Goal: Navigation & Orientation: Find specific page/section

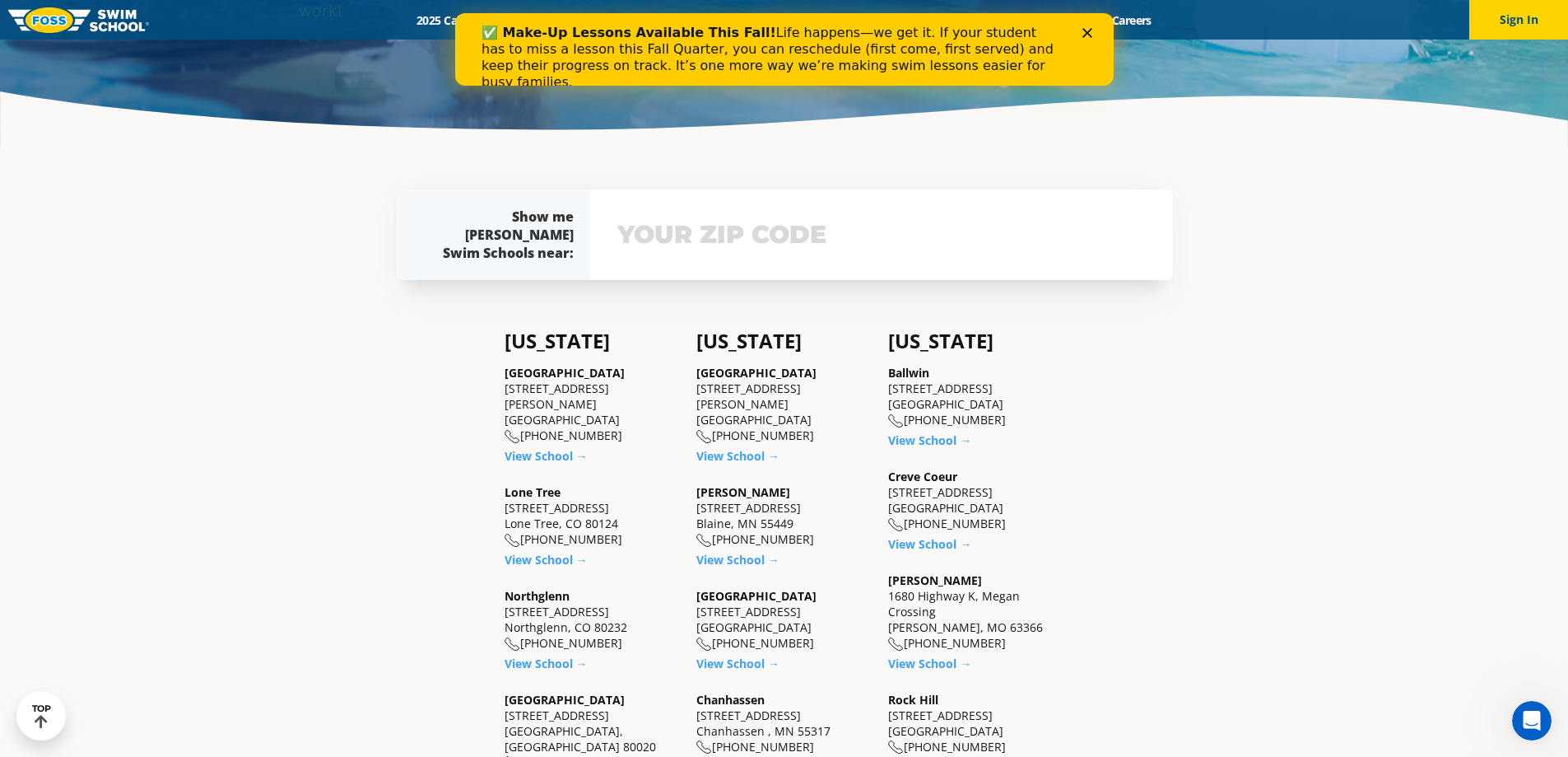
scroll to position [411, 0]
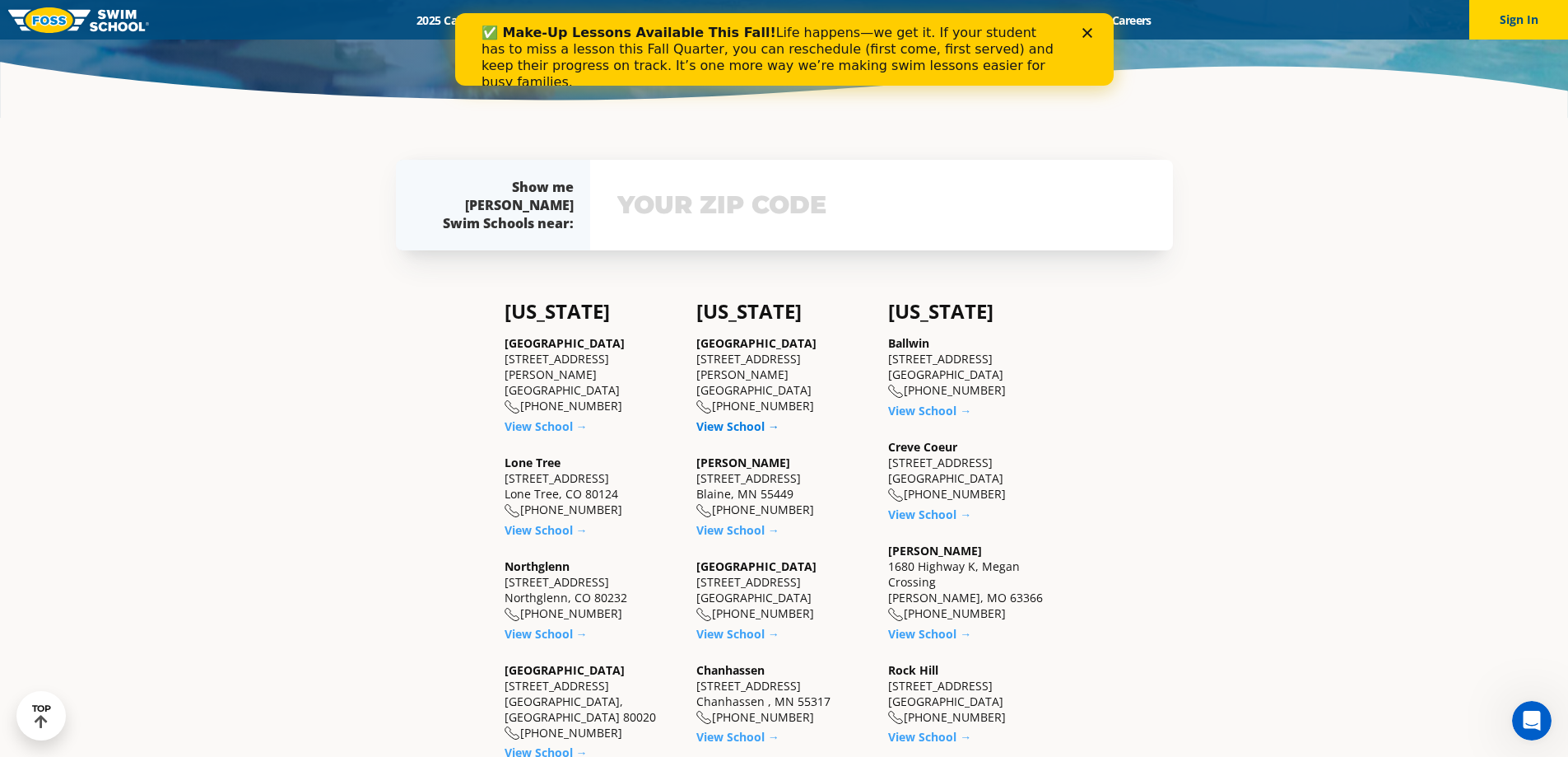
click at [737, 418] on link "View School →" at bounding box center [737, 425] width 83 height 16
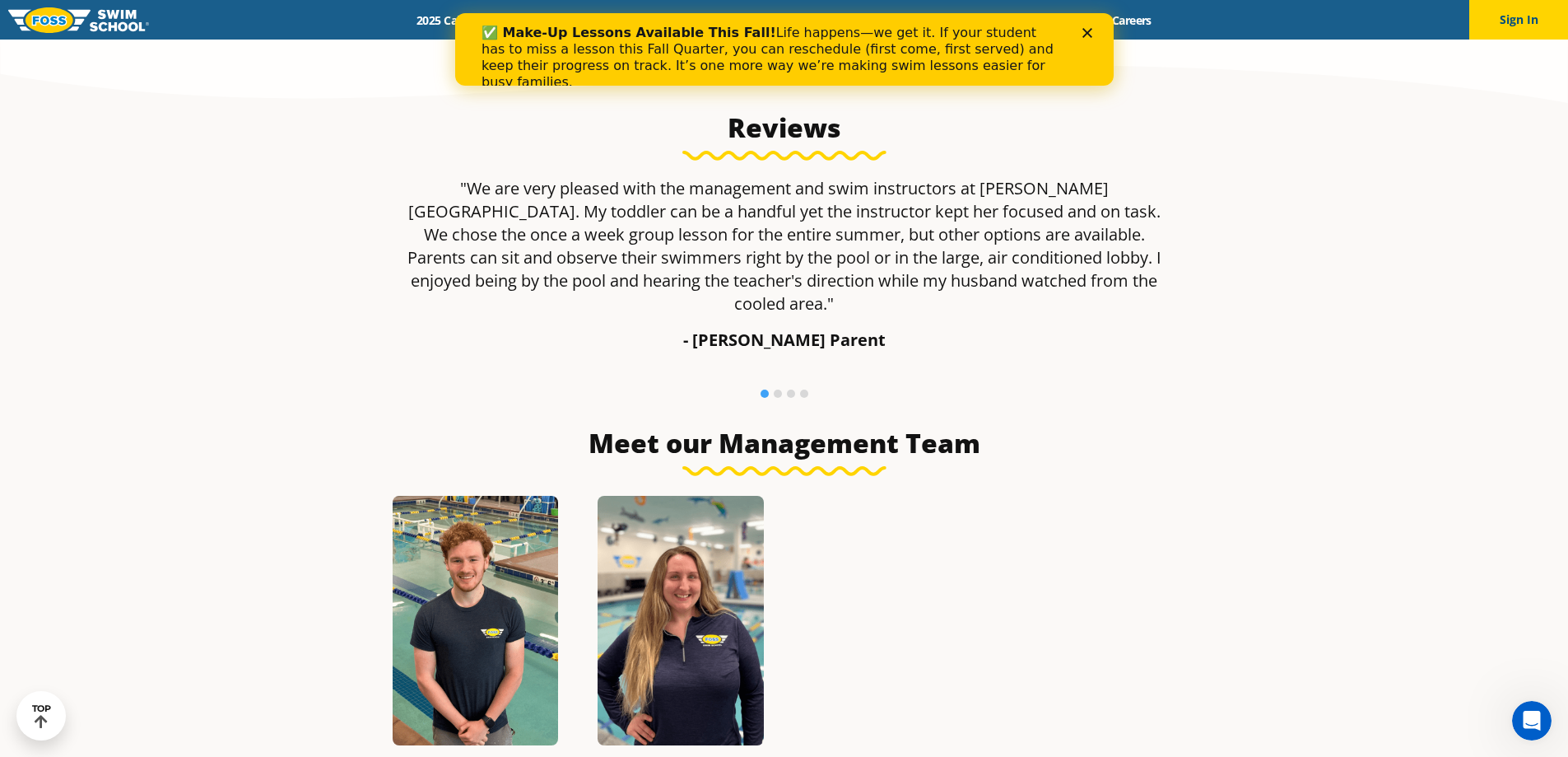
scroll to position [1482, 0]
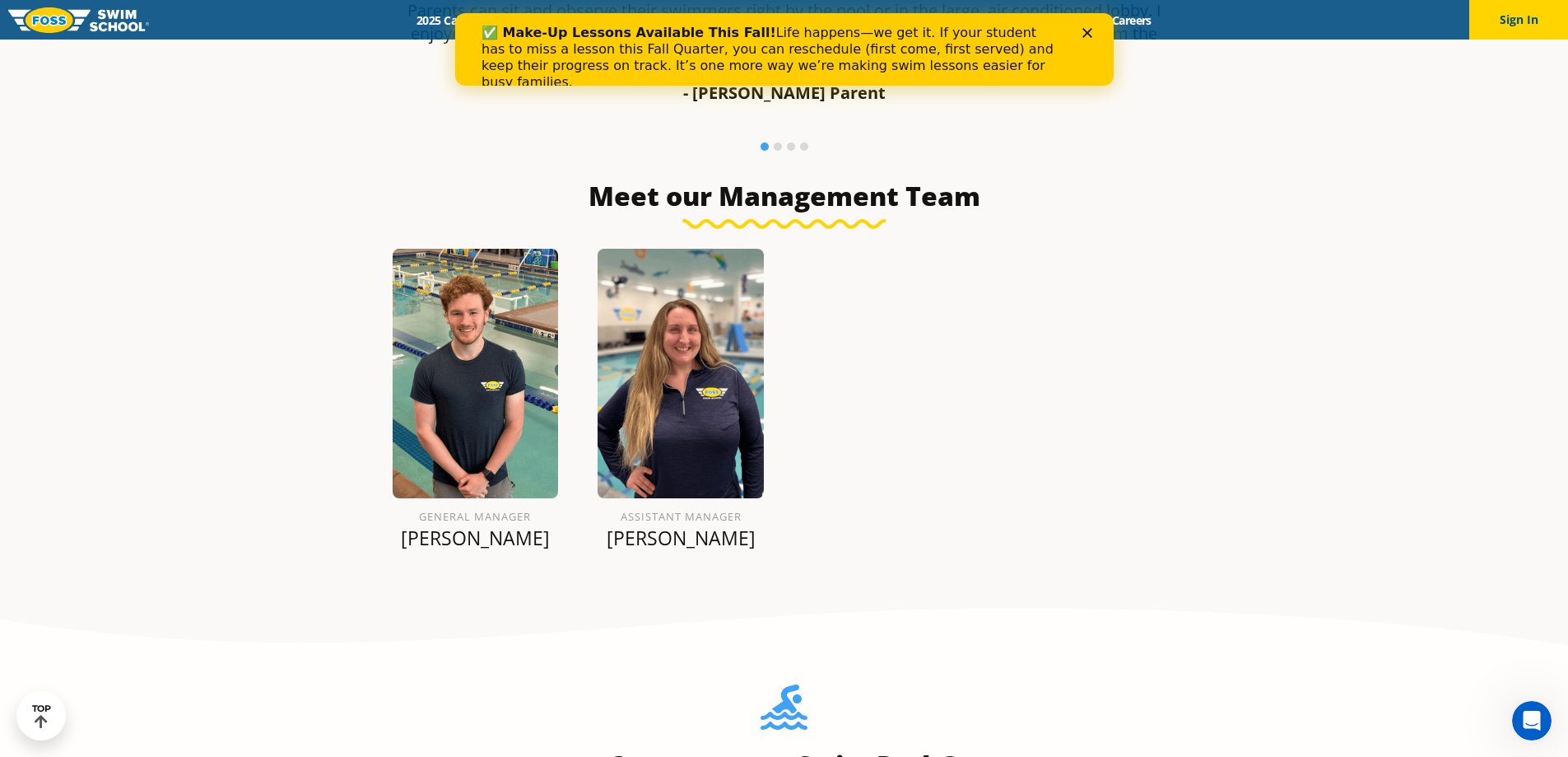
click at [480, 383] on img at bounding box center [476, 373] width 166 height 250
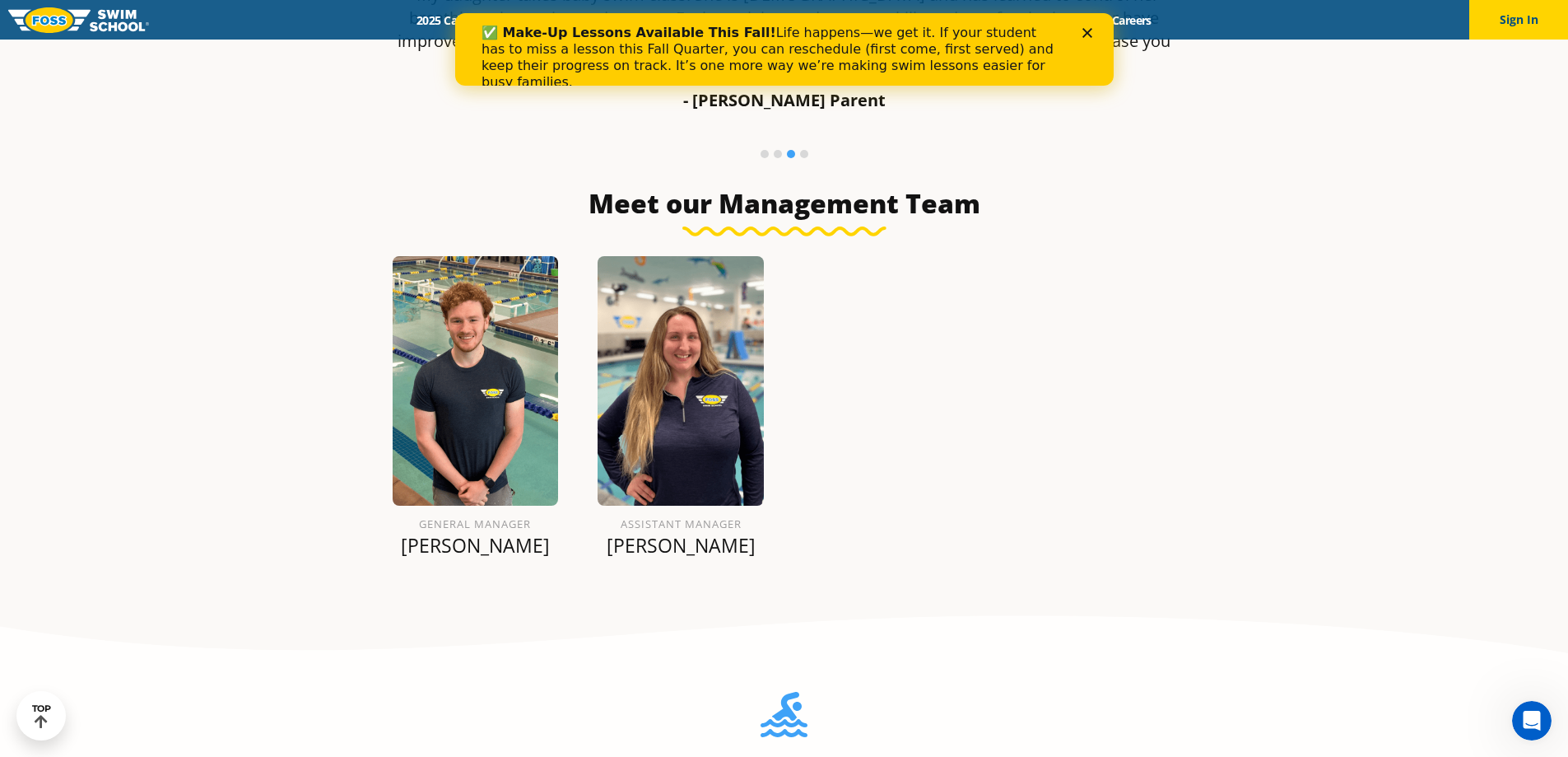
scroll to position [1399, 0]
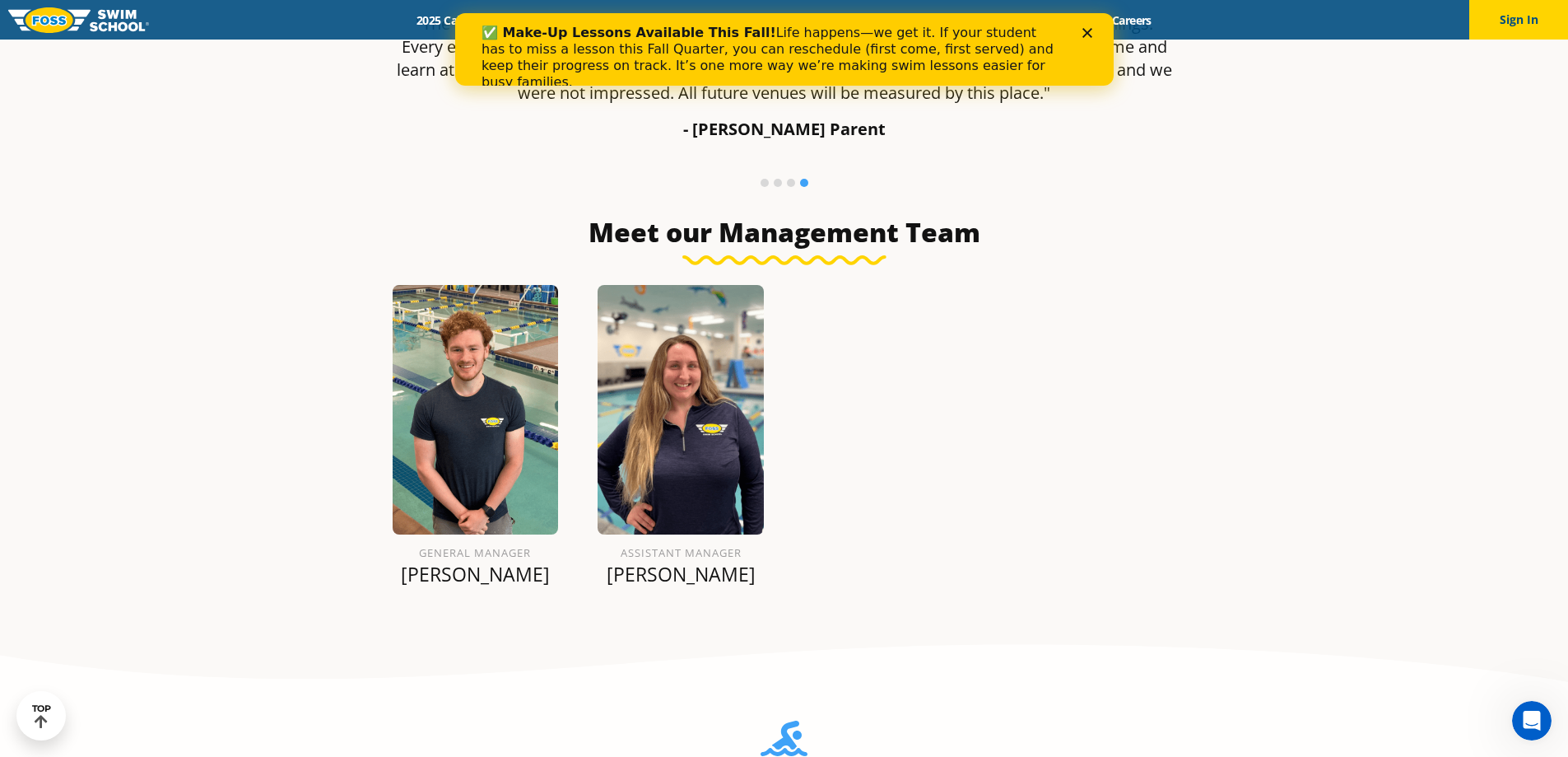
click at [1089, 34] on icon "Close" at bounding box center [1086, 33] width 10 height 10
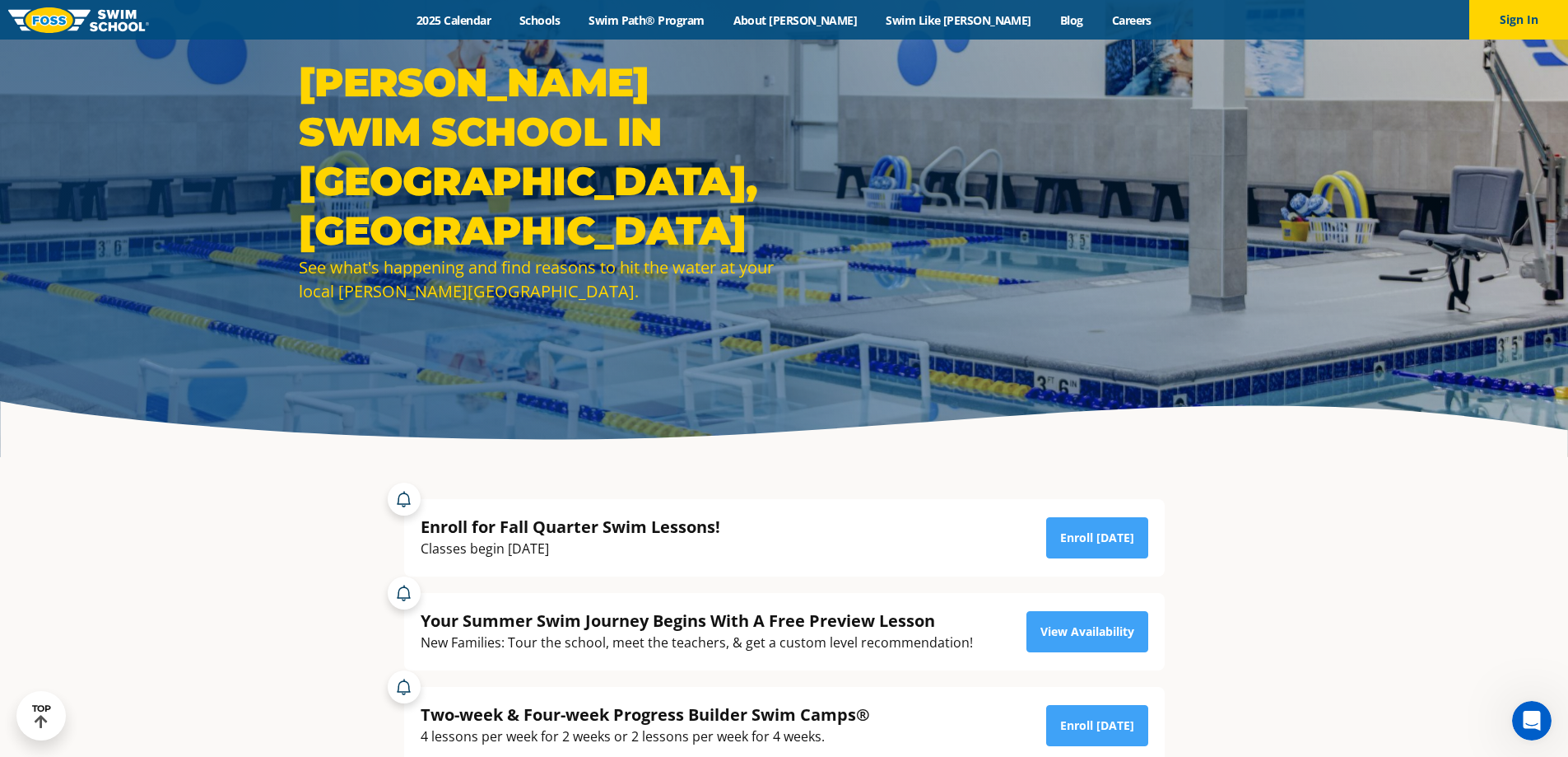
scroll to position [0, 0]
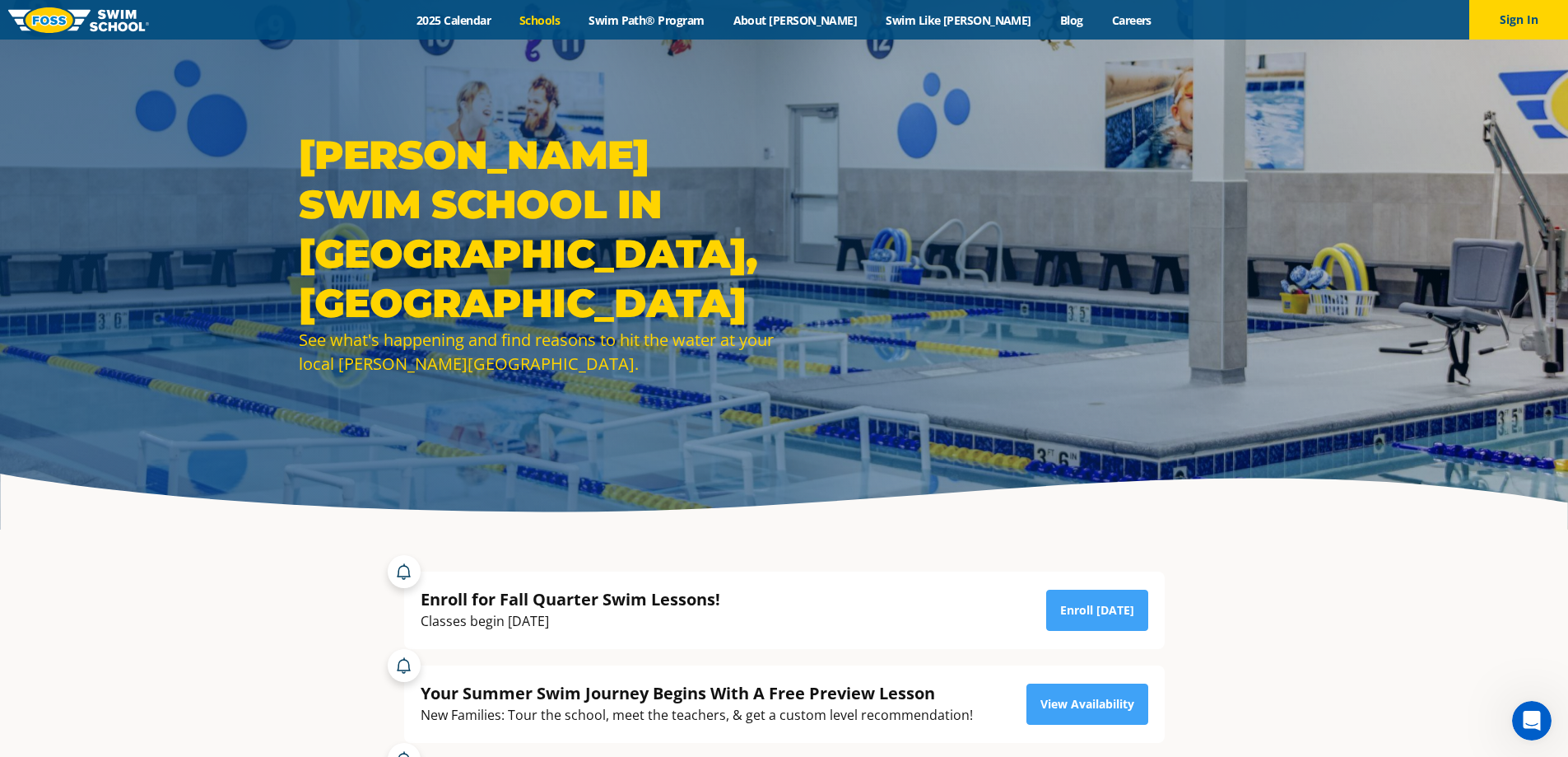
click at [575, 20] on link "Schools" at bounding box center [540, 20] width 69 height 16
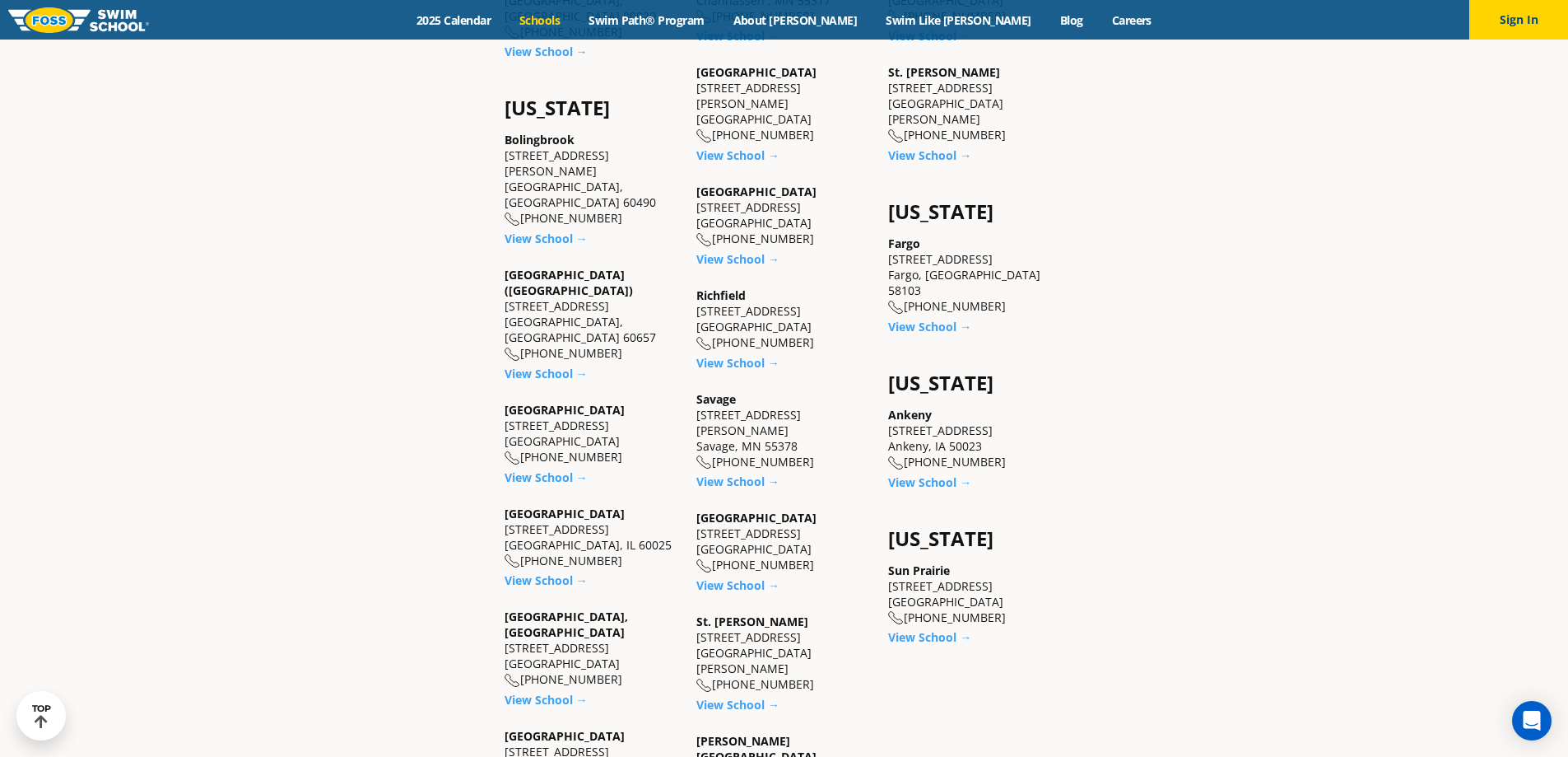
scroll to position [1152, 0]
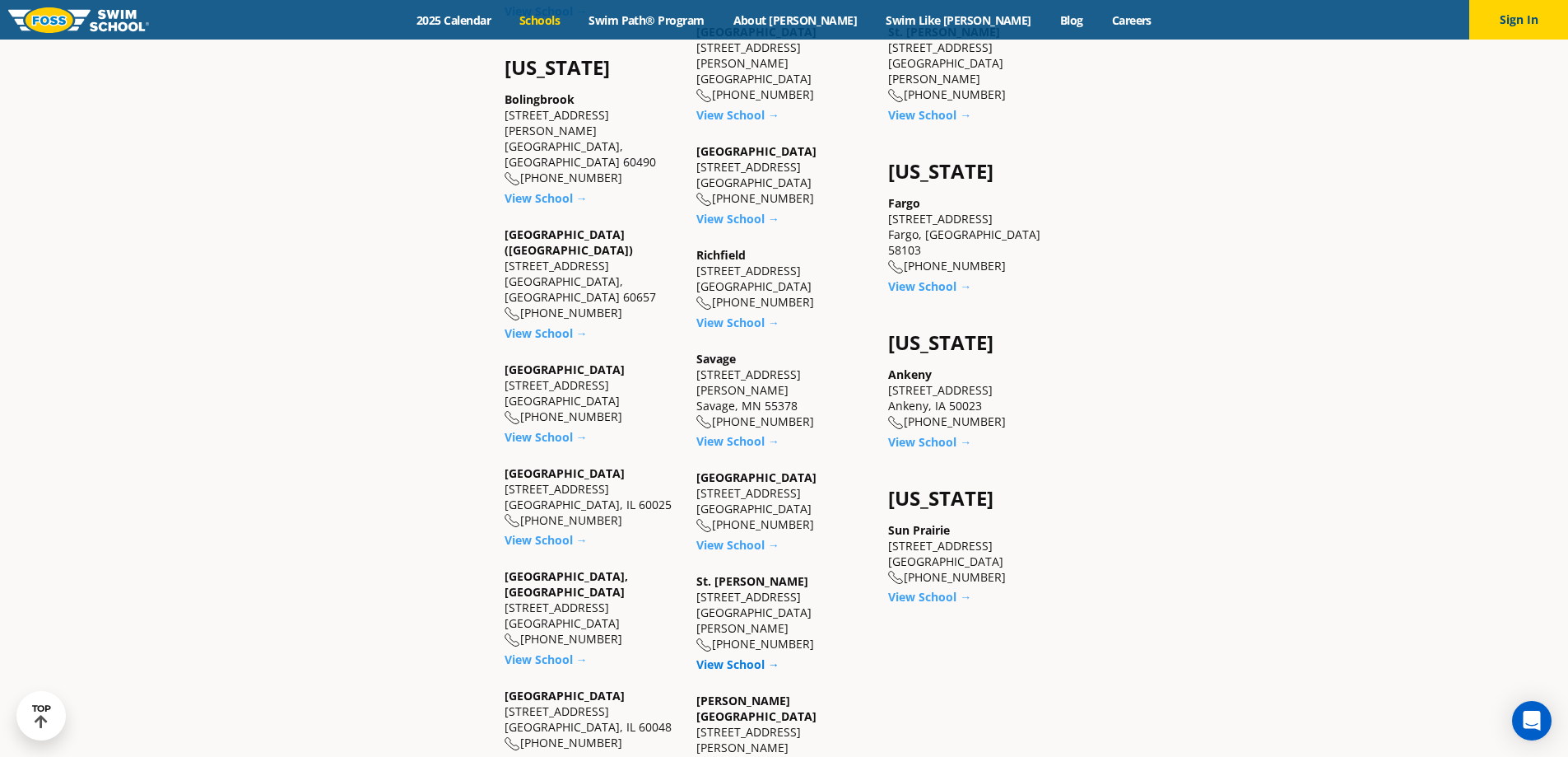
click at [748, 656] on link "View School →" at bounding box center [737, 664] width 83 height 16
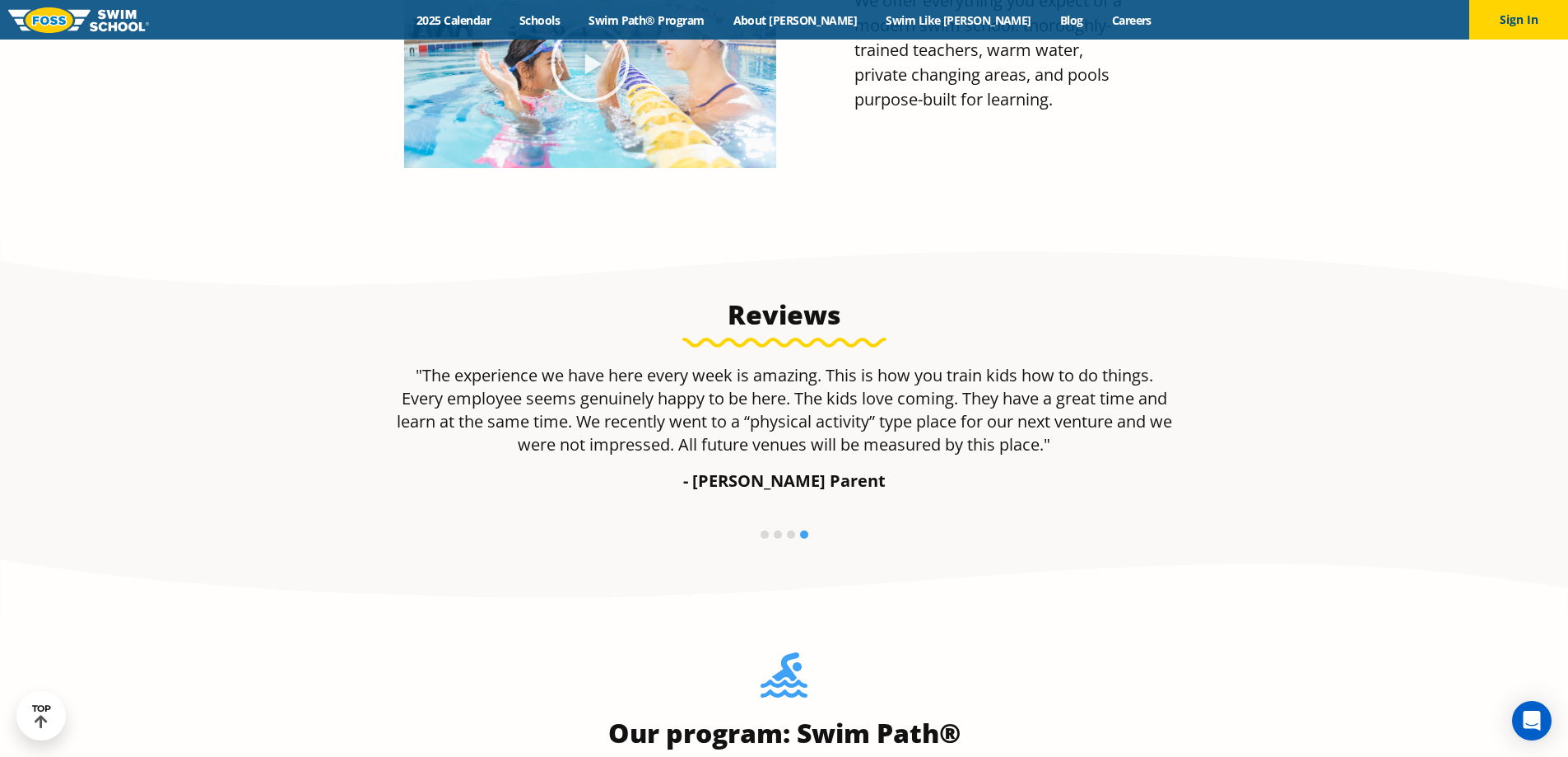
scroll to position [882, 0]
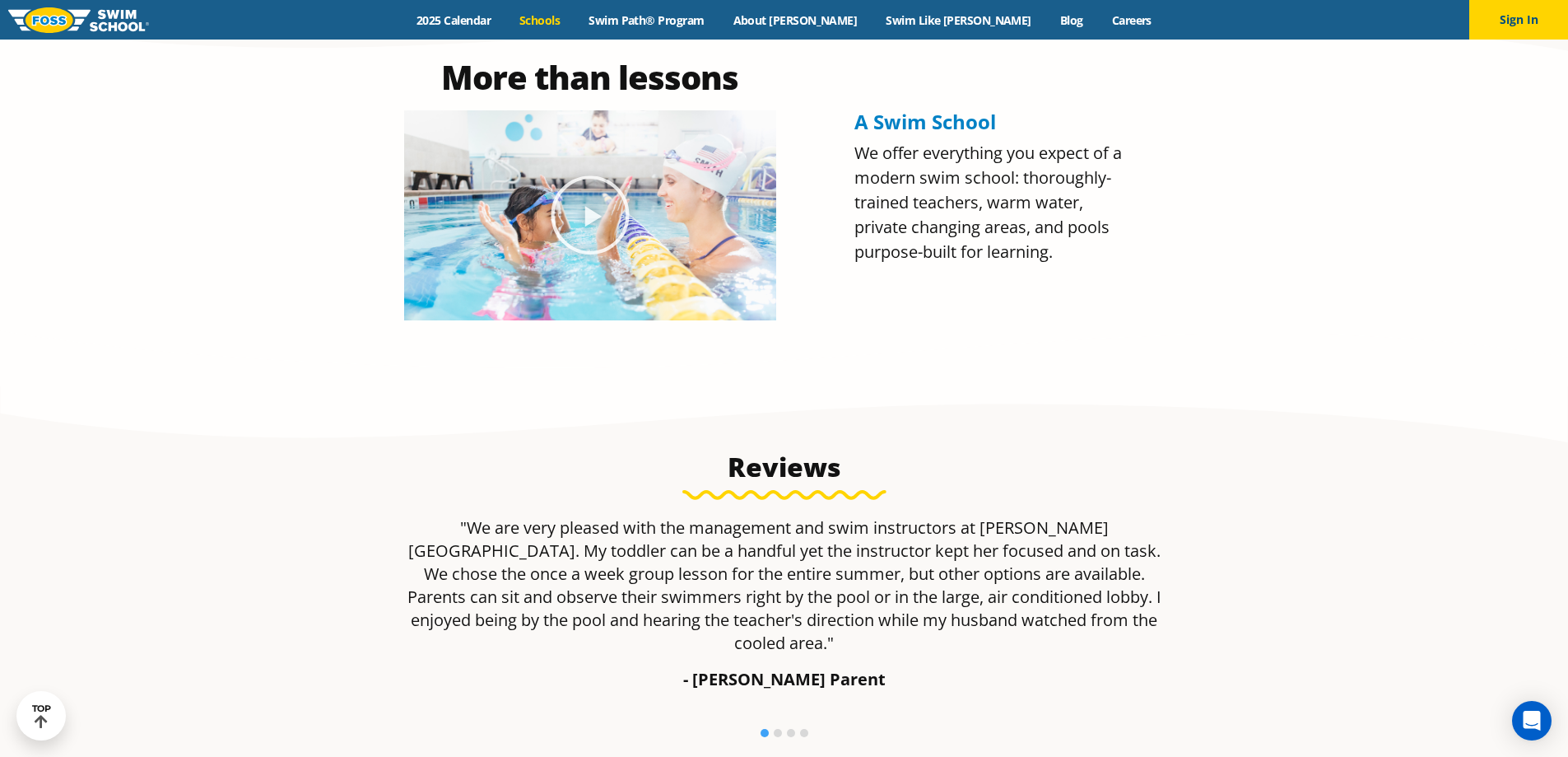
click at [575, 18] on link "Schools" at bounding box center [540, 20] width 69 height 16
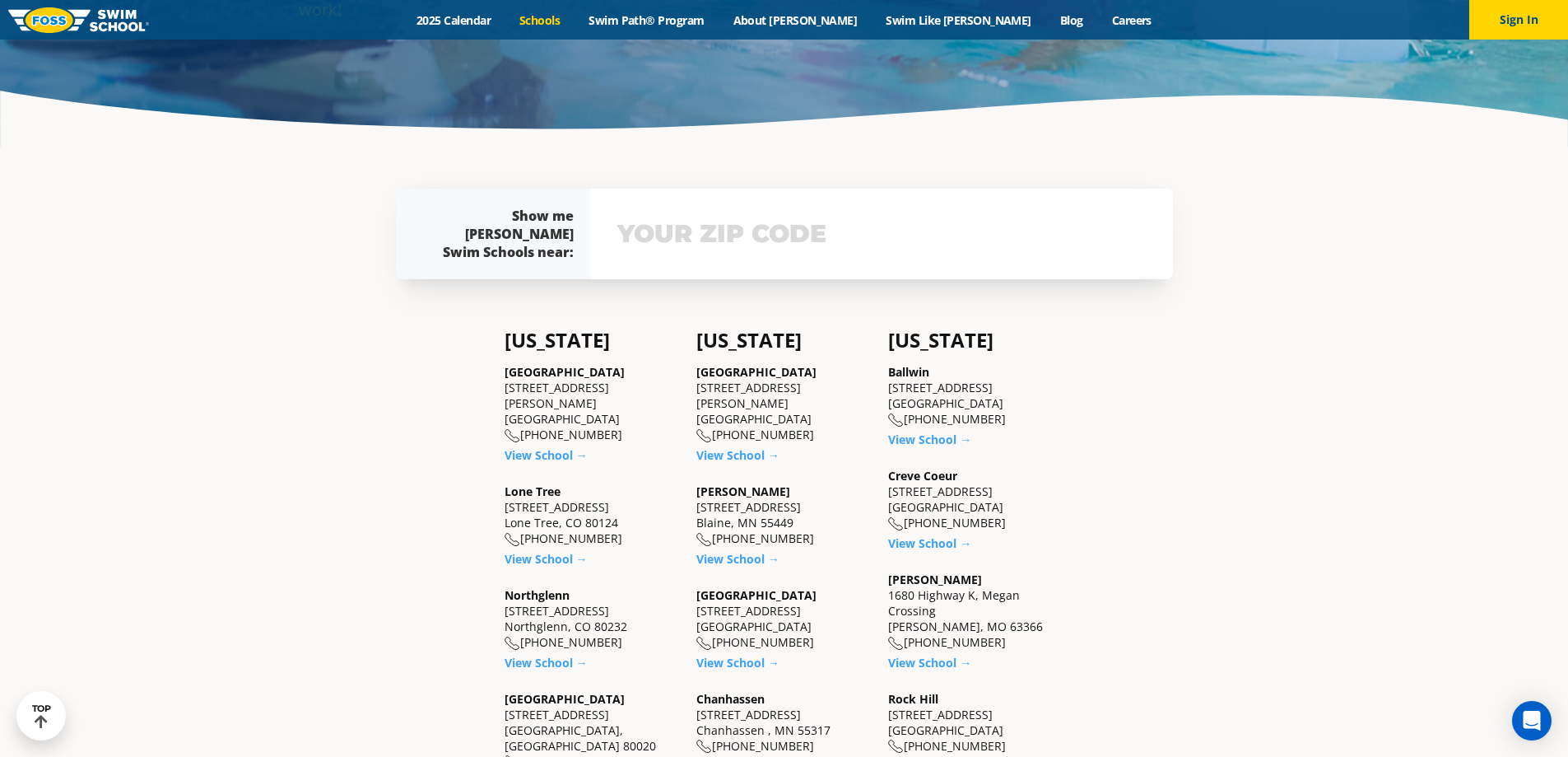
scroll to position [411, 0]
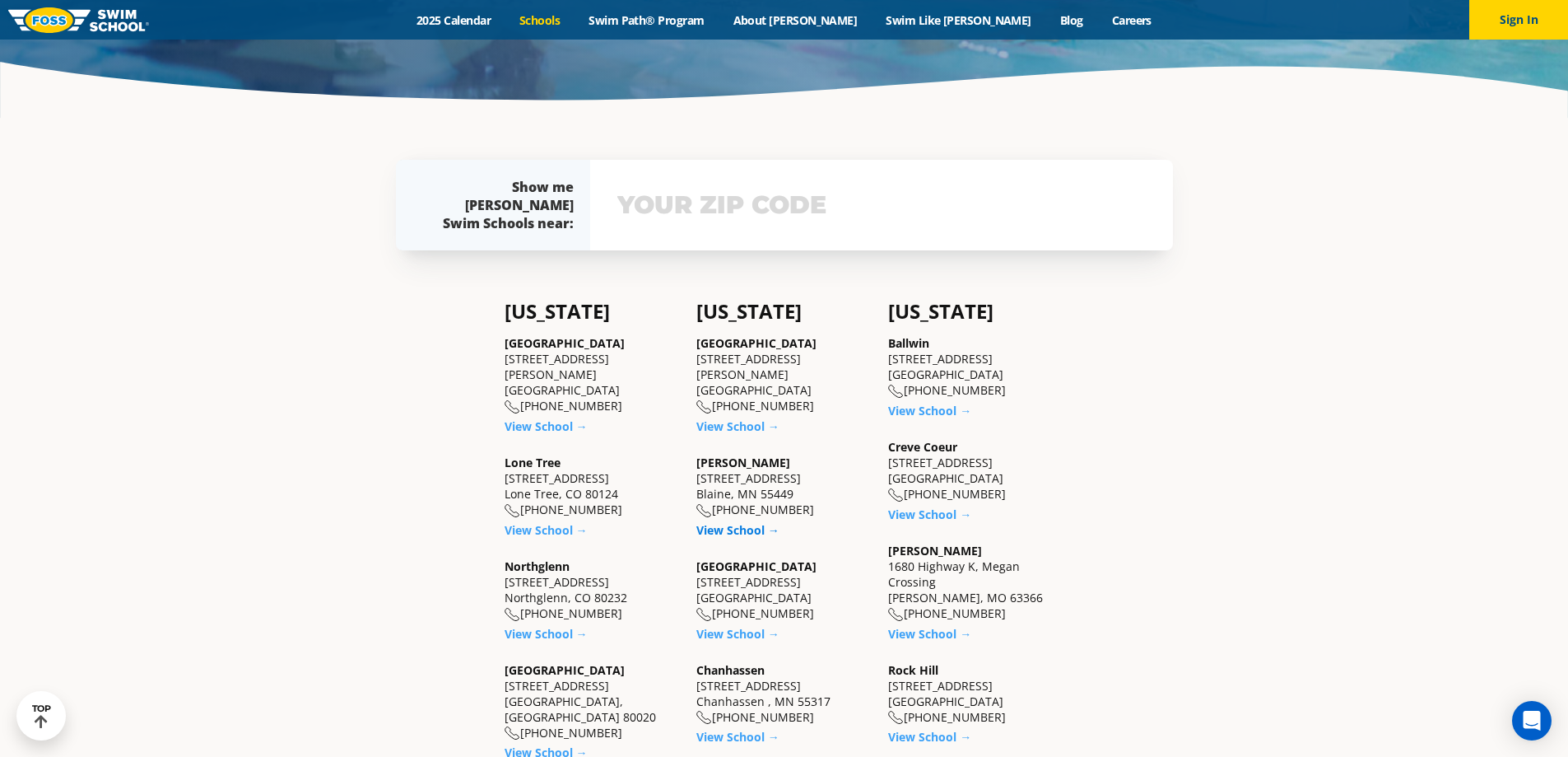
click at [732, 532] on link "View School →" at bounding box center [737, 529] width 83 height 16
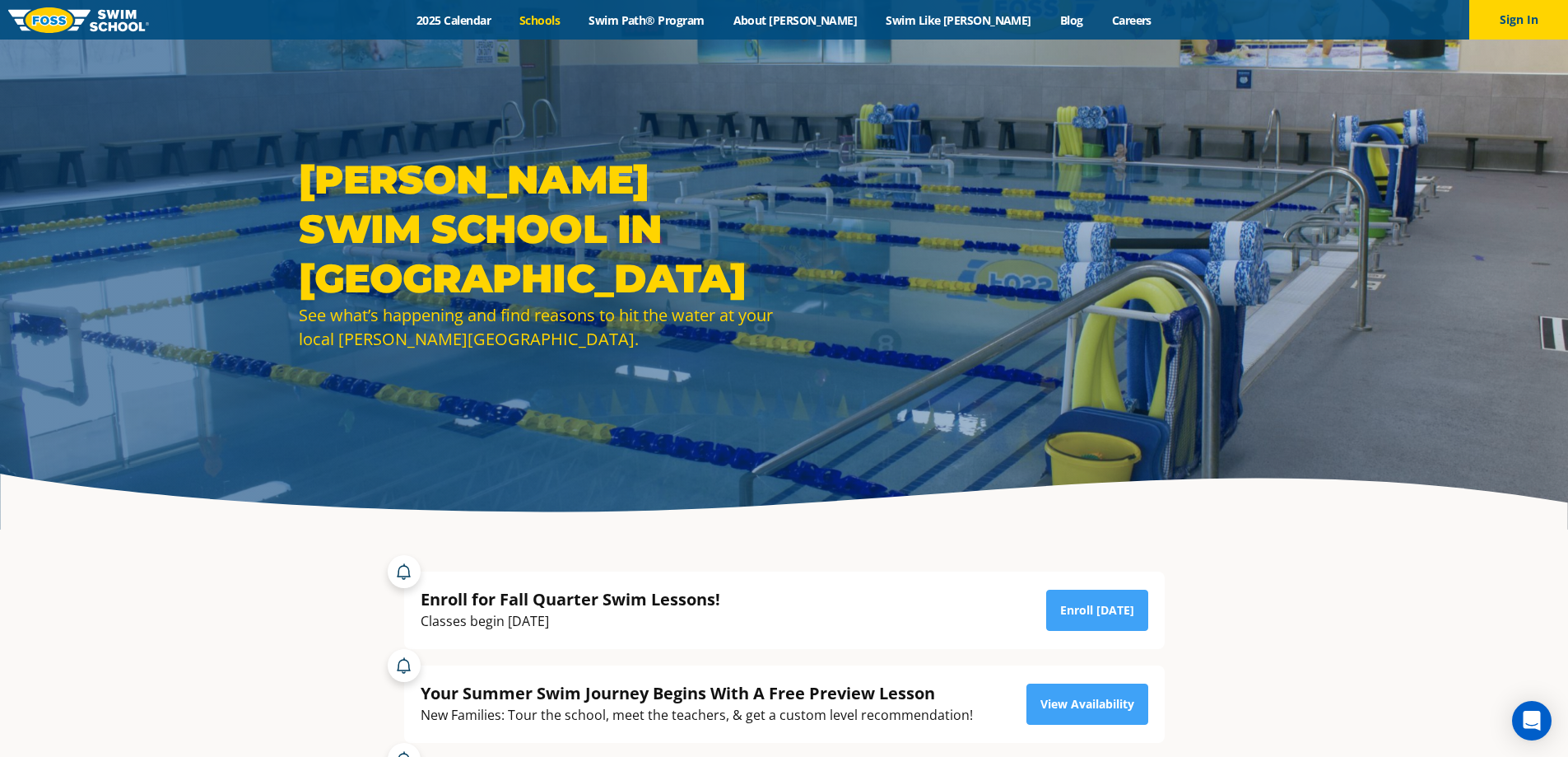
click at [575, 17] on link "Schools" at bounding box center [540, 20] width 69 height 16
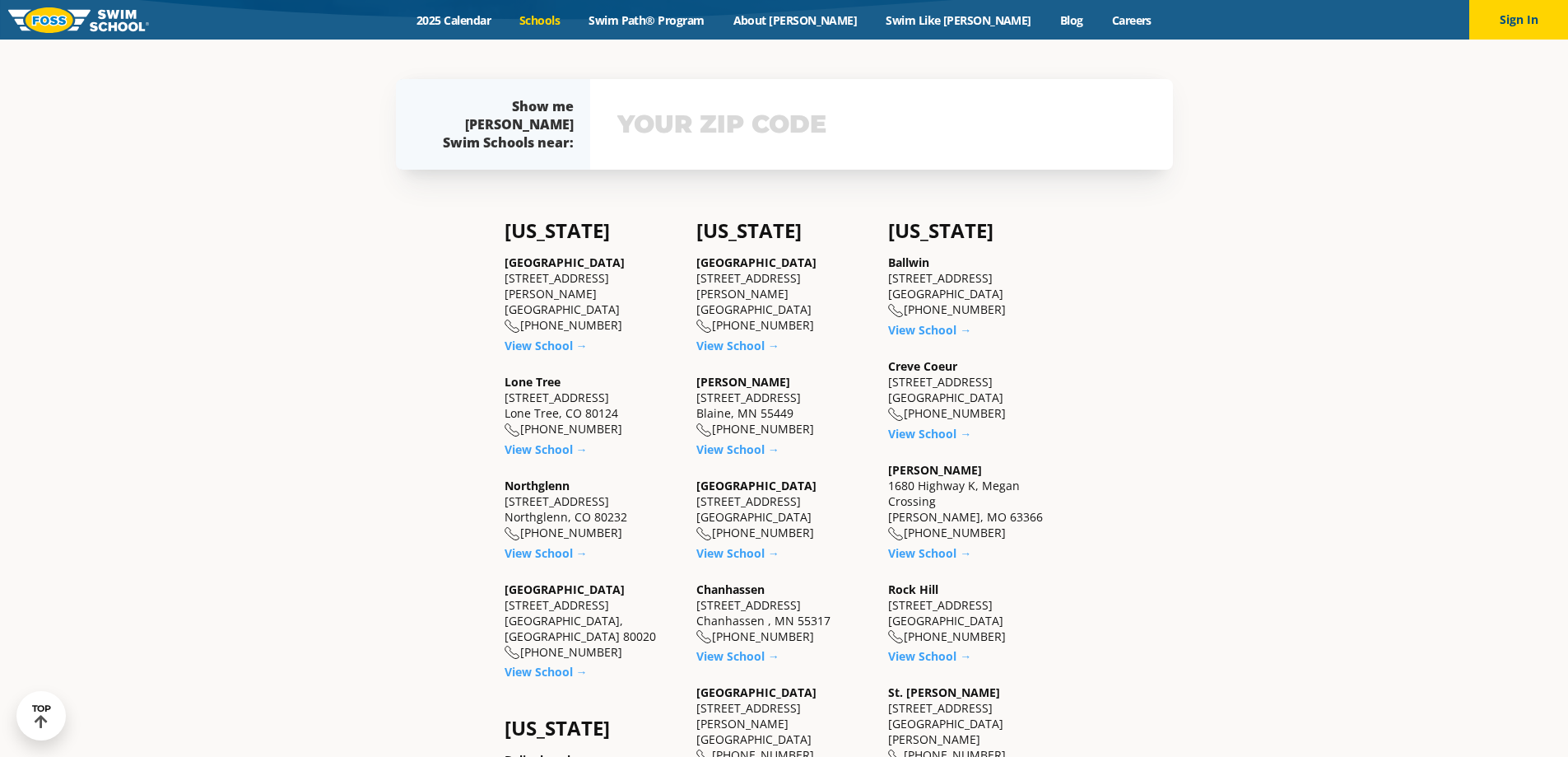
scroll to position [577, 0]
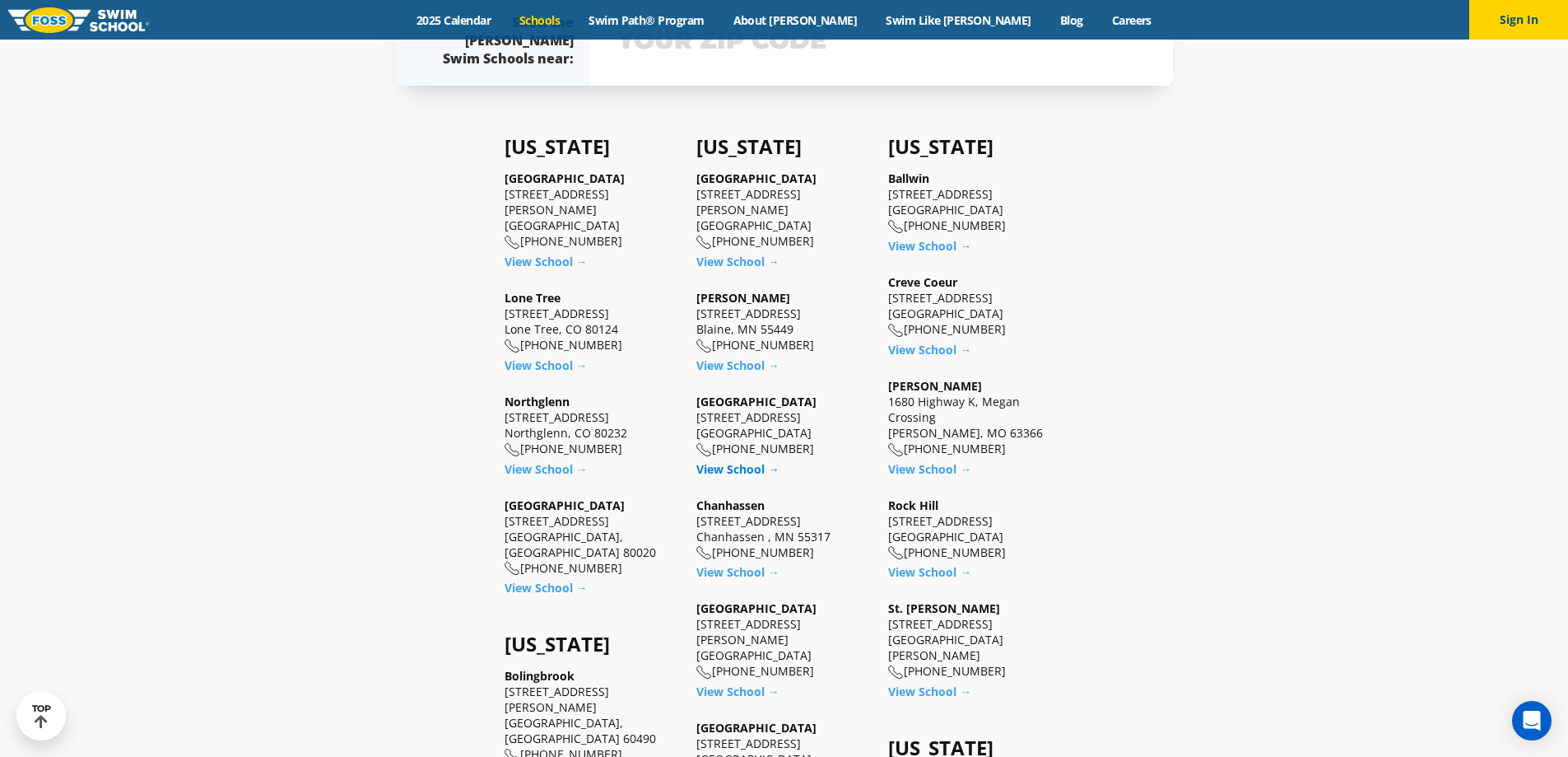
click at [746, 469] on link "View School →" at bounding box center [737, 468] width 83 height 16
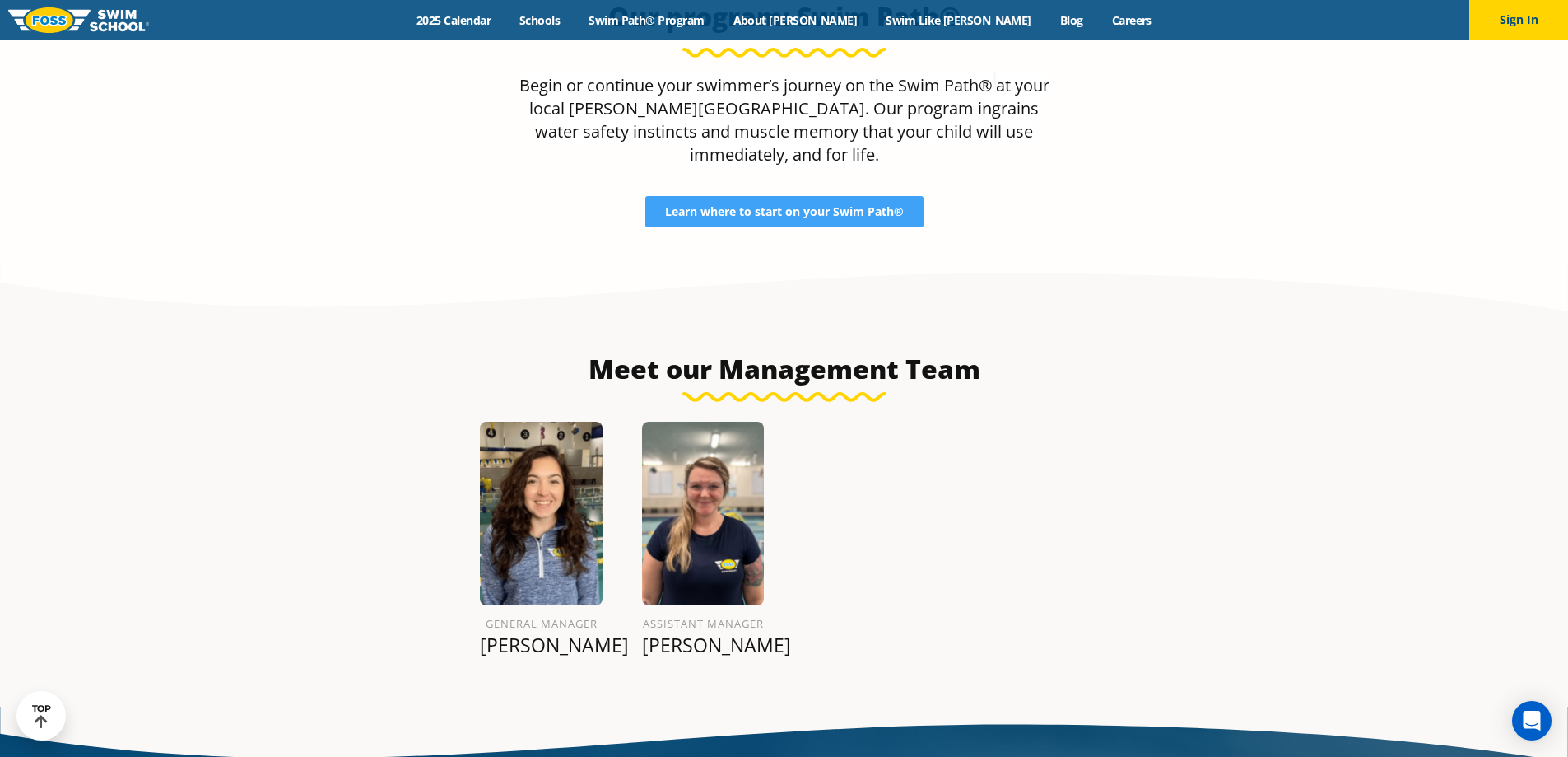
scroll to position [1788, 0]
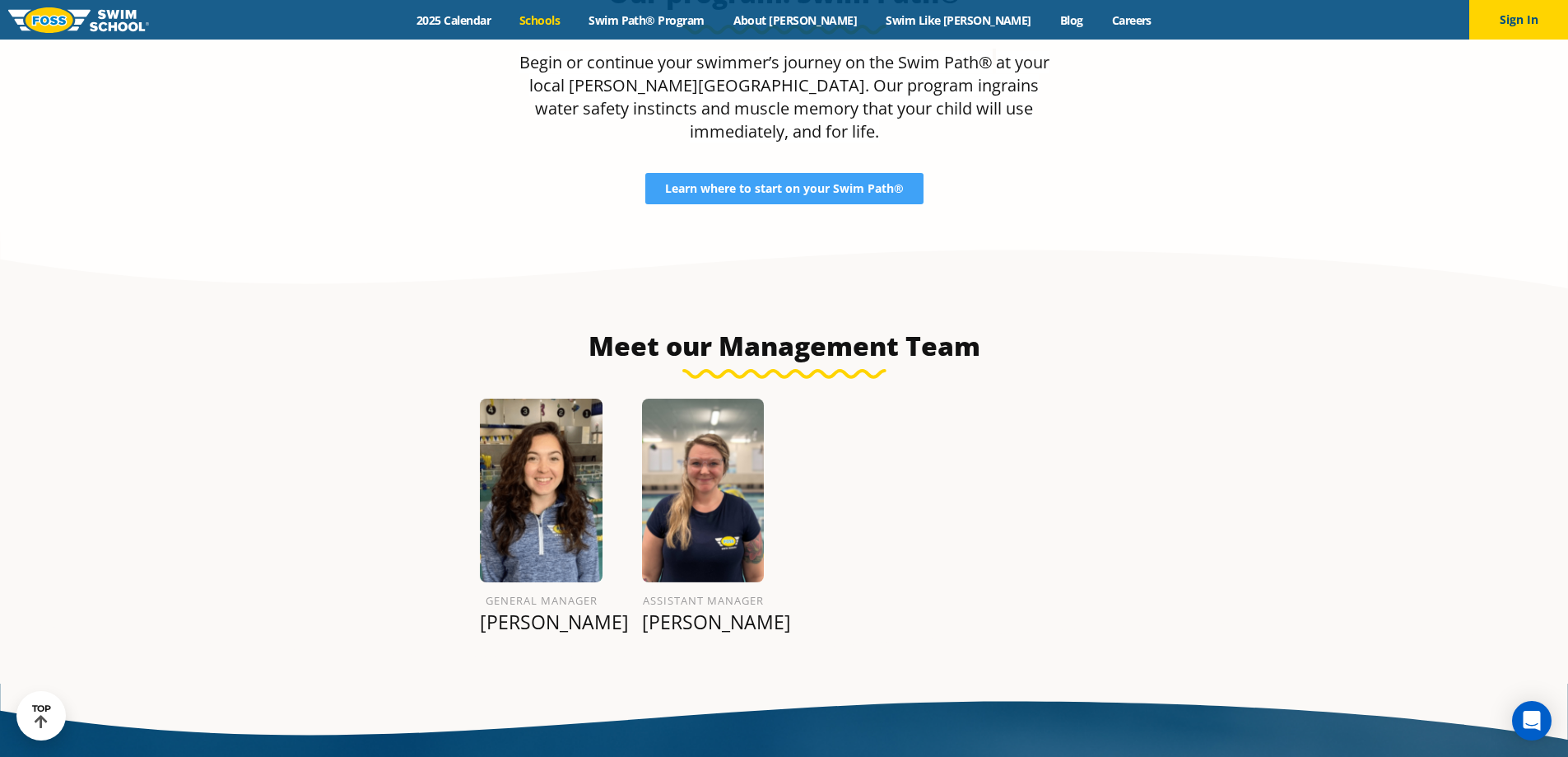
click at [575, 24] on link "Schools" at bounding box center [540, 20] width 69 height 16
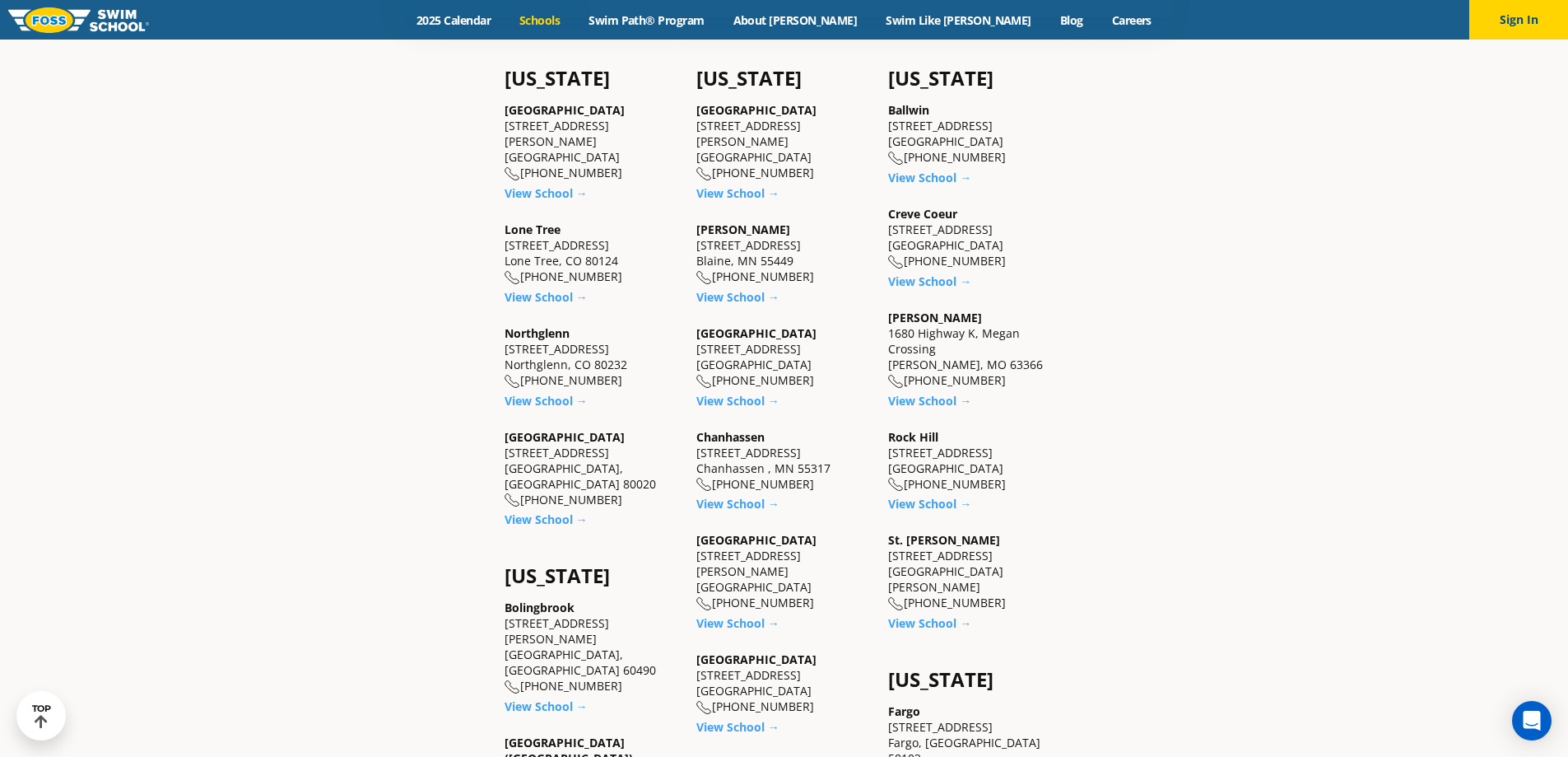
scroll to position [659, 0]
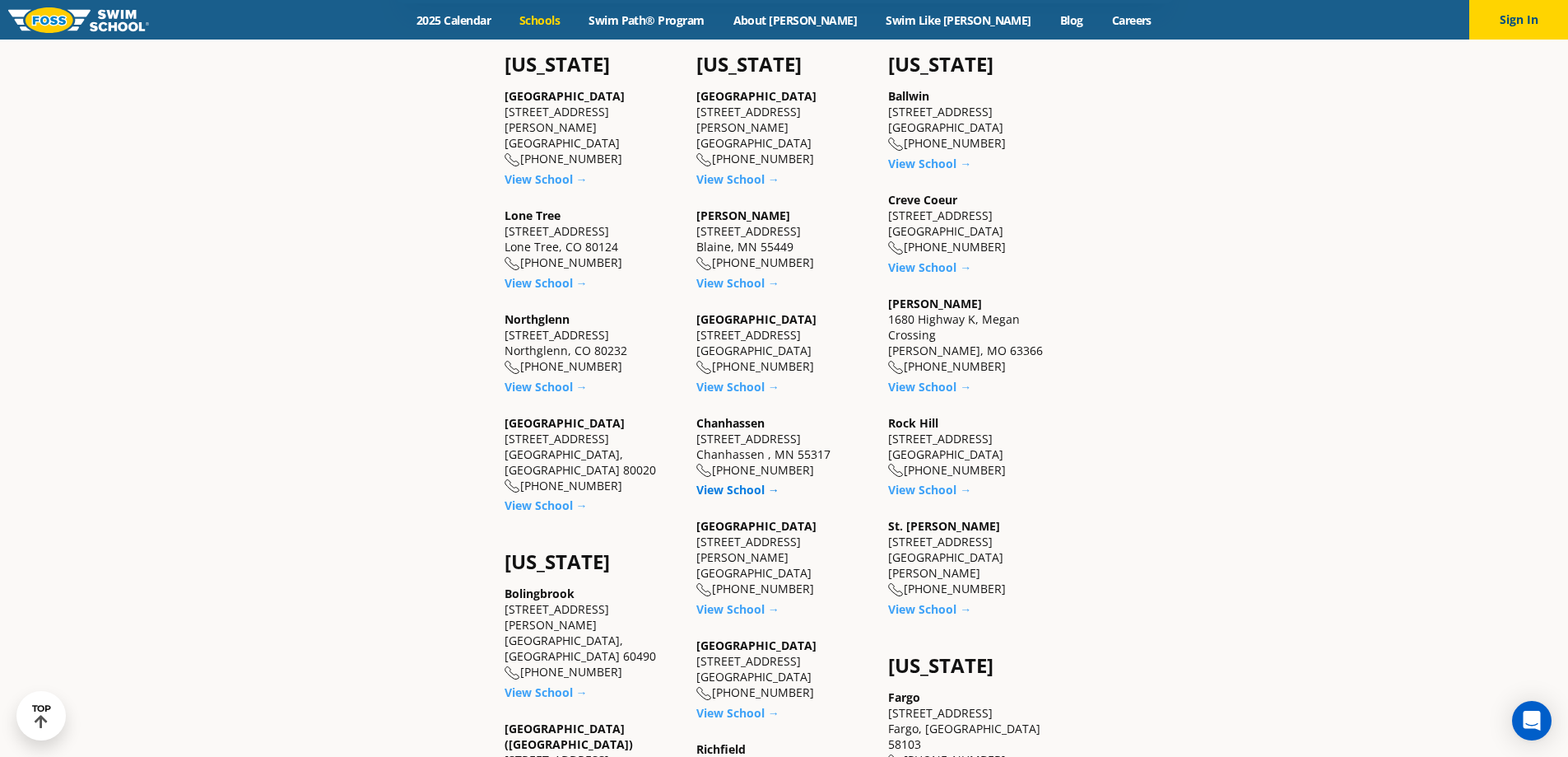
click at [728, 484] on link "View School →" at bounding box center [737, 489] width 83 height 16
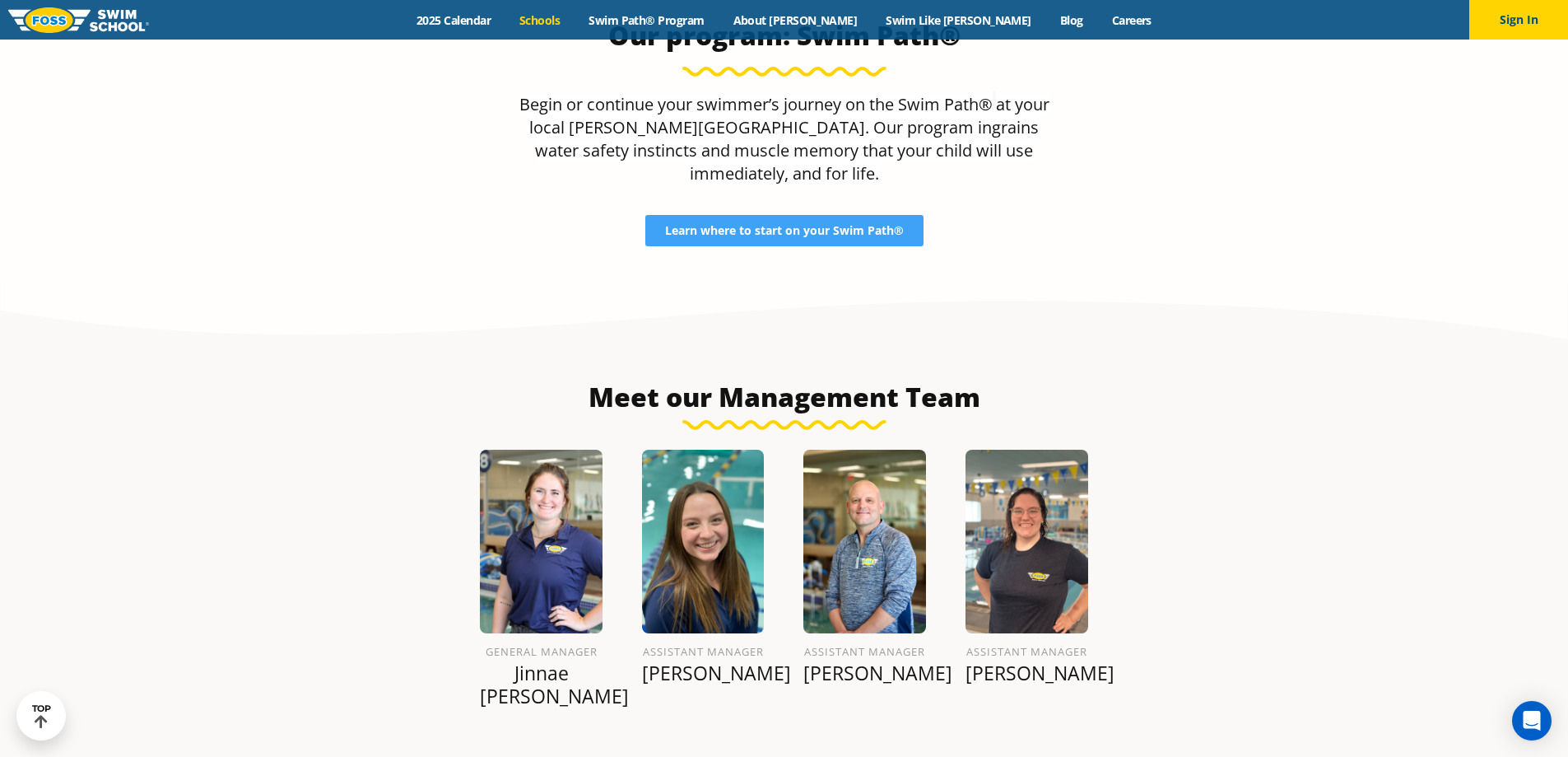
scroll to position [1706, 0]
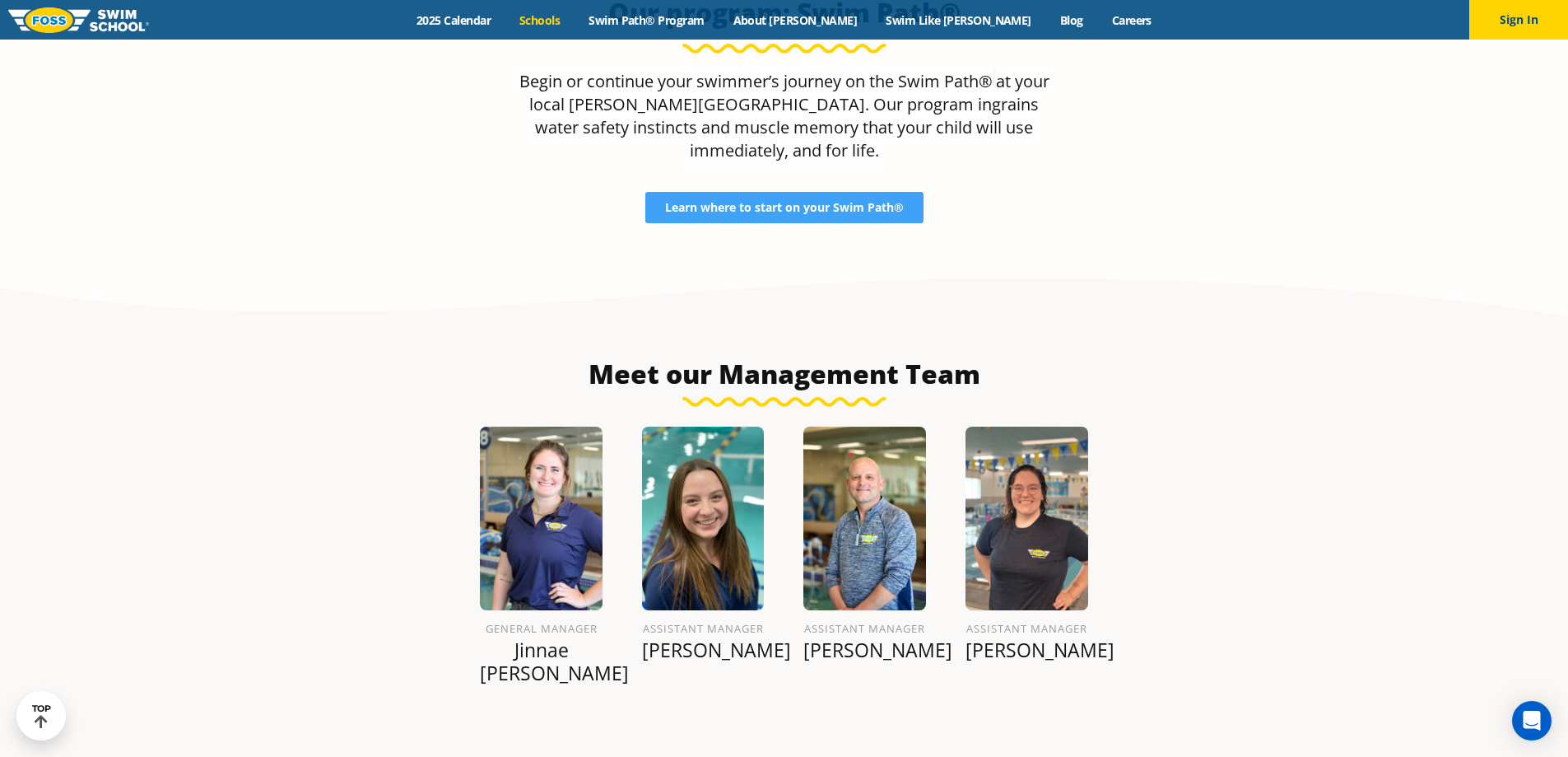
click at [575, 21] on link "Schools" at bounding box center [540, 20] width 69 height 16
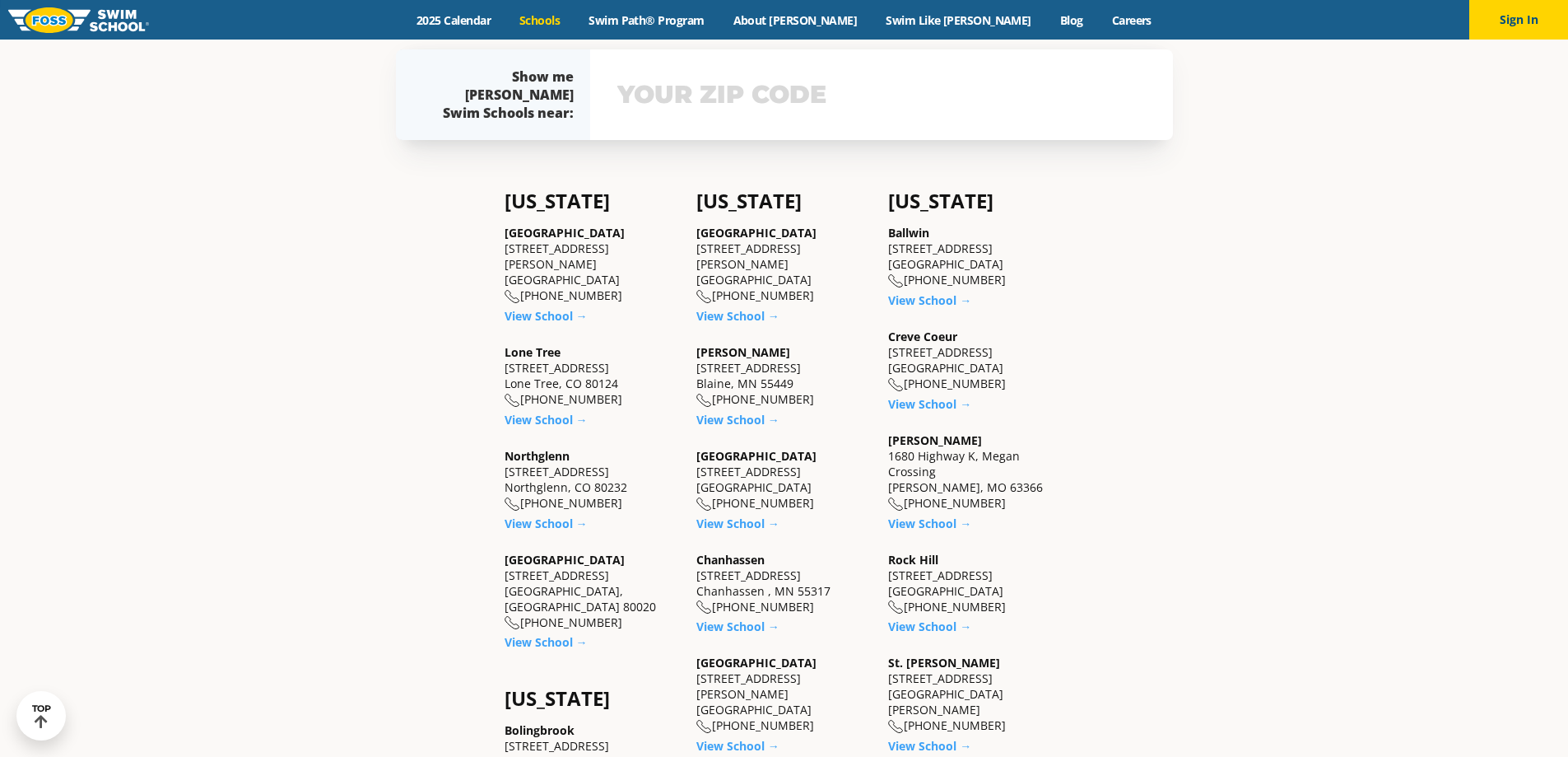
scroll to position [741, 0]
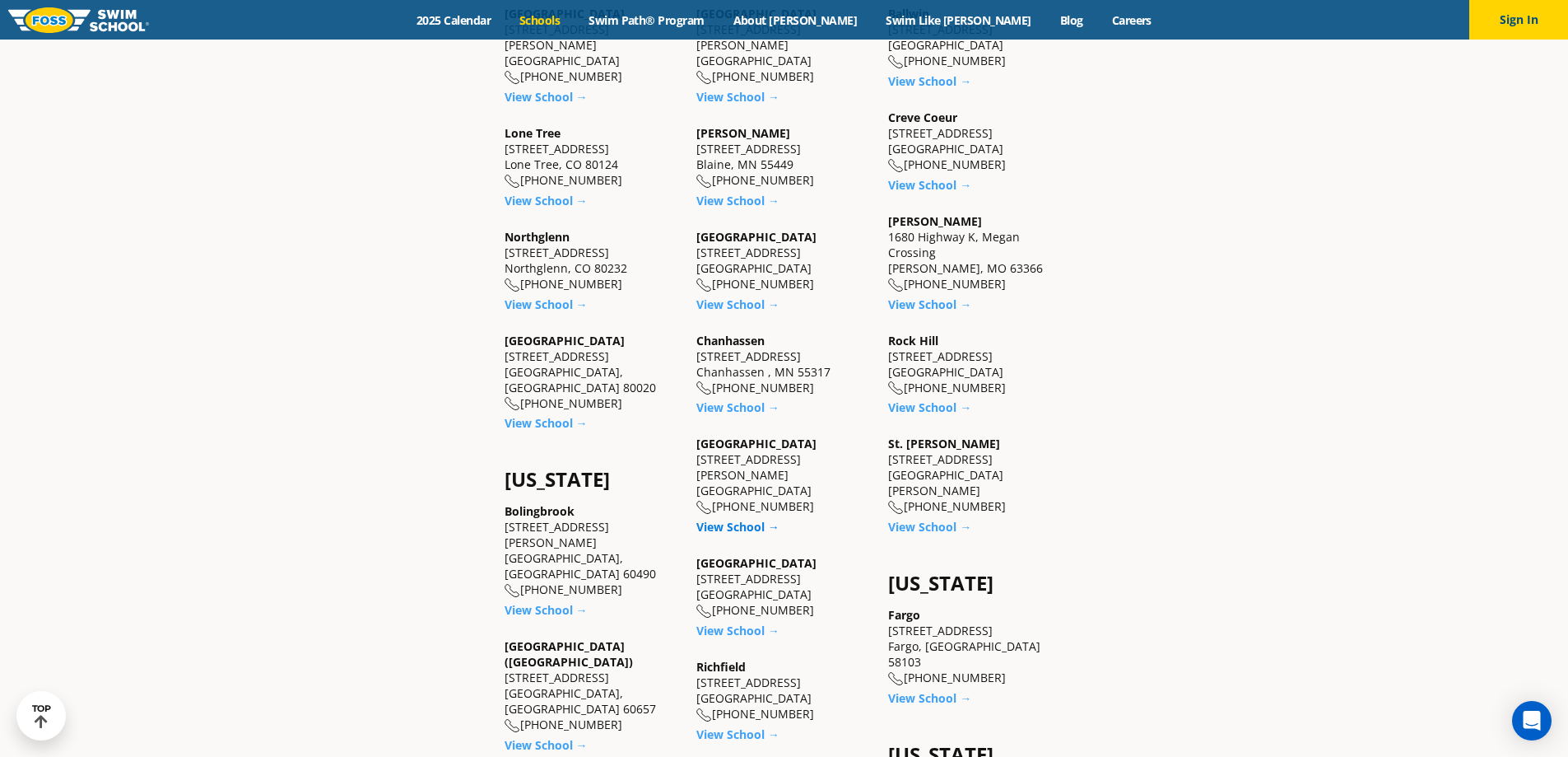
click at [734, 519] on link "View School →" at bounding box center [737, 526] width 83 height 16
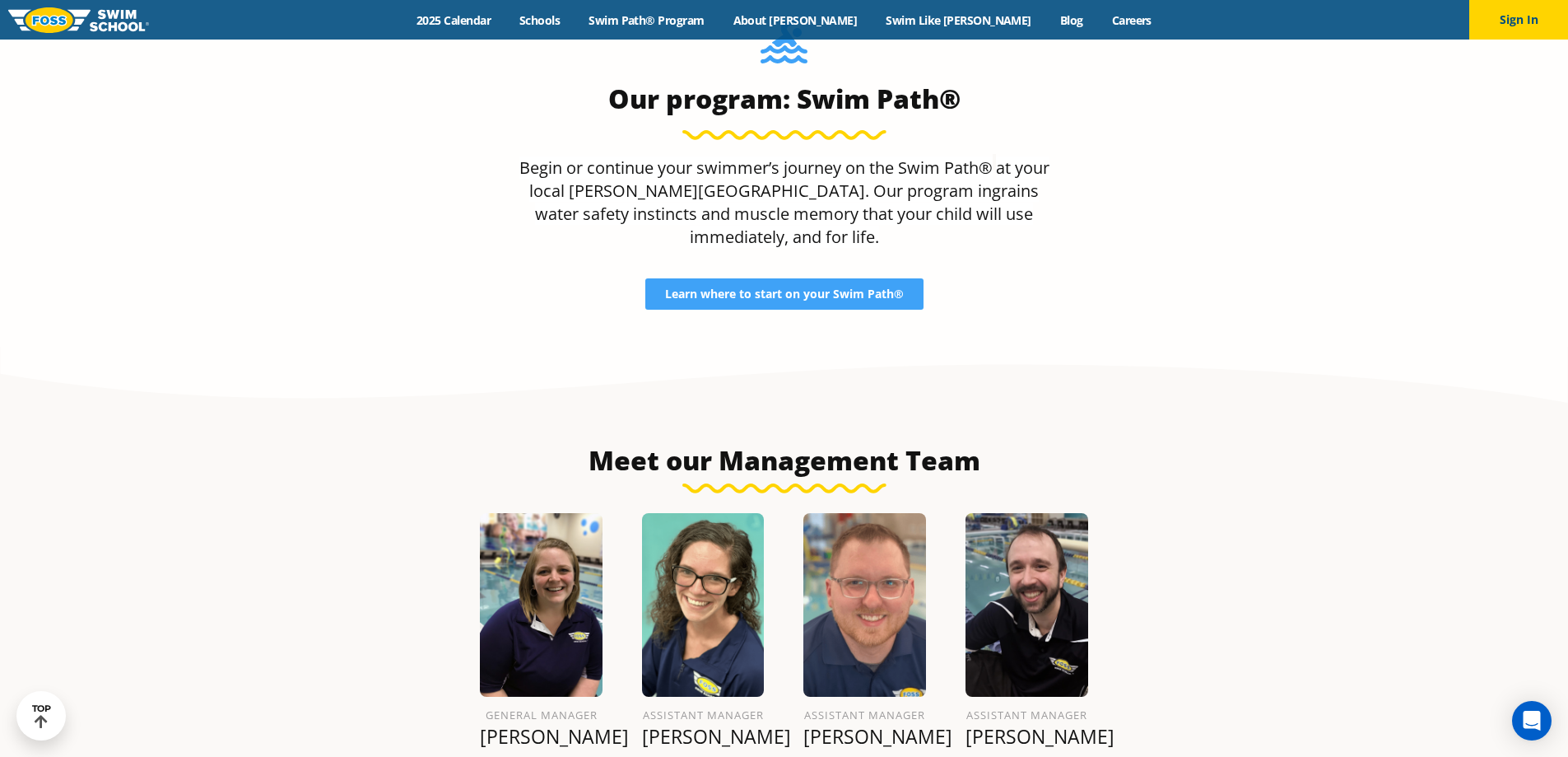
scroll to position [1706, 0]
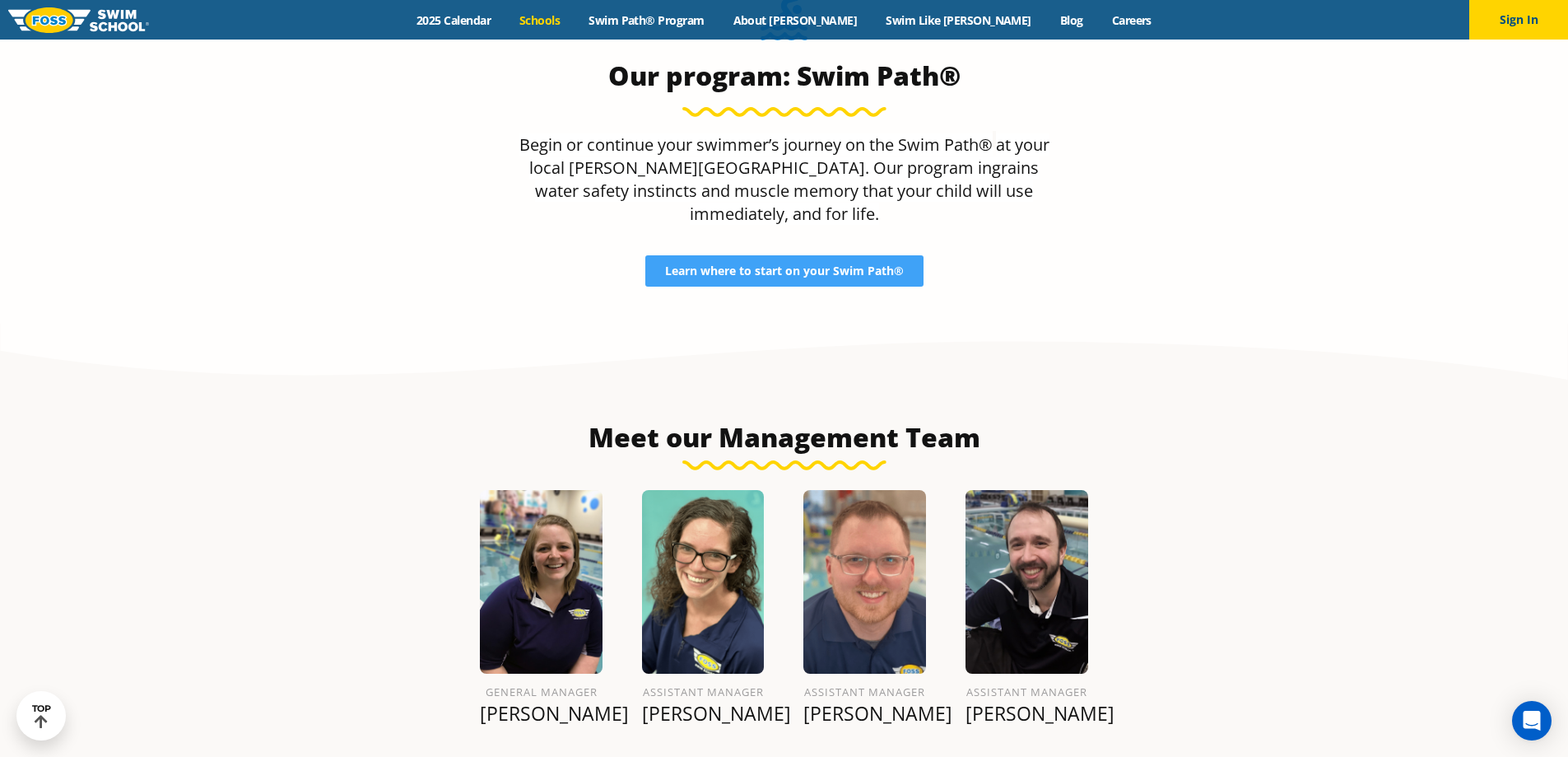
click at [575, 20] on link "Schools" at bounding box center [540, 20] width 69 height 16
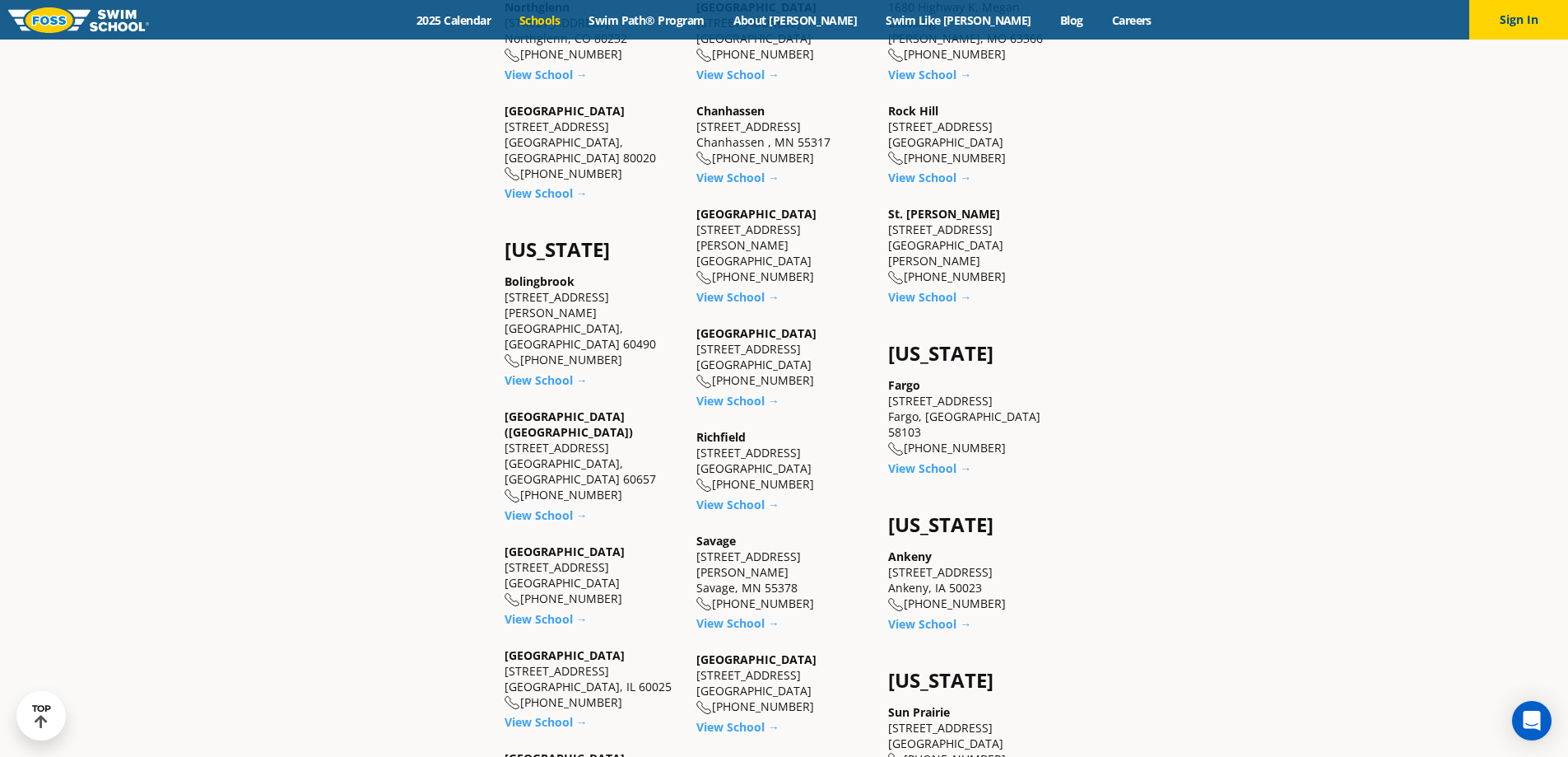
scroll to position [988, 0]
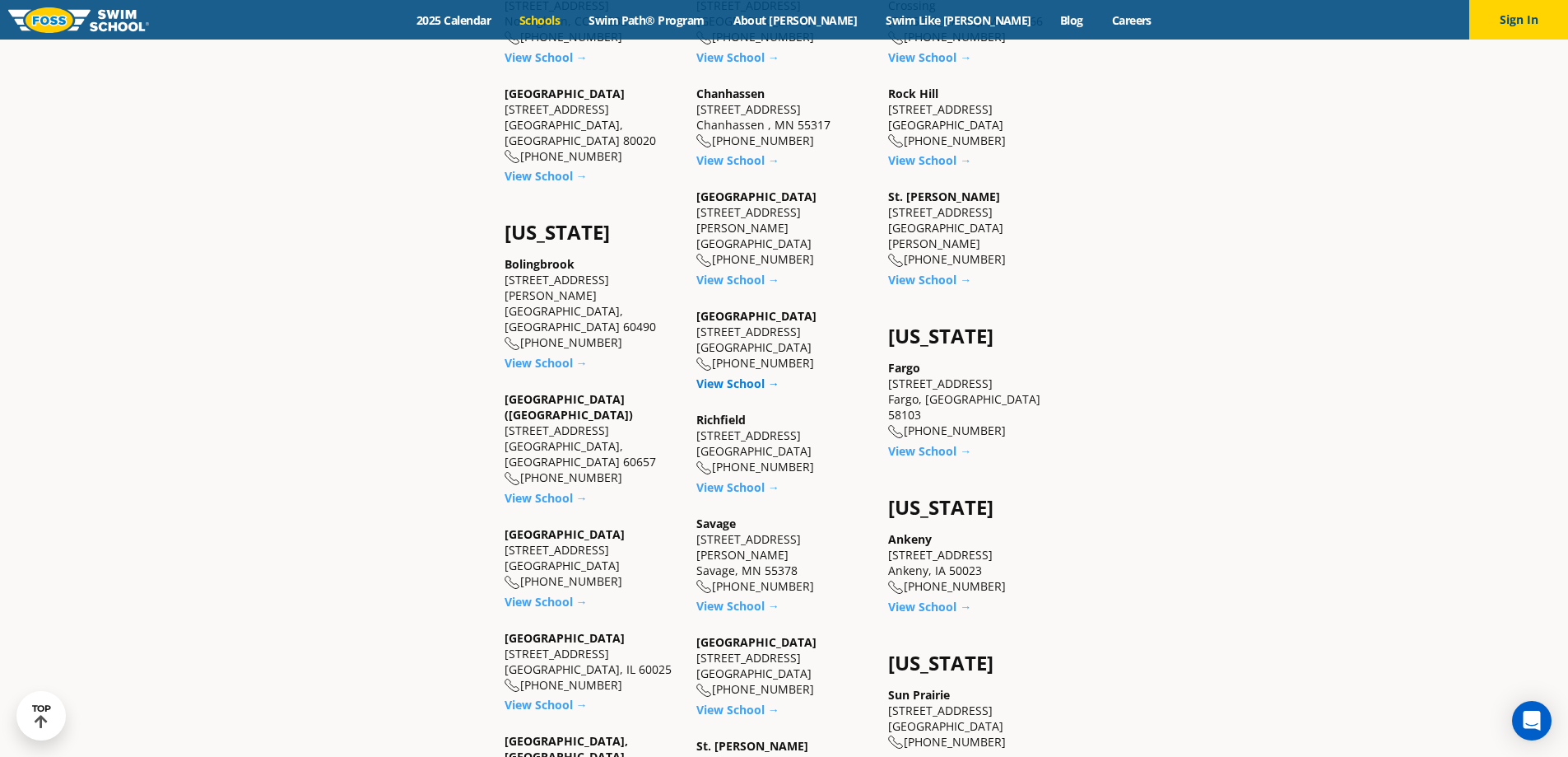
click at [734, 376] on link "View School →" at bounding box center [737, 383] width 83 height 16
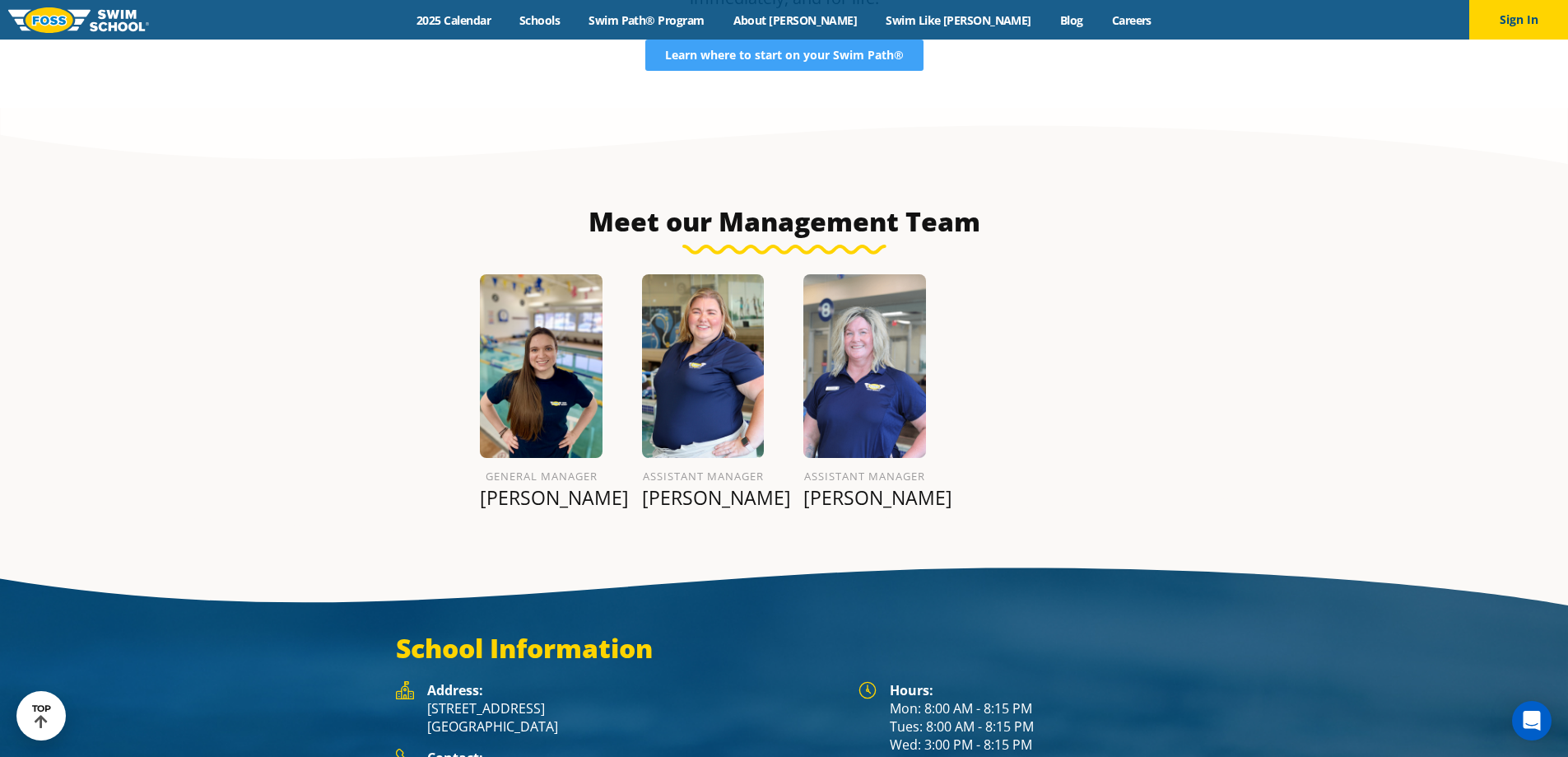
scroll to position [1870, 0]
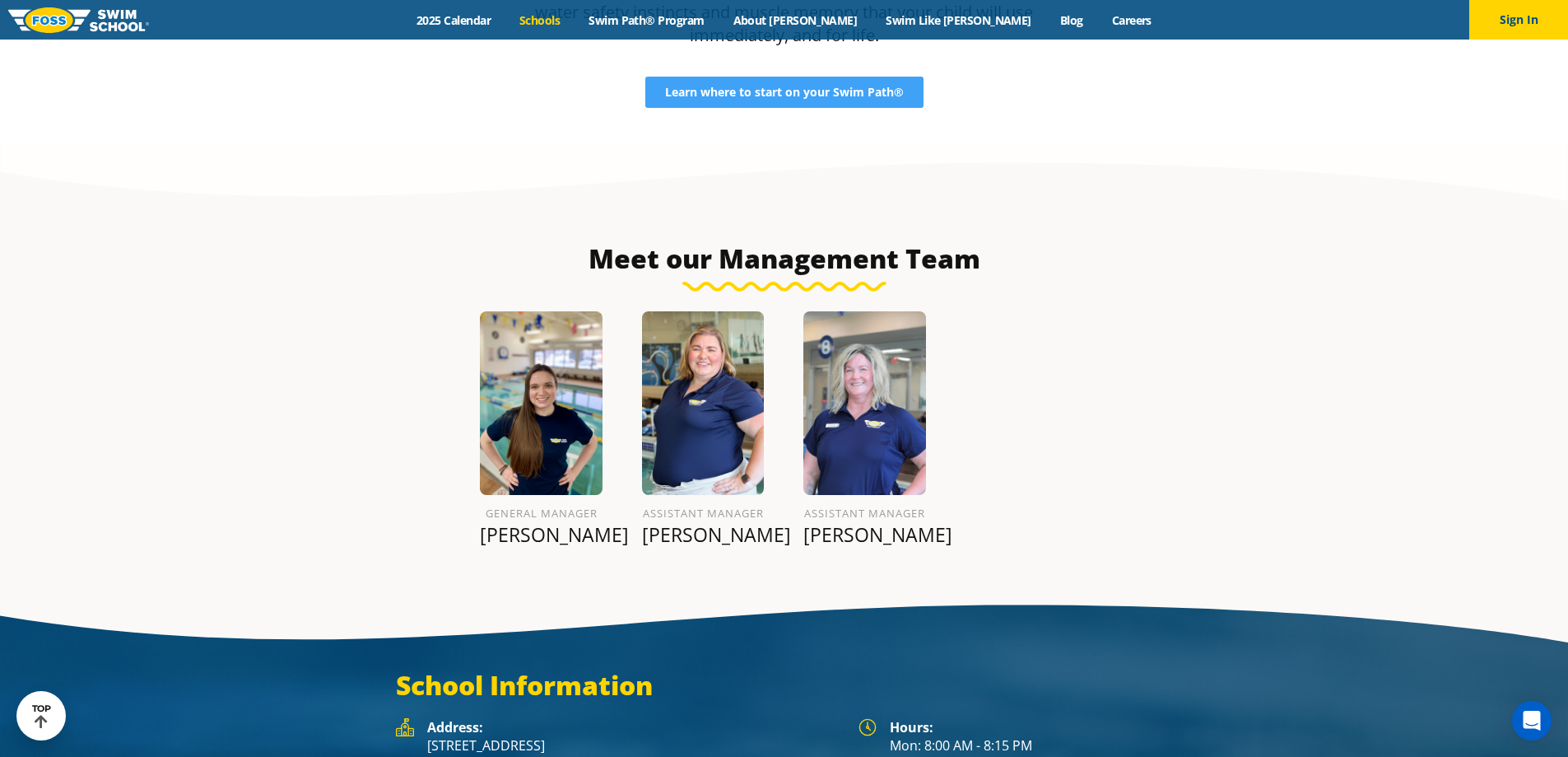
click at [575, 22] on link "Schools" at bounding box center [540, 20] width 69 height 16
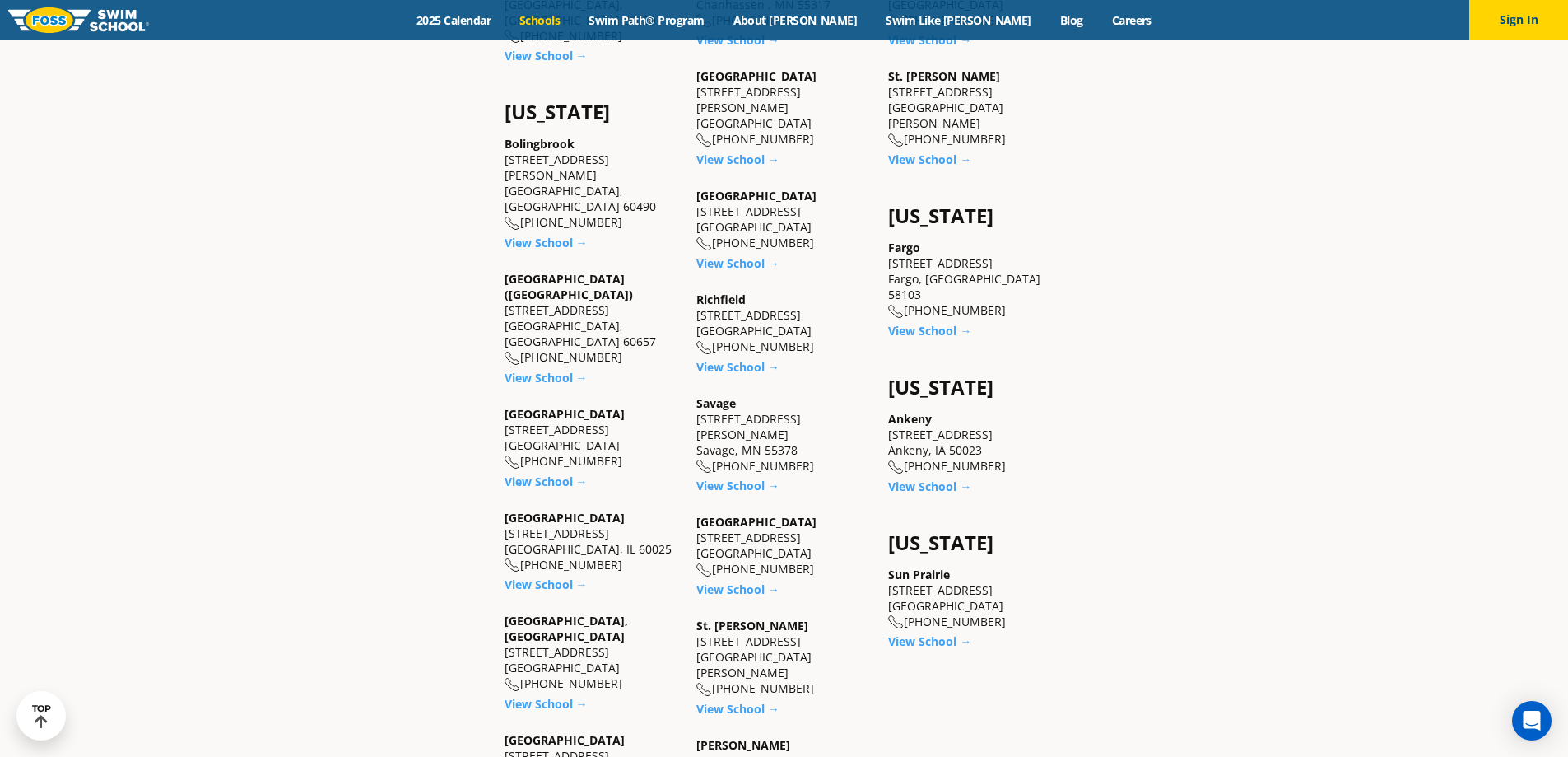
scroll to position [1152, 0]
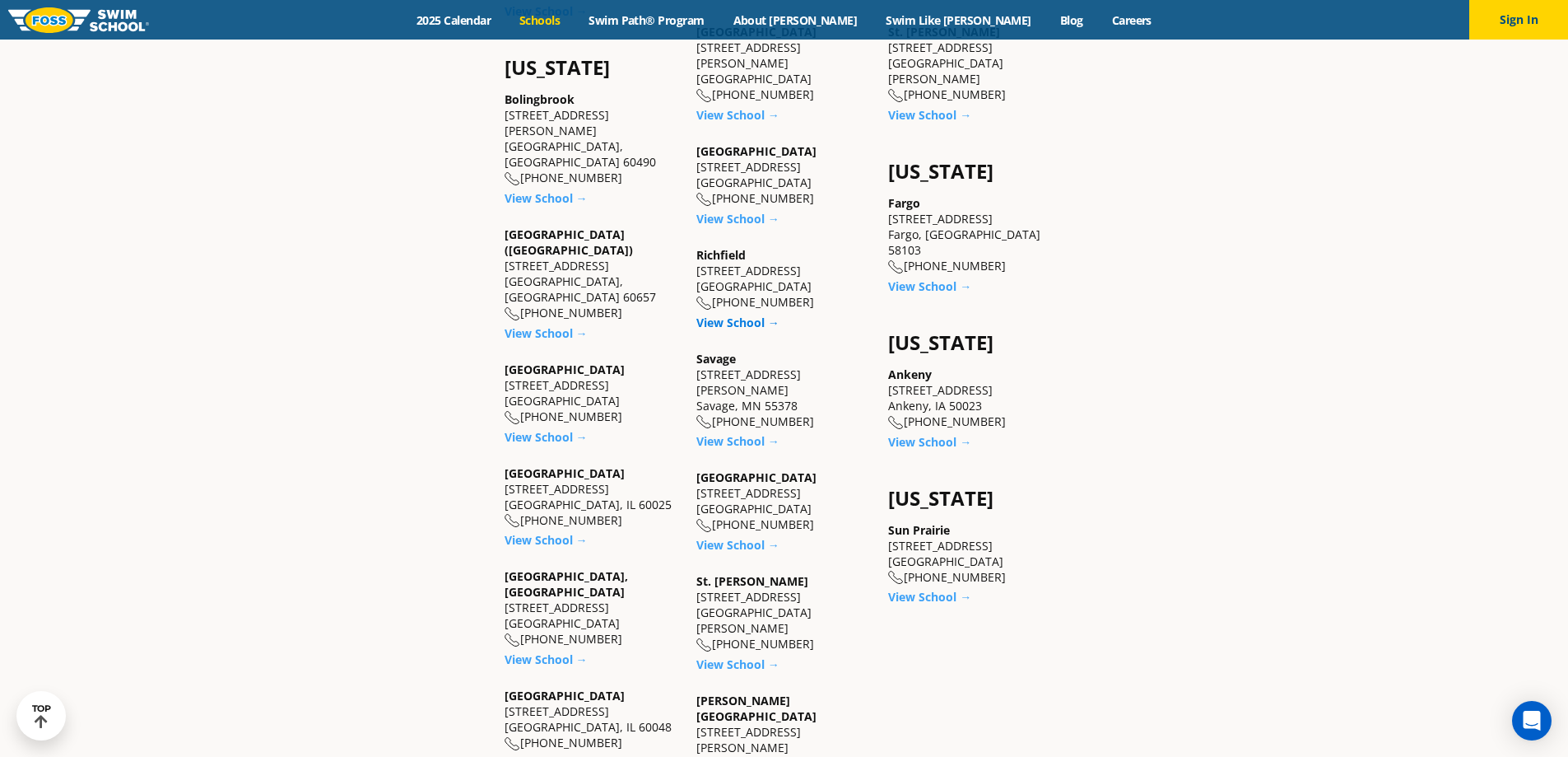
click at [717, 314] on link "View School →" at bounding box center [737, 321] width 83 height 16
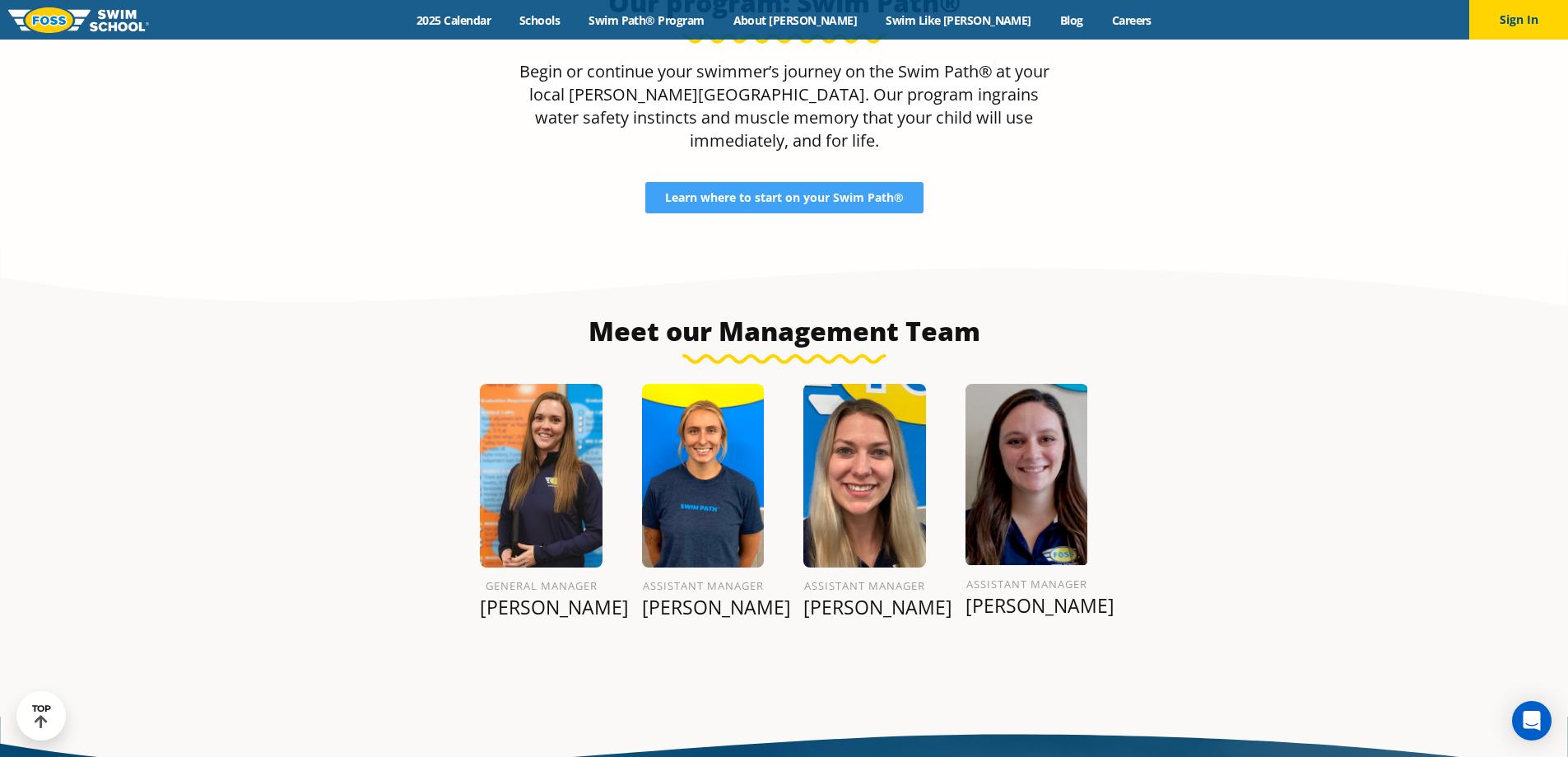
scroll to position [1788, 0]
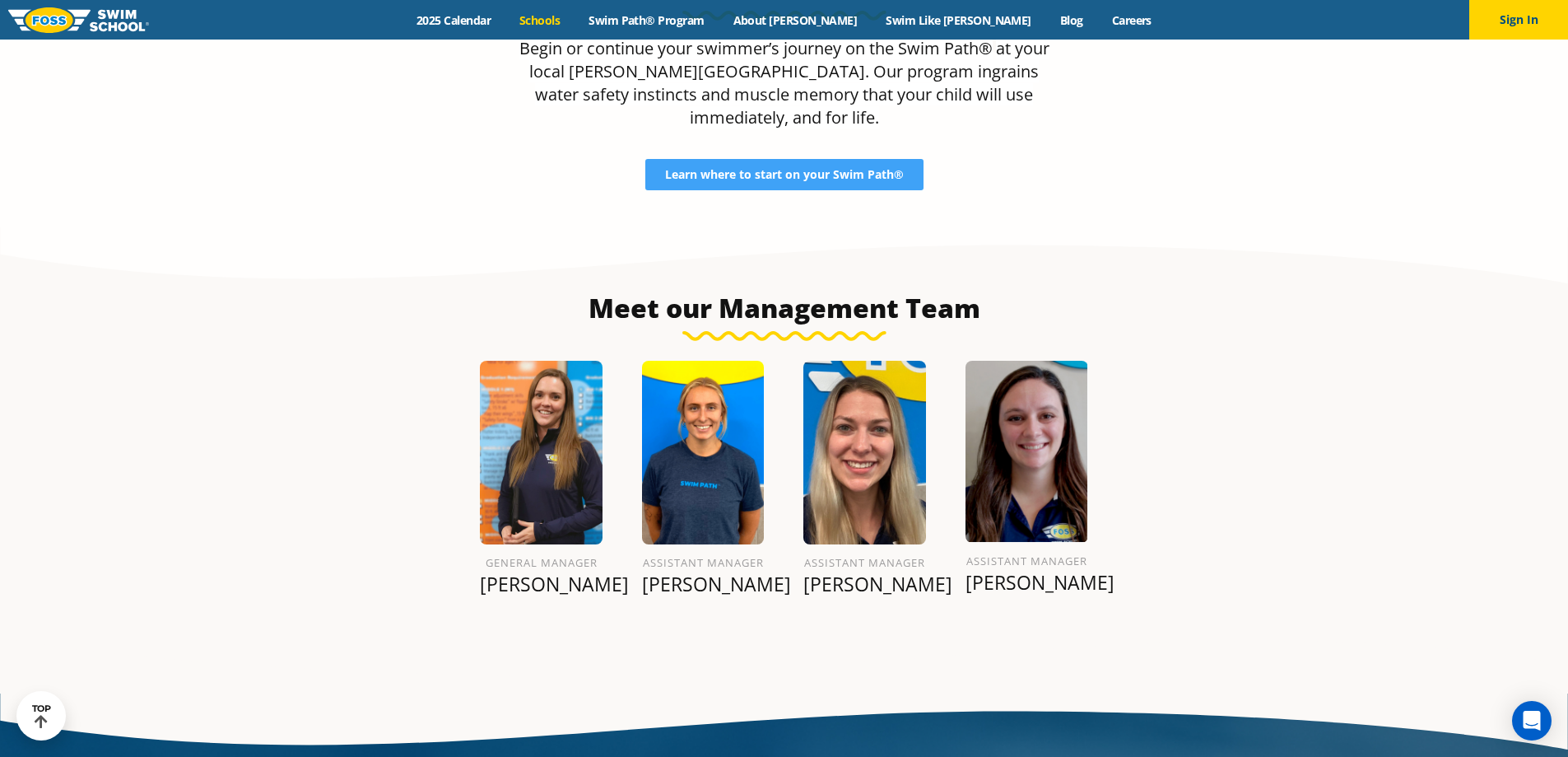
click at [575, 24] on link "Schools" at bounding box center [540, 20] width 69 height 16
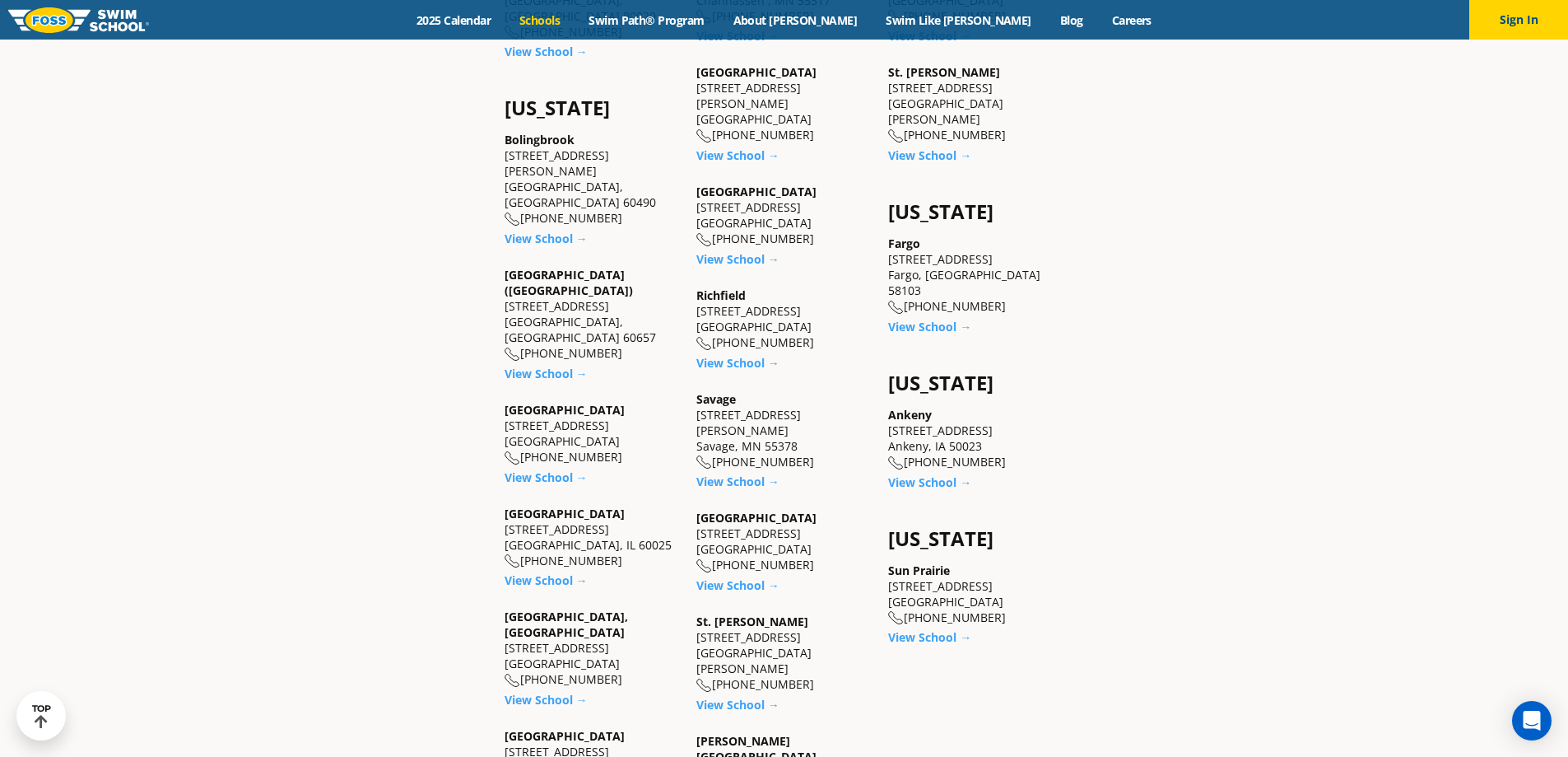
scroll to position [1152, 0]
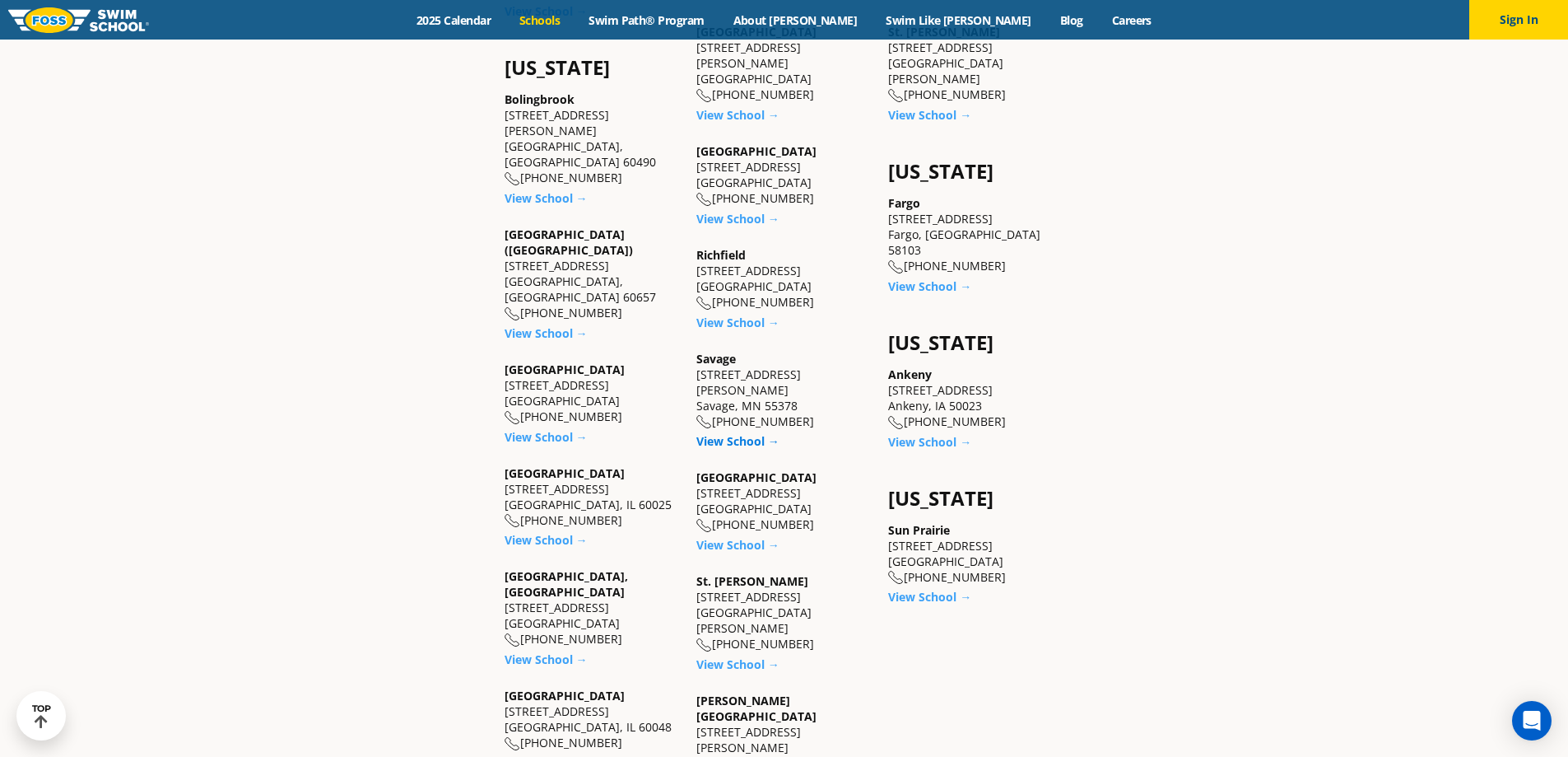
click at [746, 433] on link "View School →" at bounding box center [737, 440] width 83 height 16
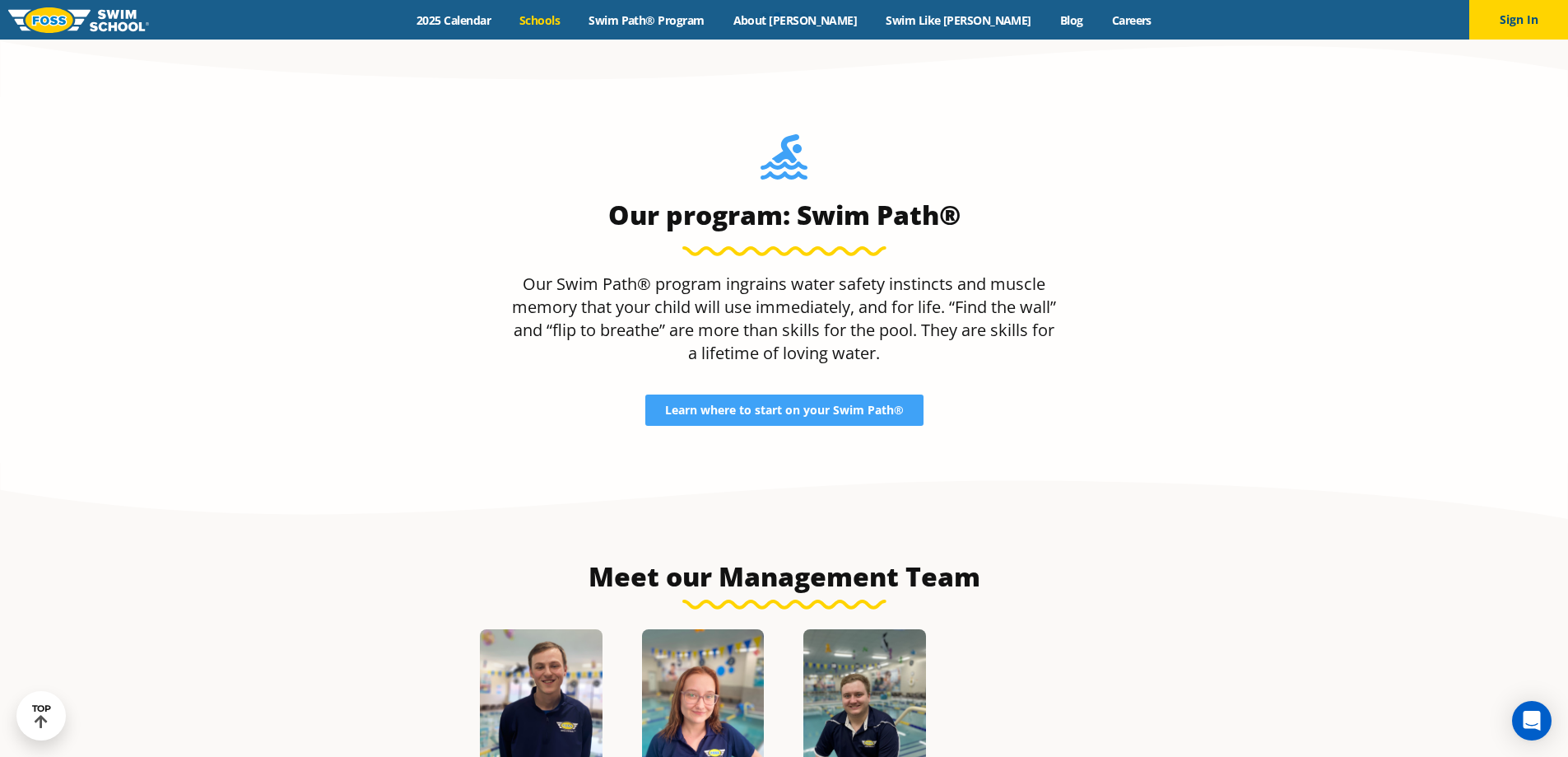
scroll to position [1541, 0]
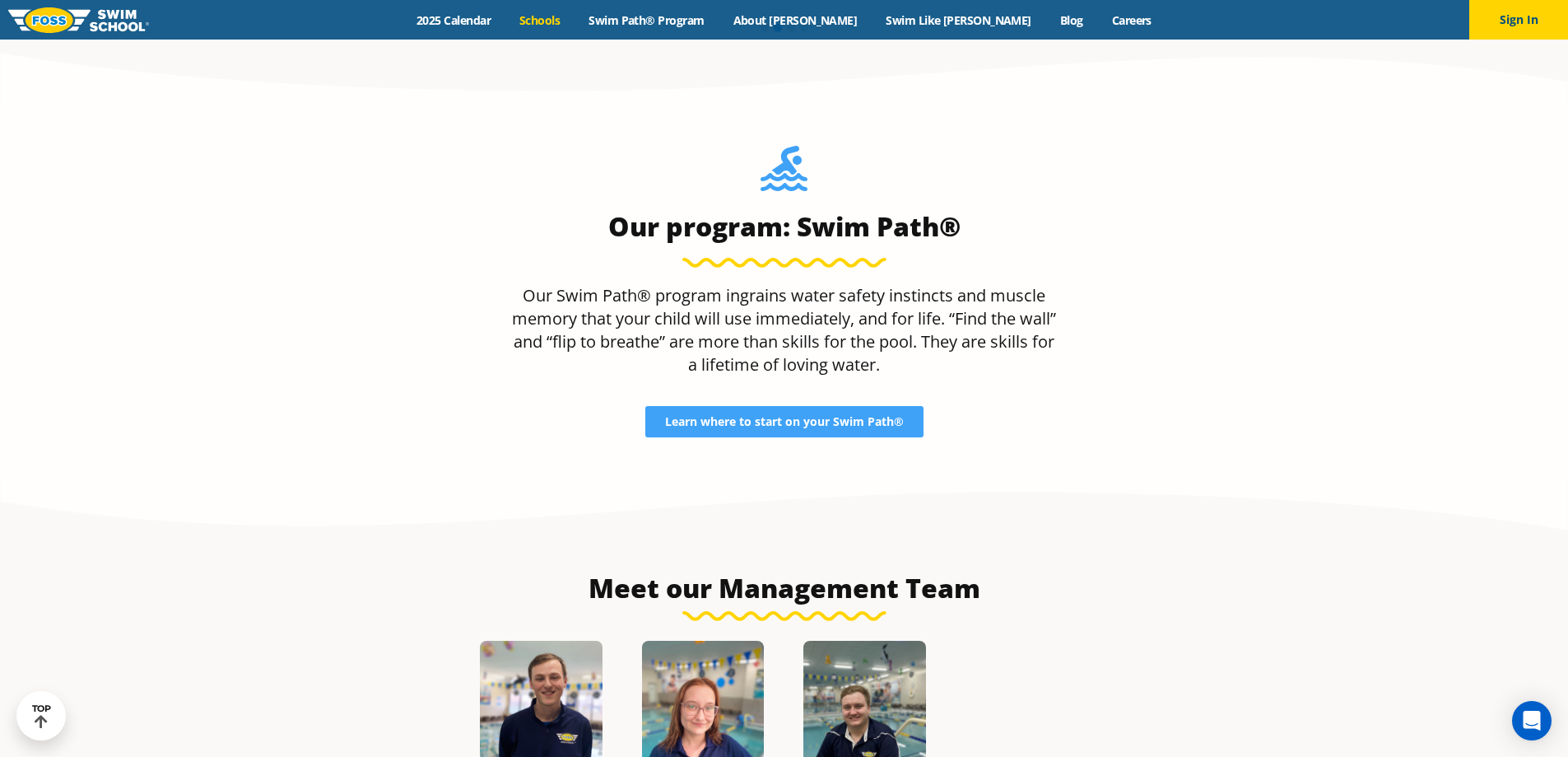
click at [575, 21] on link "Schools" at bounding box center [540, 20] width 69 height 16
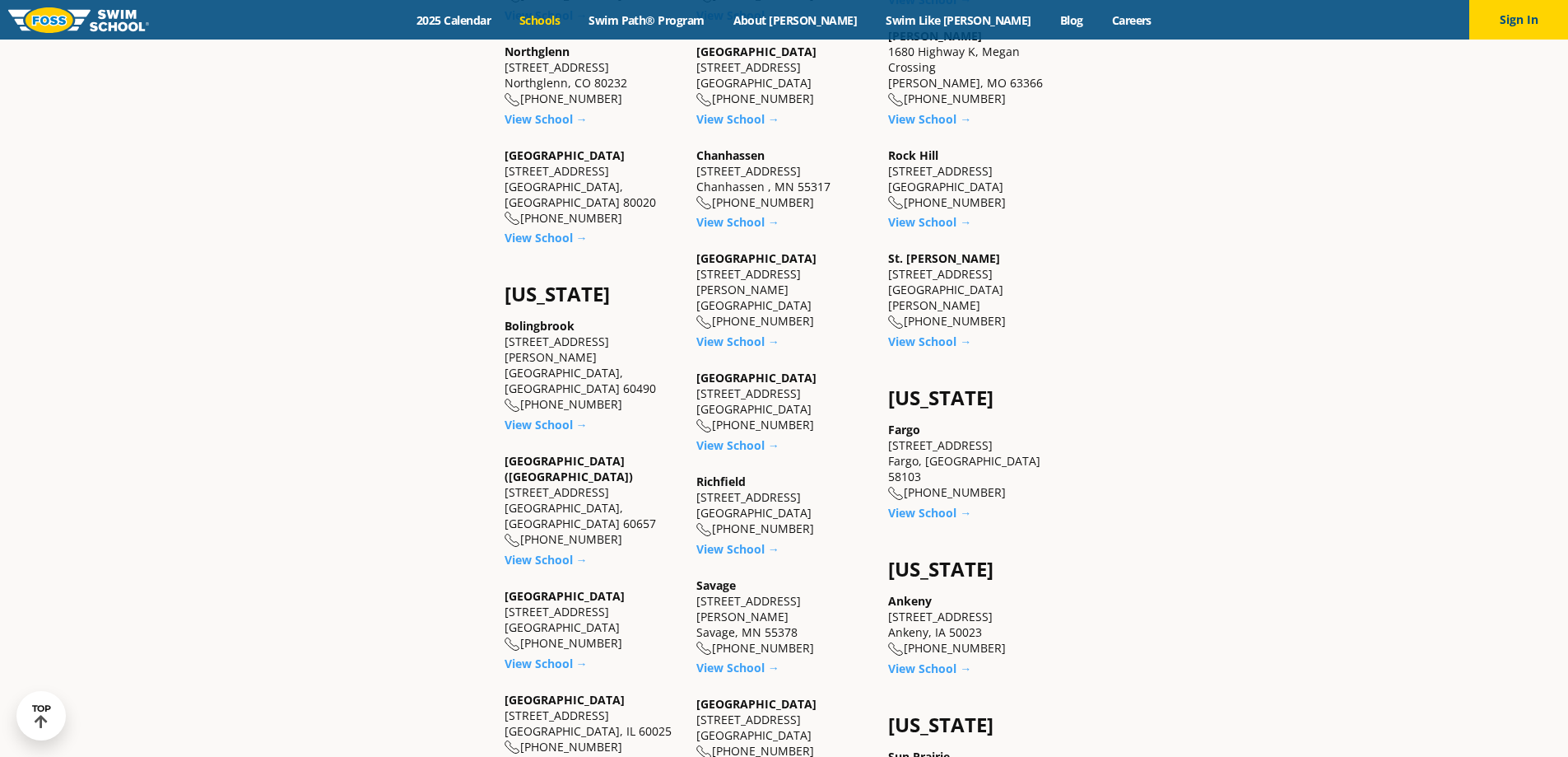
scroll to position [1070, 0]
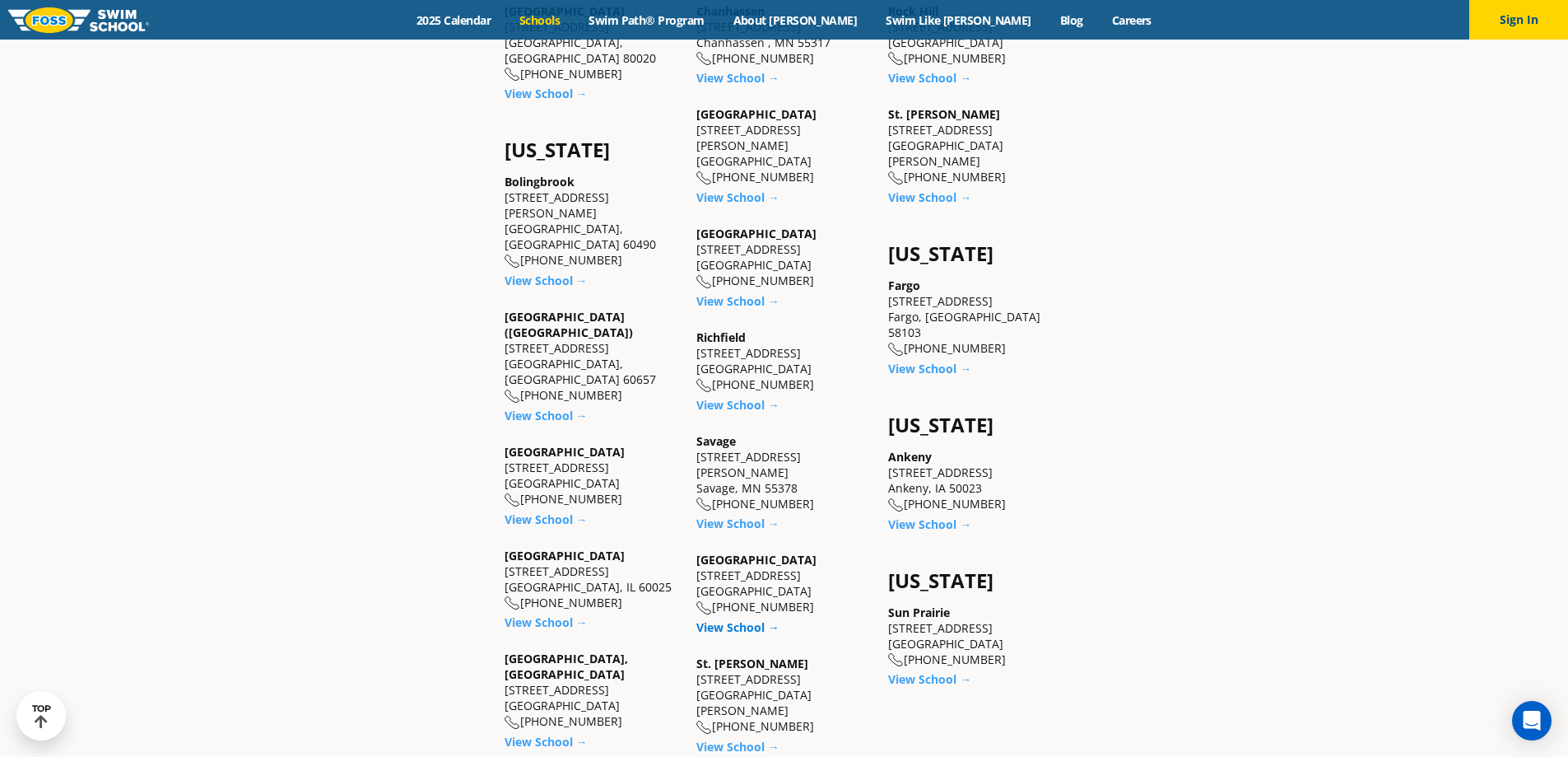
click at [736, 619] on link "View School →" at bounding box center [737, 626] width 83 height 16
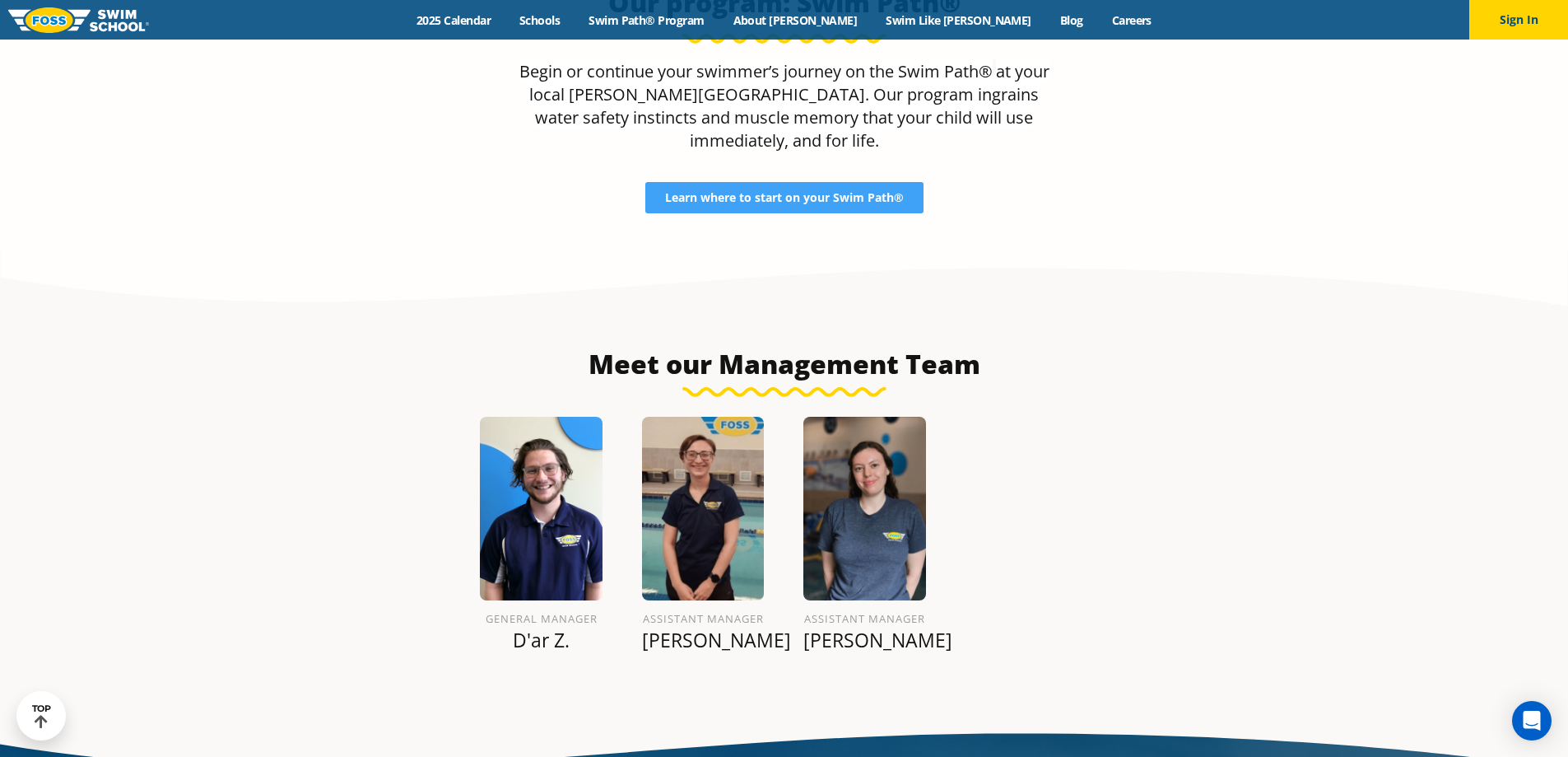
scroll to position [1788, 0]
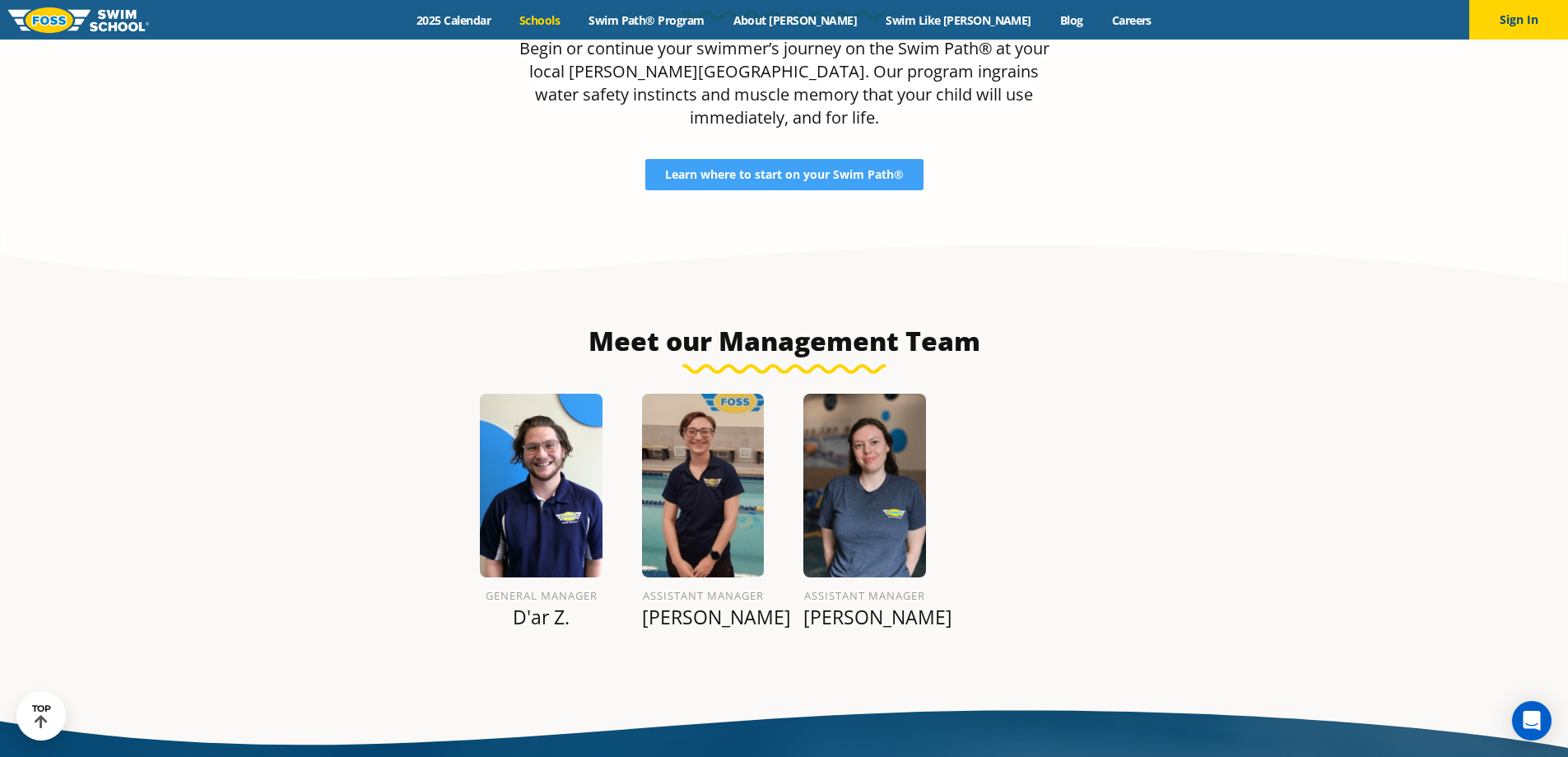
click at [575, 22] on link "Schools" at bounding box center [540, 20] width 69 height 16
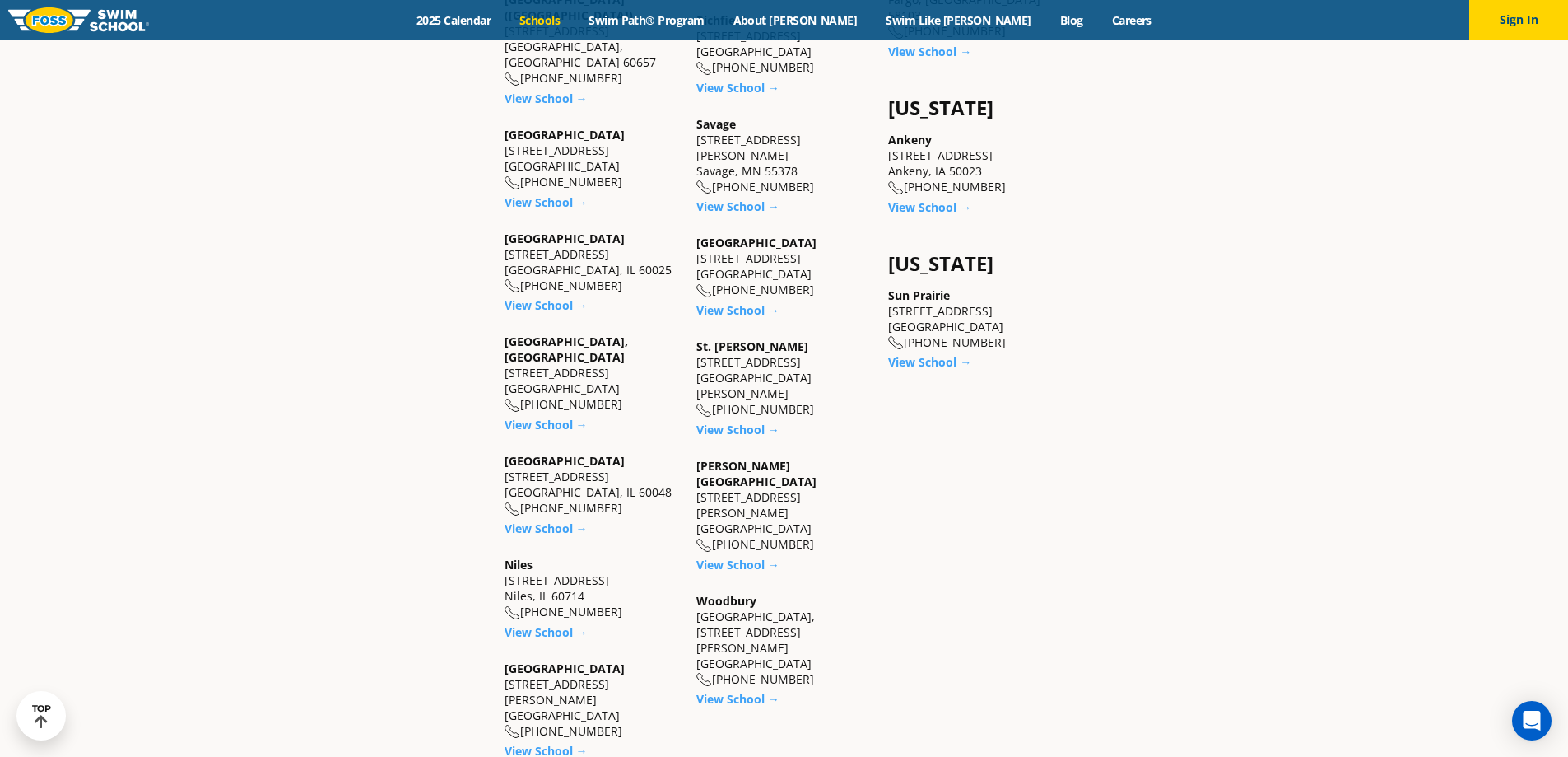
scroll to position [1399, 0]
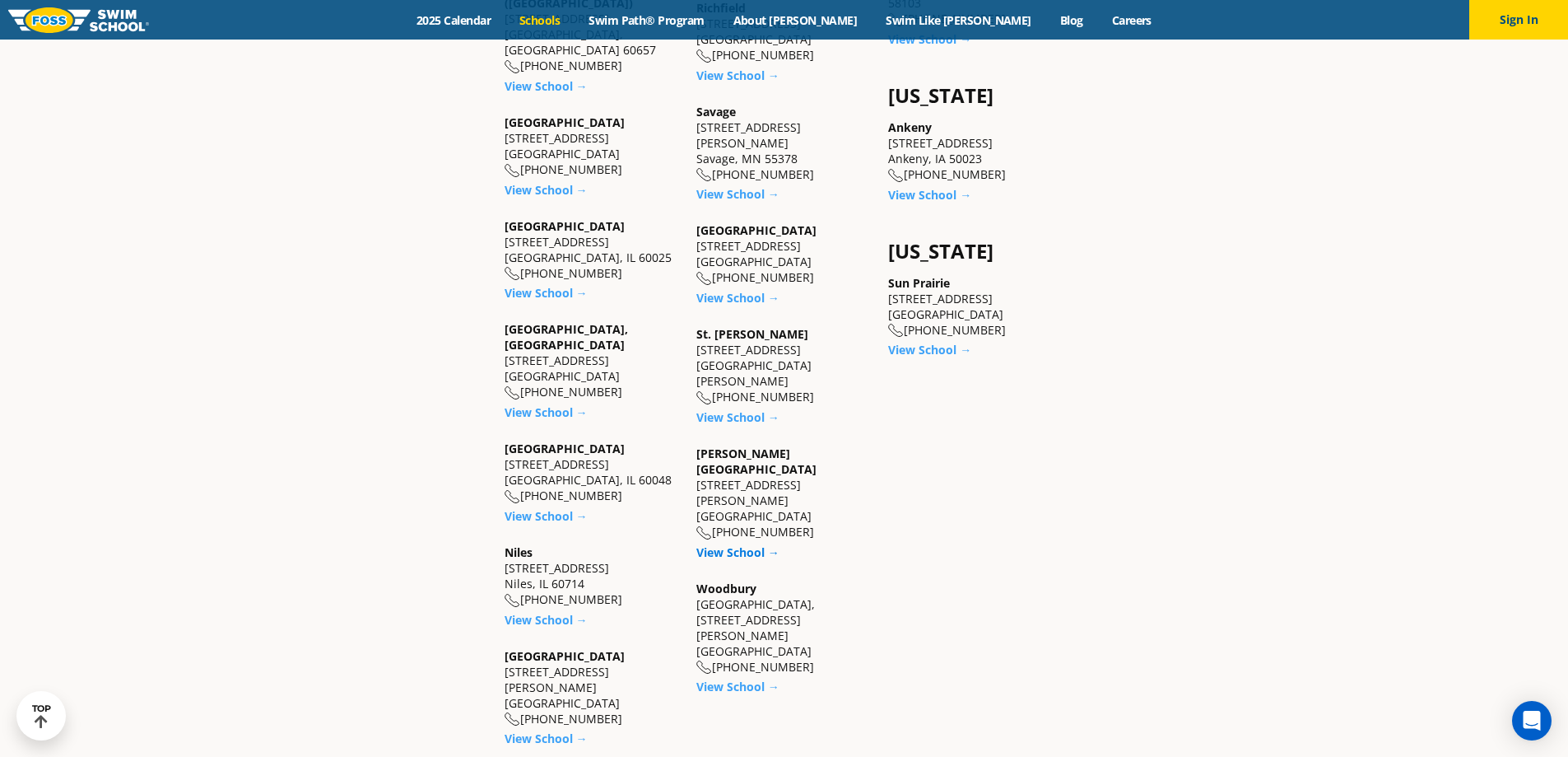
click at [739, 544] on link "View School →" at bounding box center [737, 551] width 83 height 16
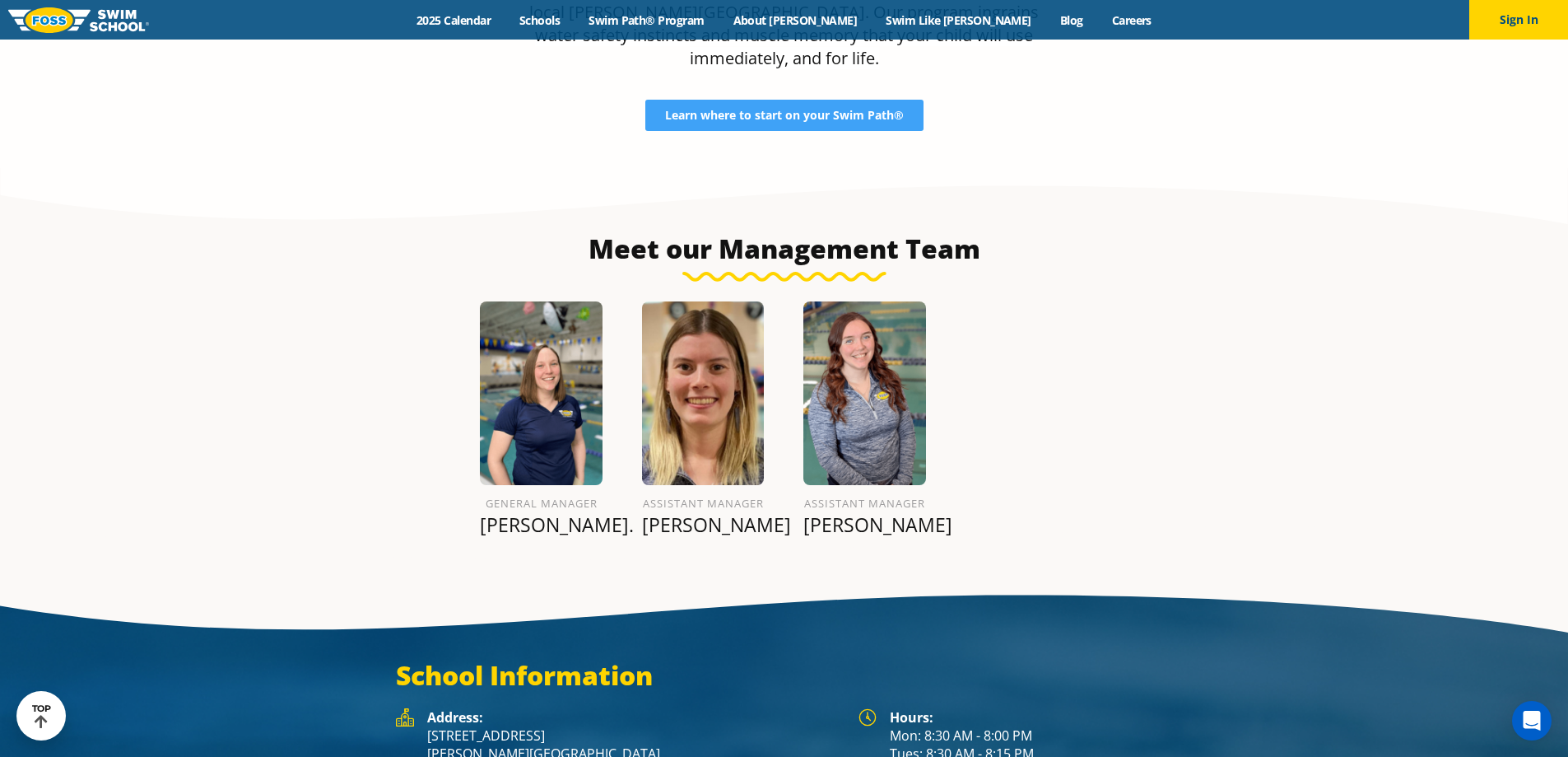
scroll to position [1870, 0]
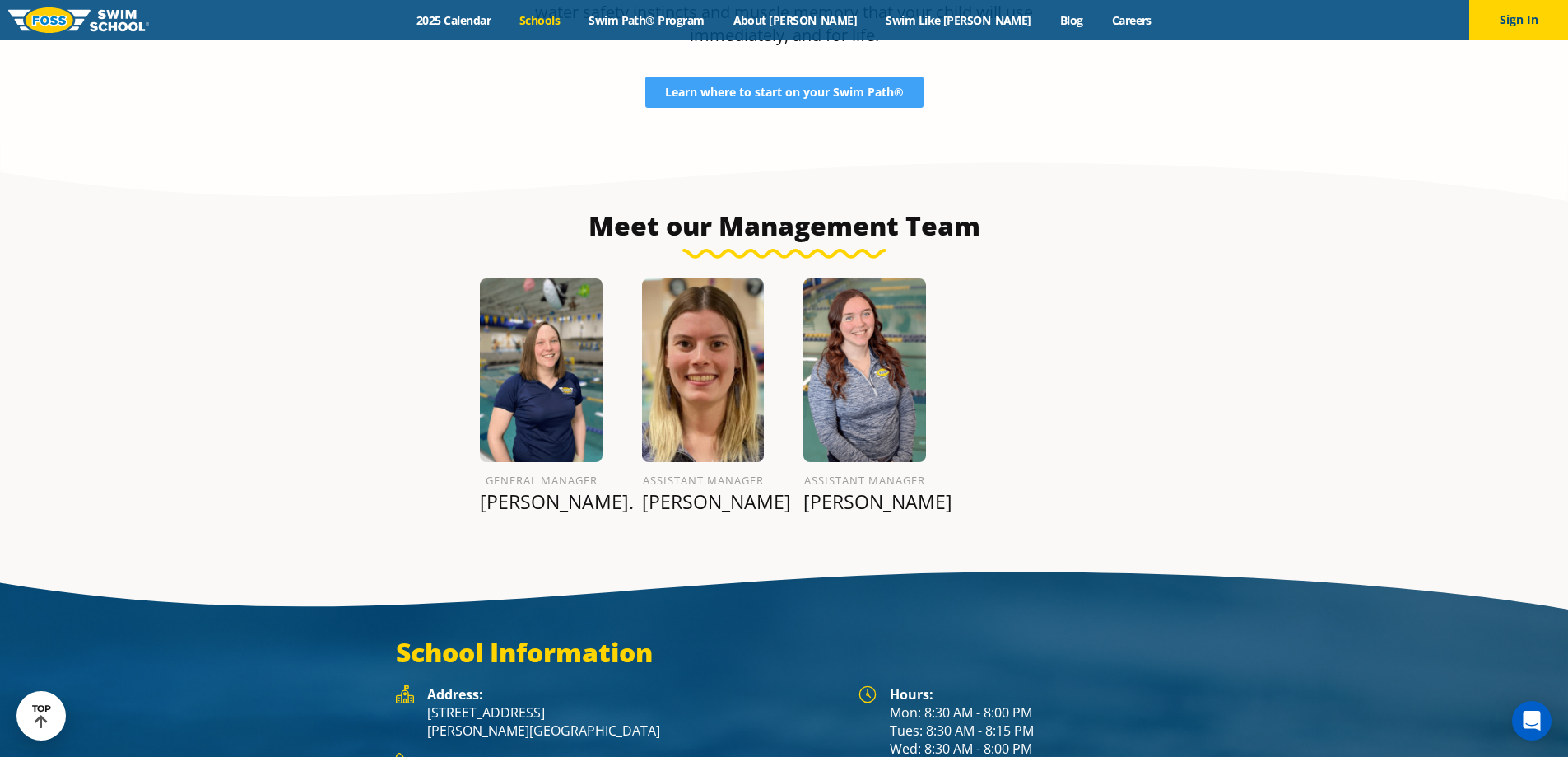
click at [575, 23] on link "Schools" at bounding box center [540, 20] width 69 height 16
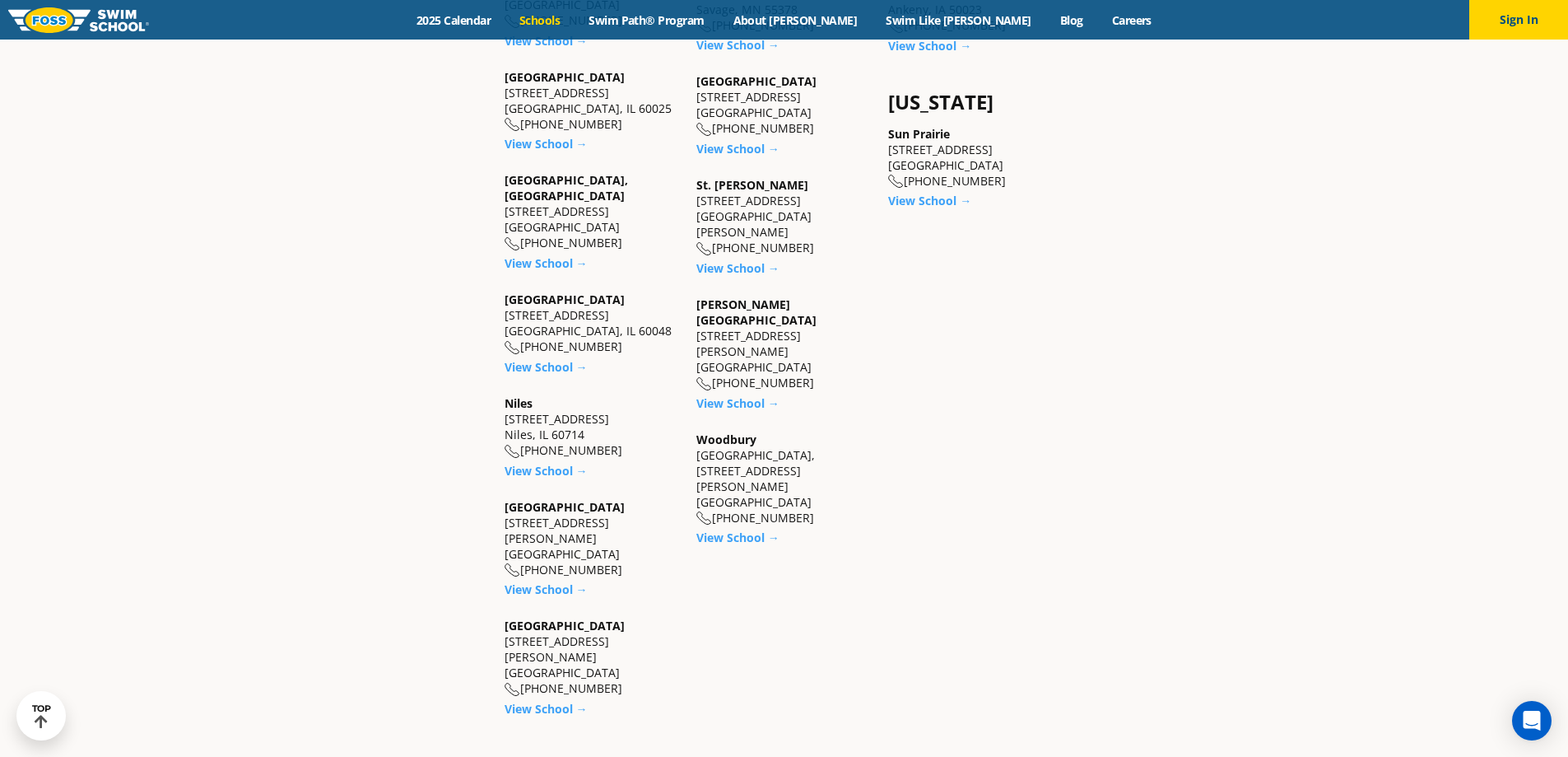
scroll to position [1564, 0]
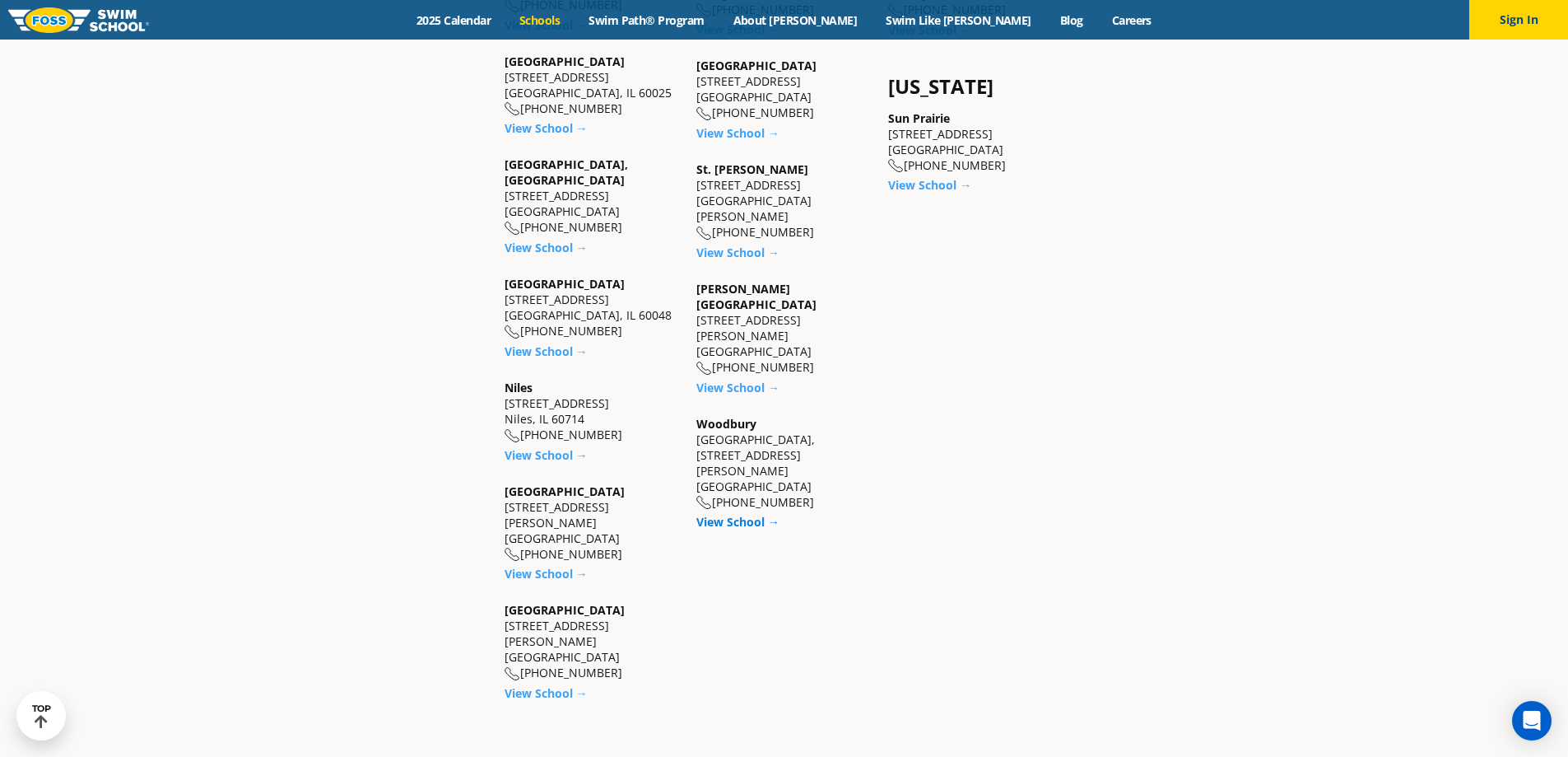
click at [724, 514] on link "View School →" at bounding box center [737, 521] width 83 height 16
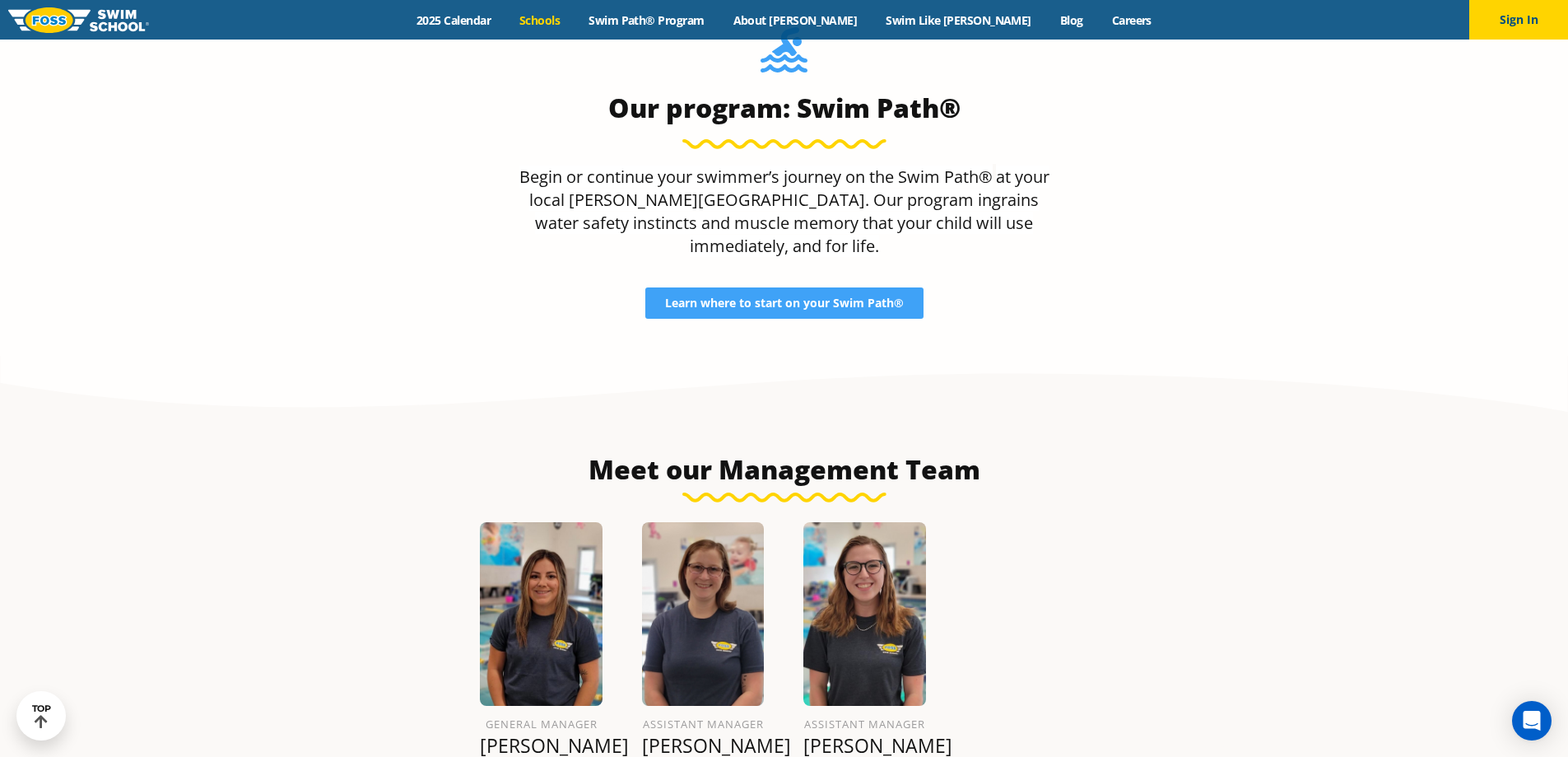
scroll to position [1729, 0]
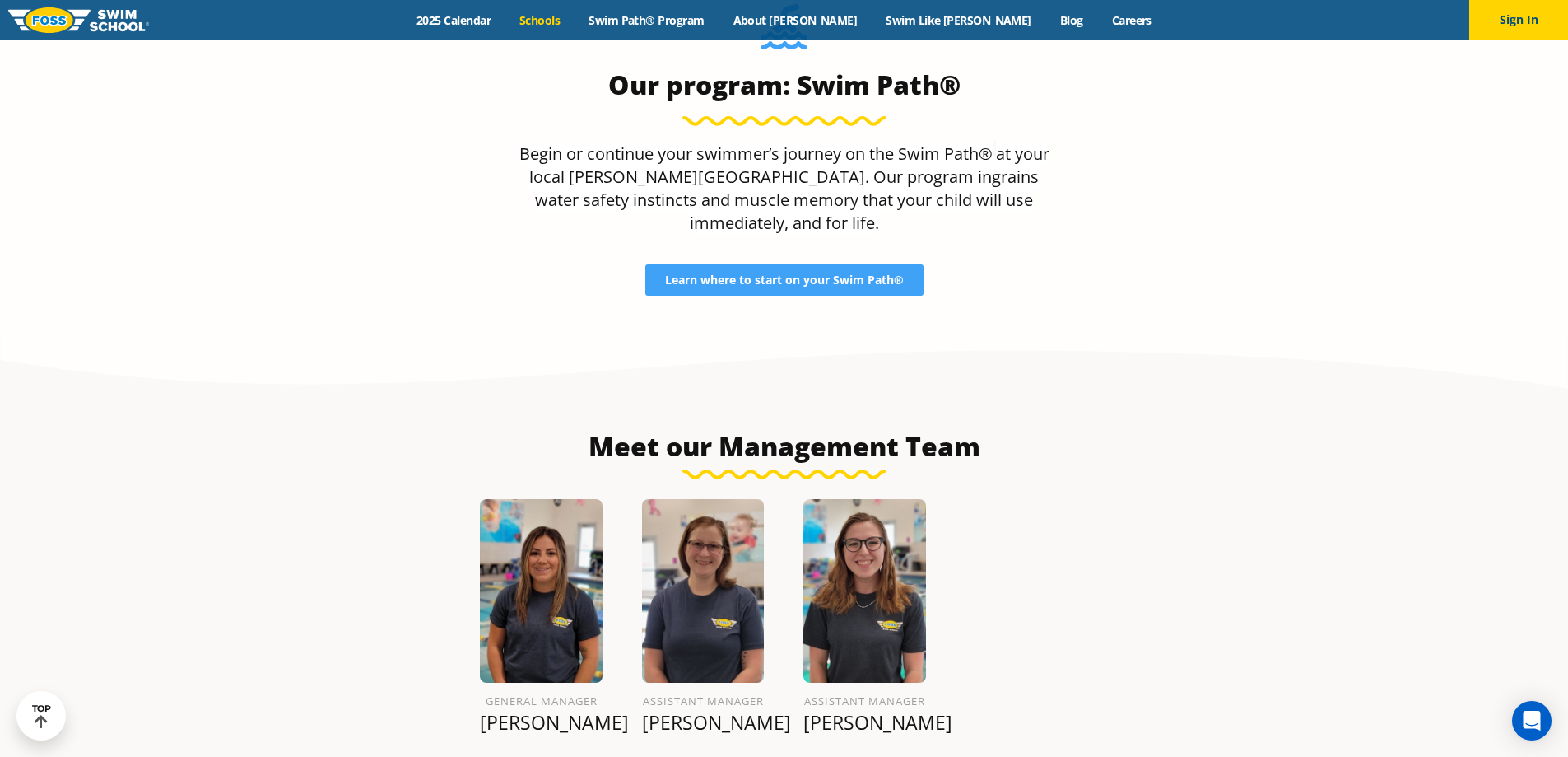
click at [575, 12] on link "Schools" at bounding box center [540, 20] width 69 height 16
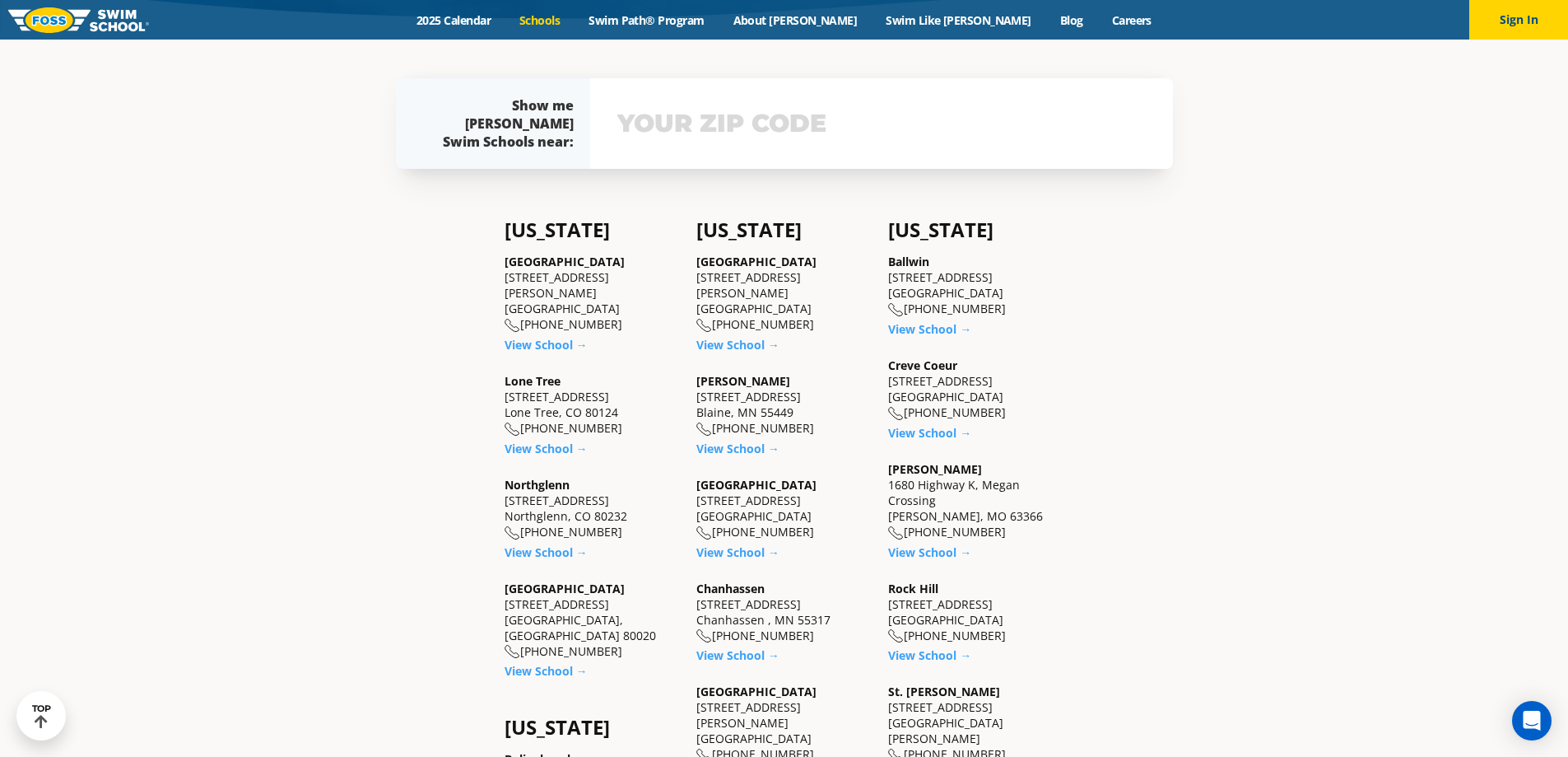
scroll to position [494, 0]
click at [543, 336] on link "View School →" at bounding box center [546, 343] width 83 height 16
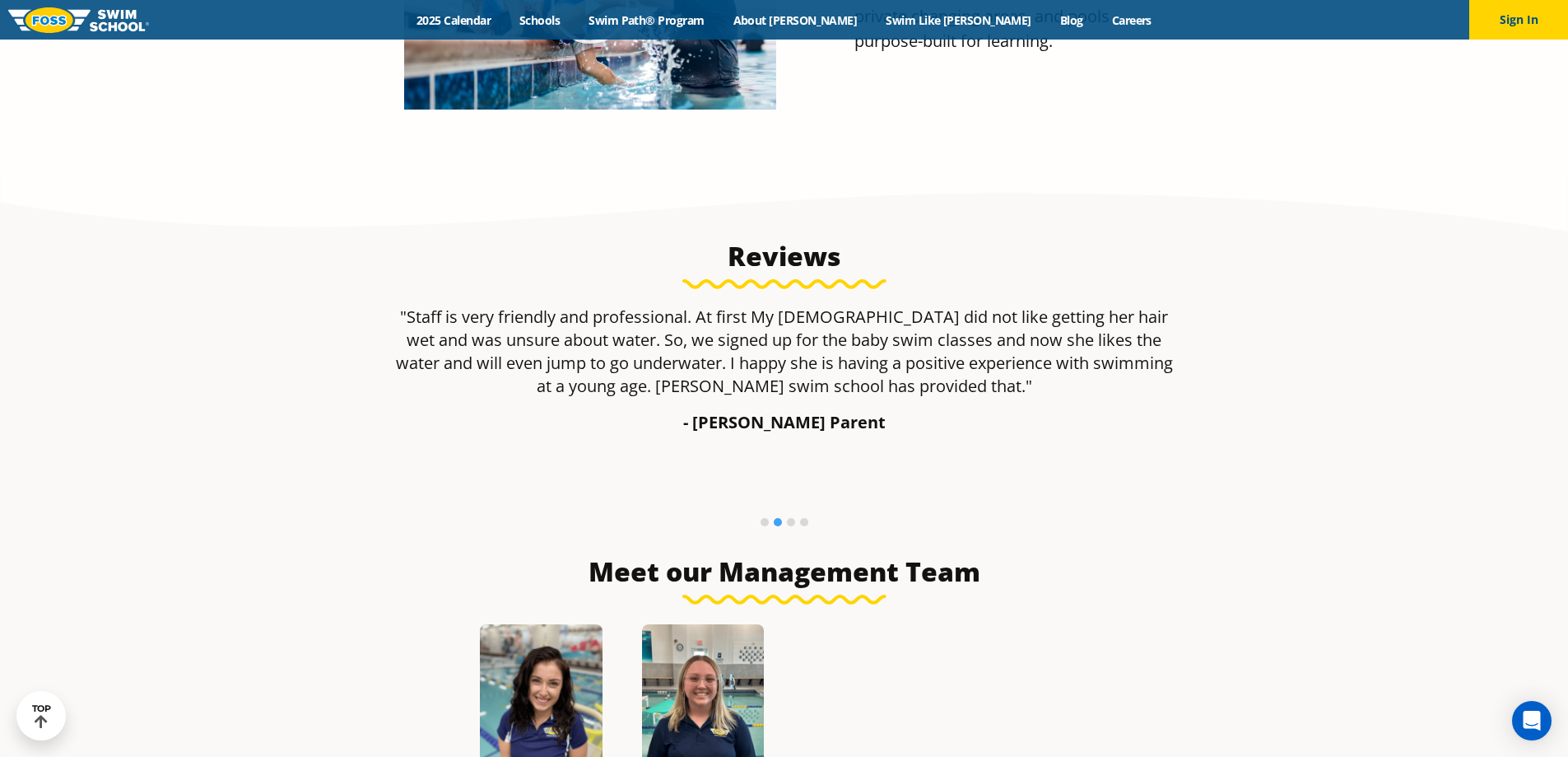
scroll to position [823, 0]
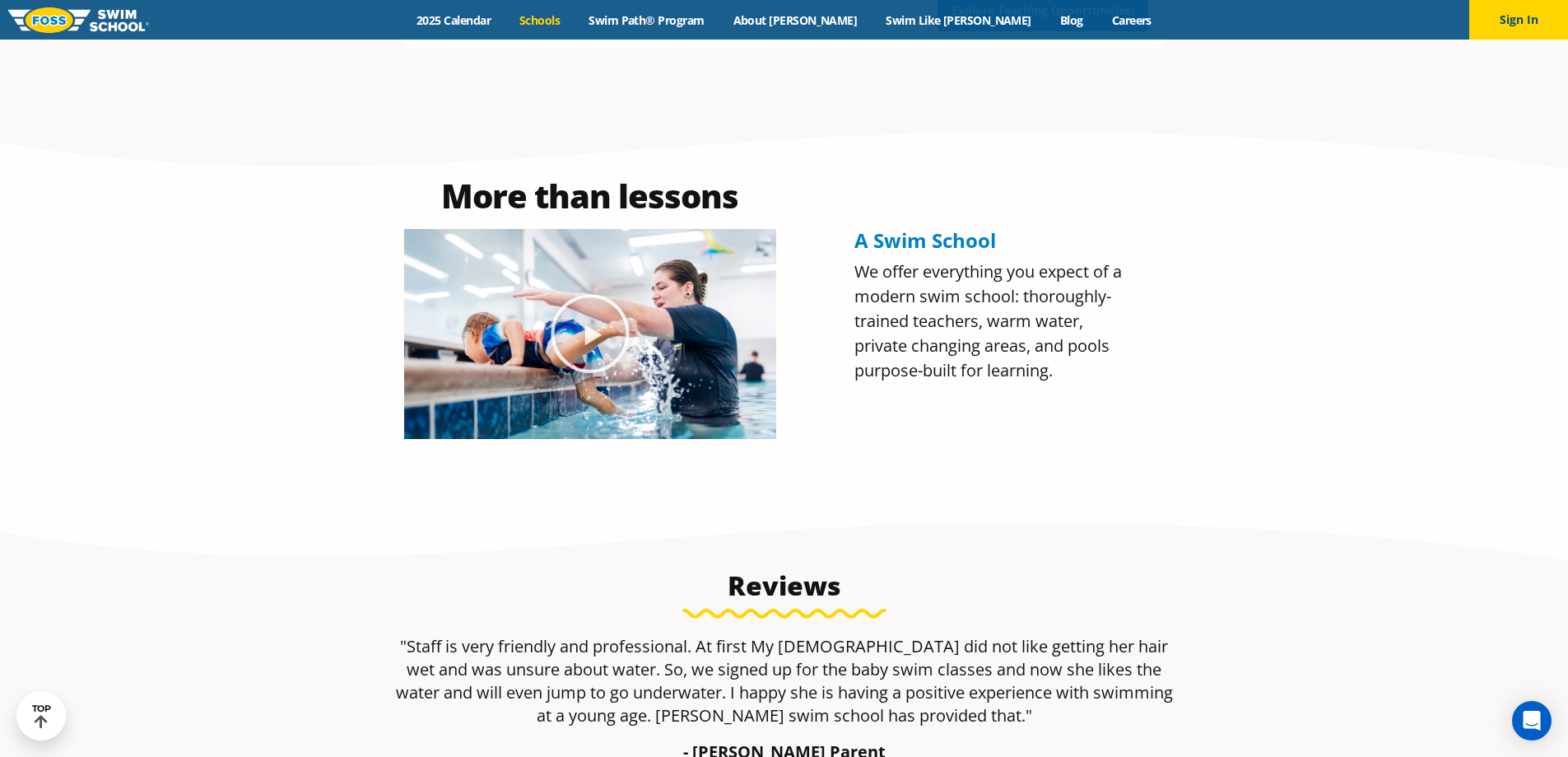
click at [575, 15] on link "Schools" at bounding box center [540, 20] width 69 height 16
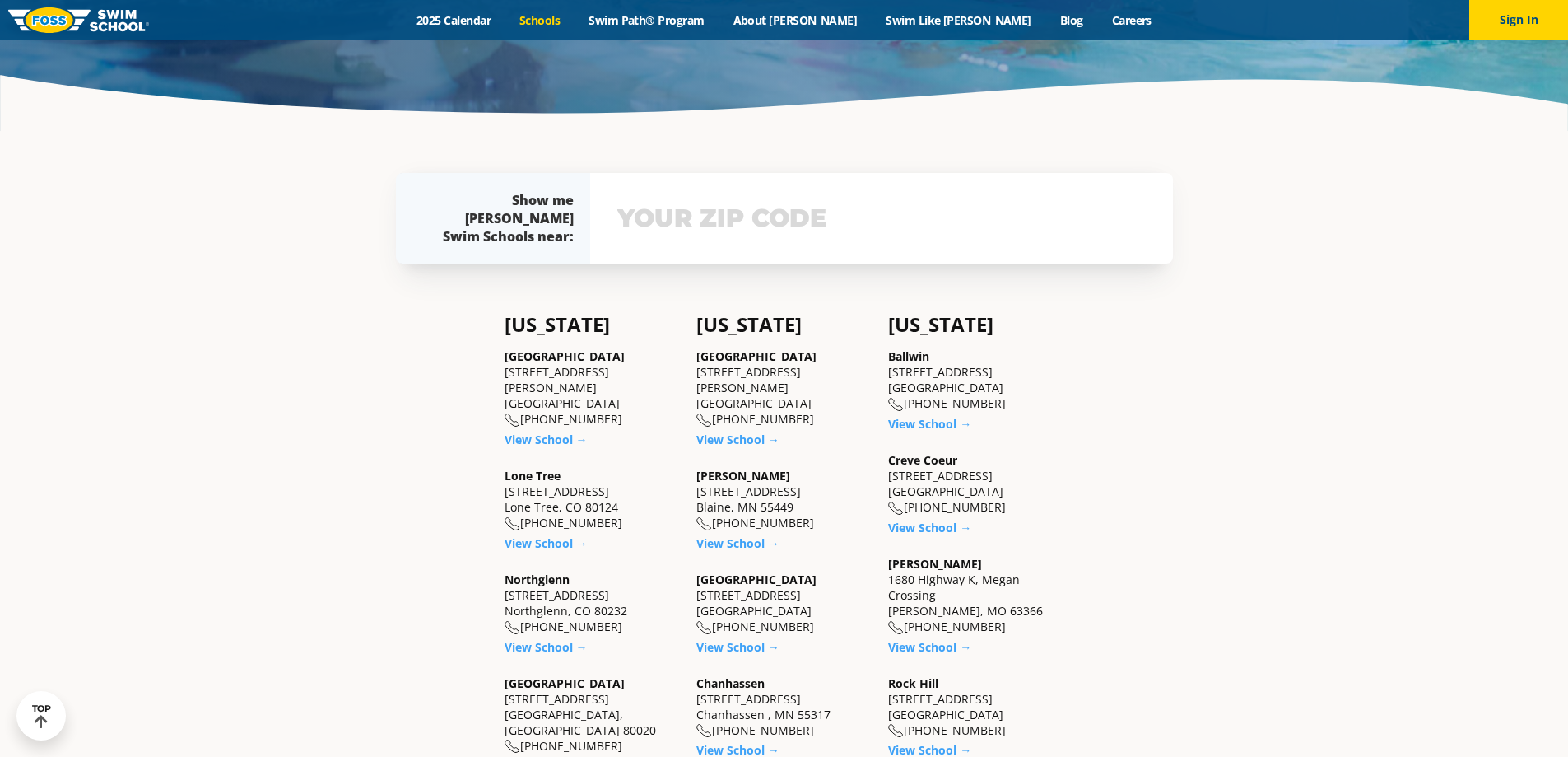
scroll to position [494, 0]
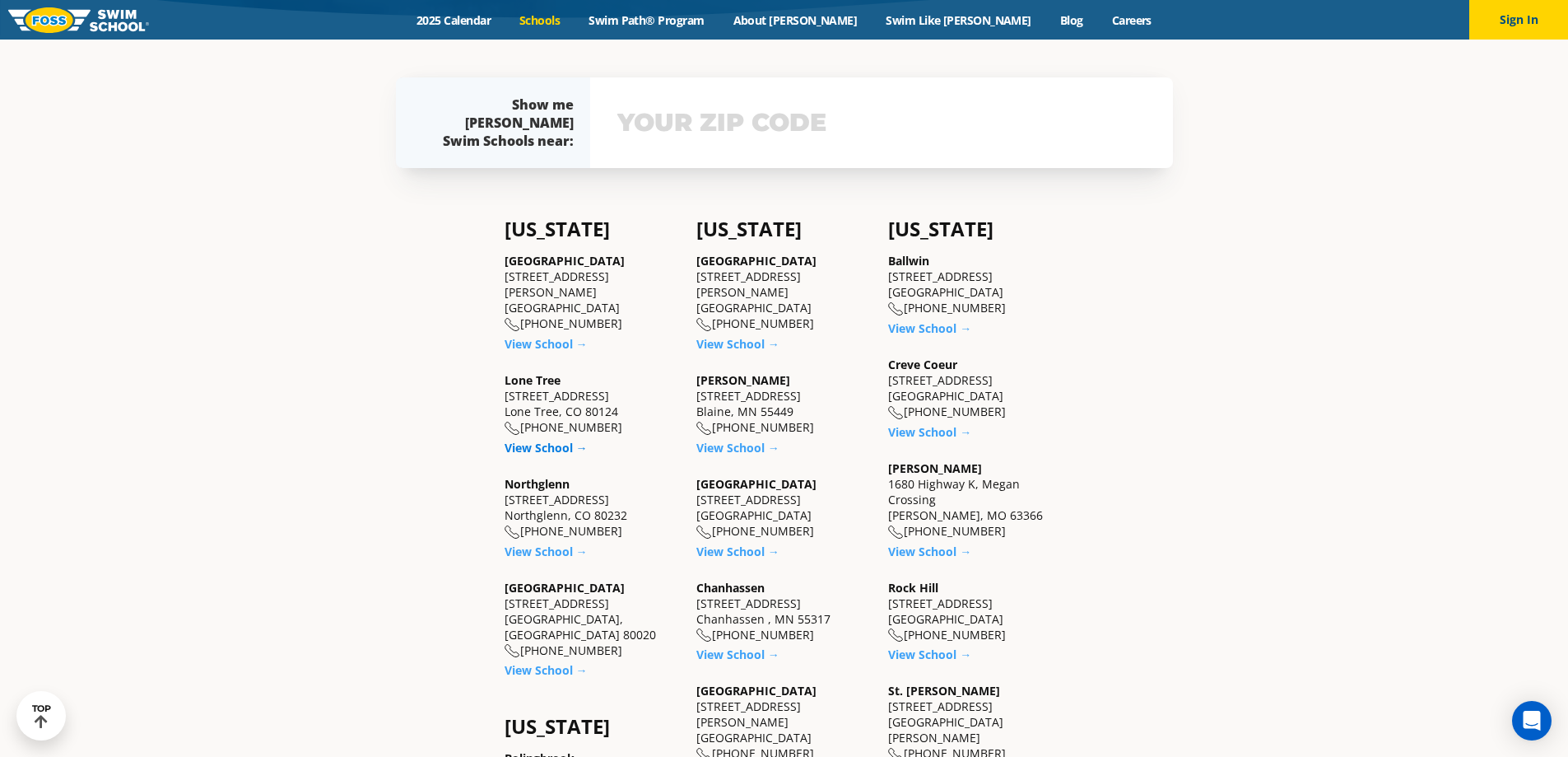
click at [519, 439] on link "View School →" at bounding box center [546, 447] width 83 height 16
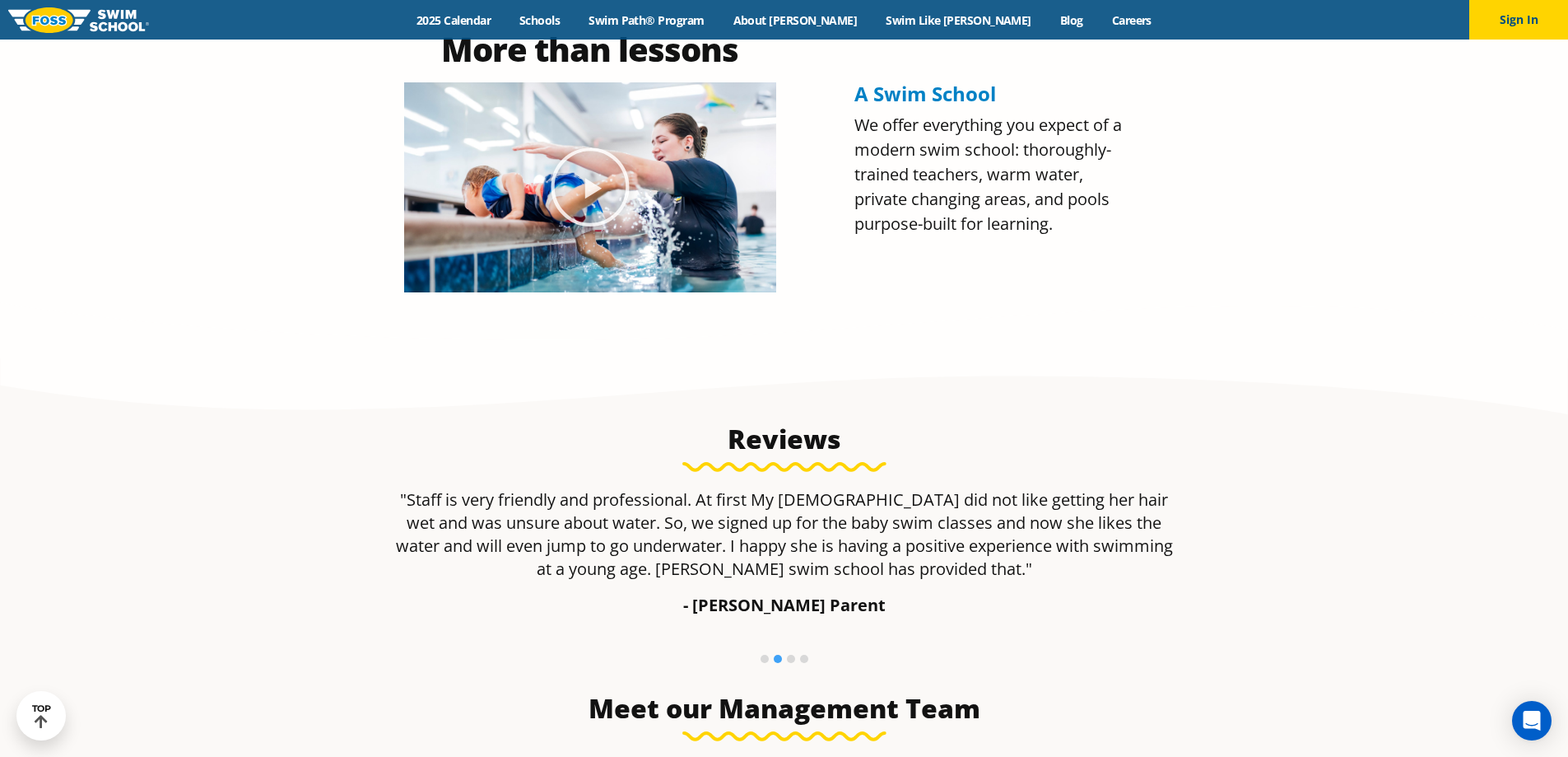
scroll to position [988, 0]
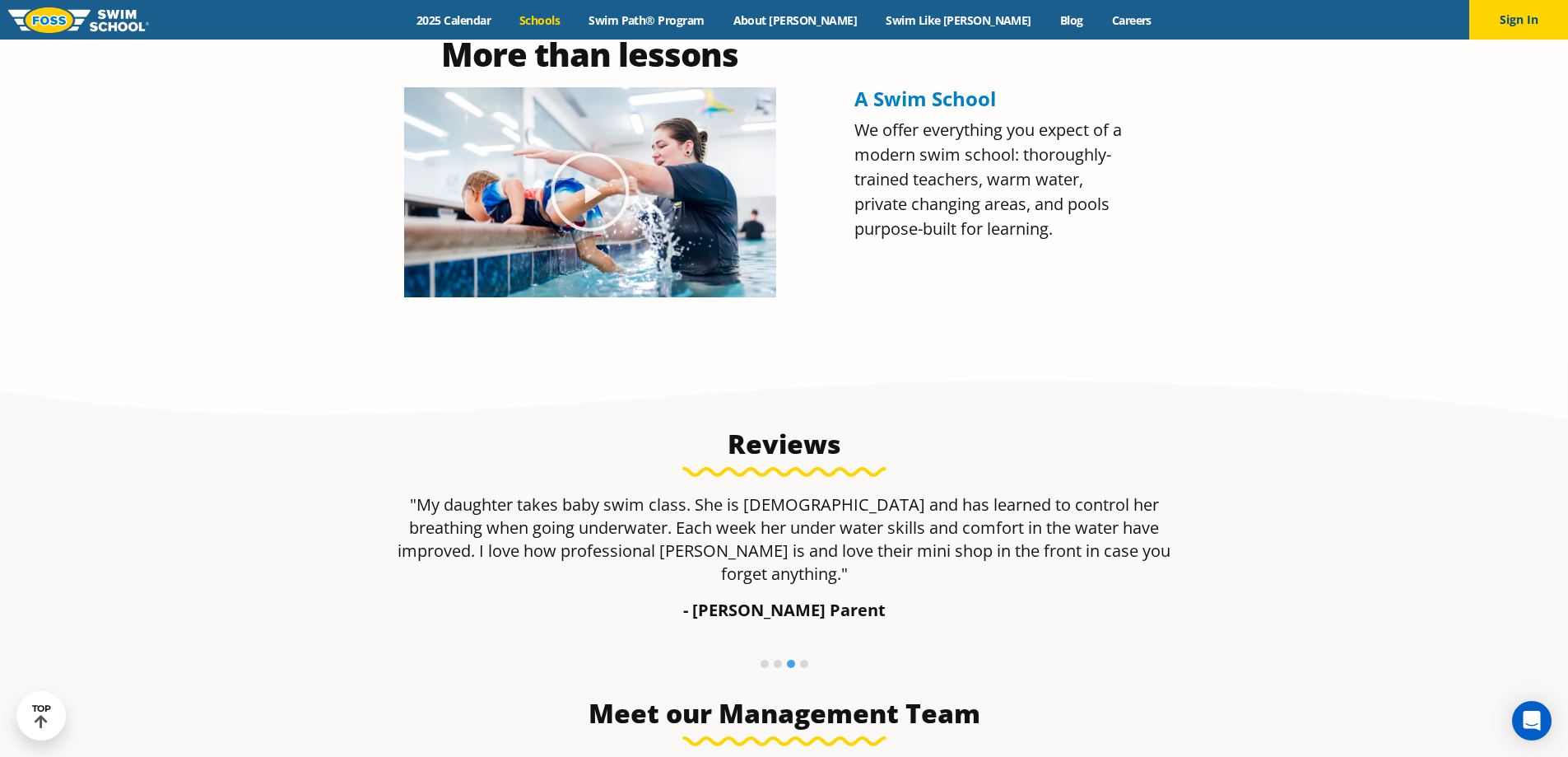
click at [575, 20] on link "Schools" at bounding box center [540, 20] width 69 height 16
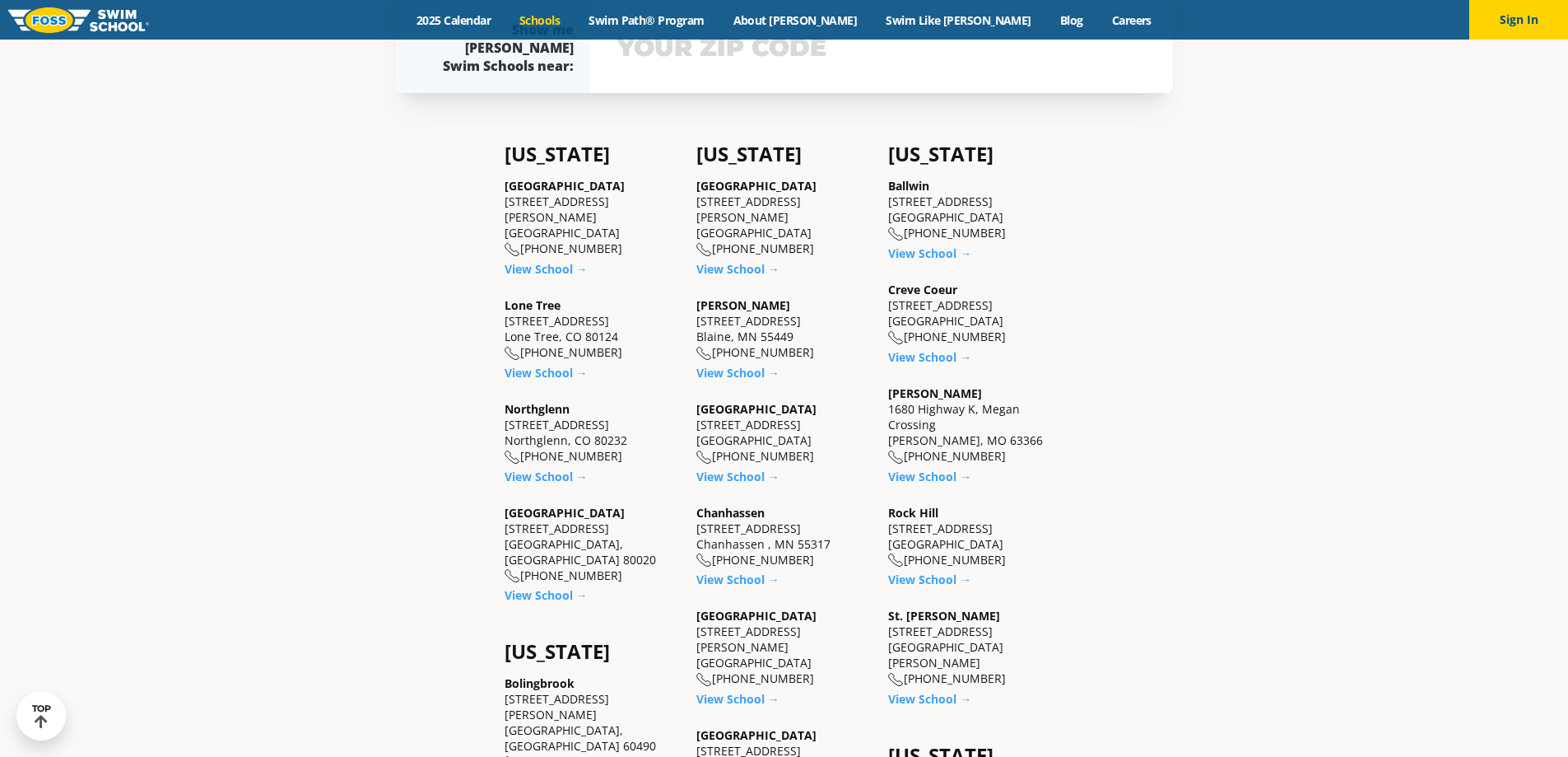
scroll to position [577, 0]
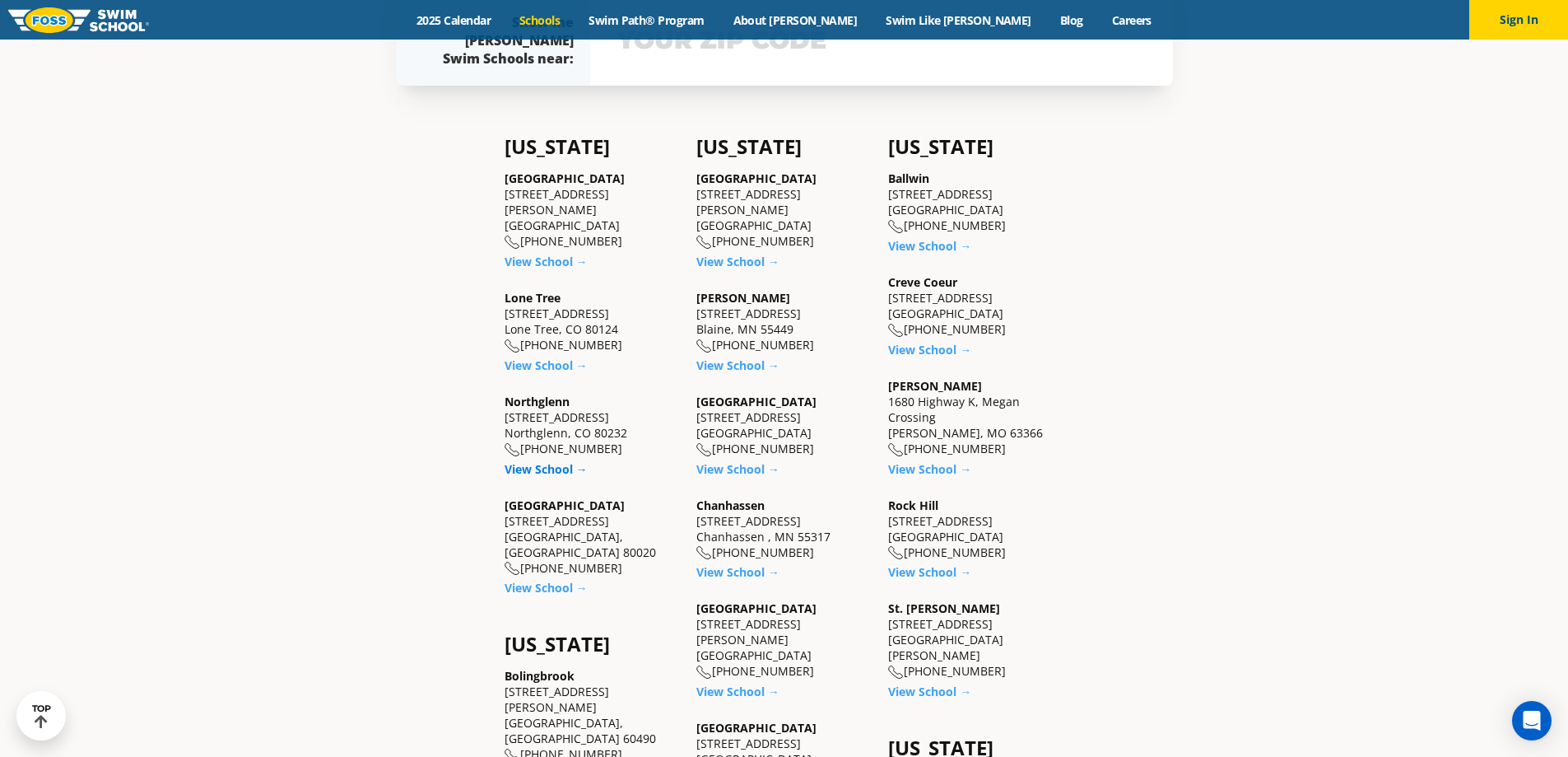
click at [538, 461] on link "View School →" at bounding box center [546, 468] width 83 height 16
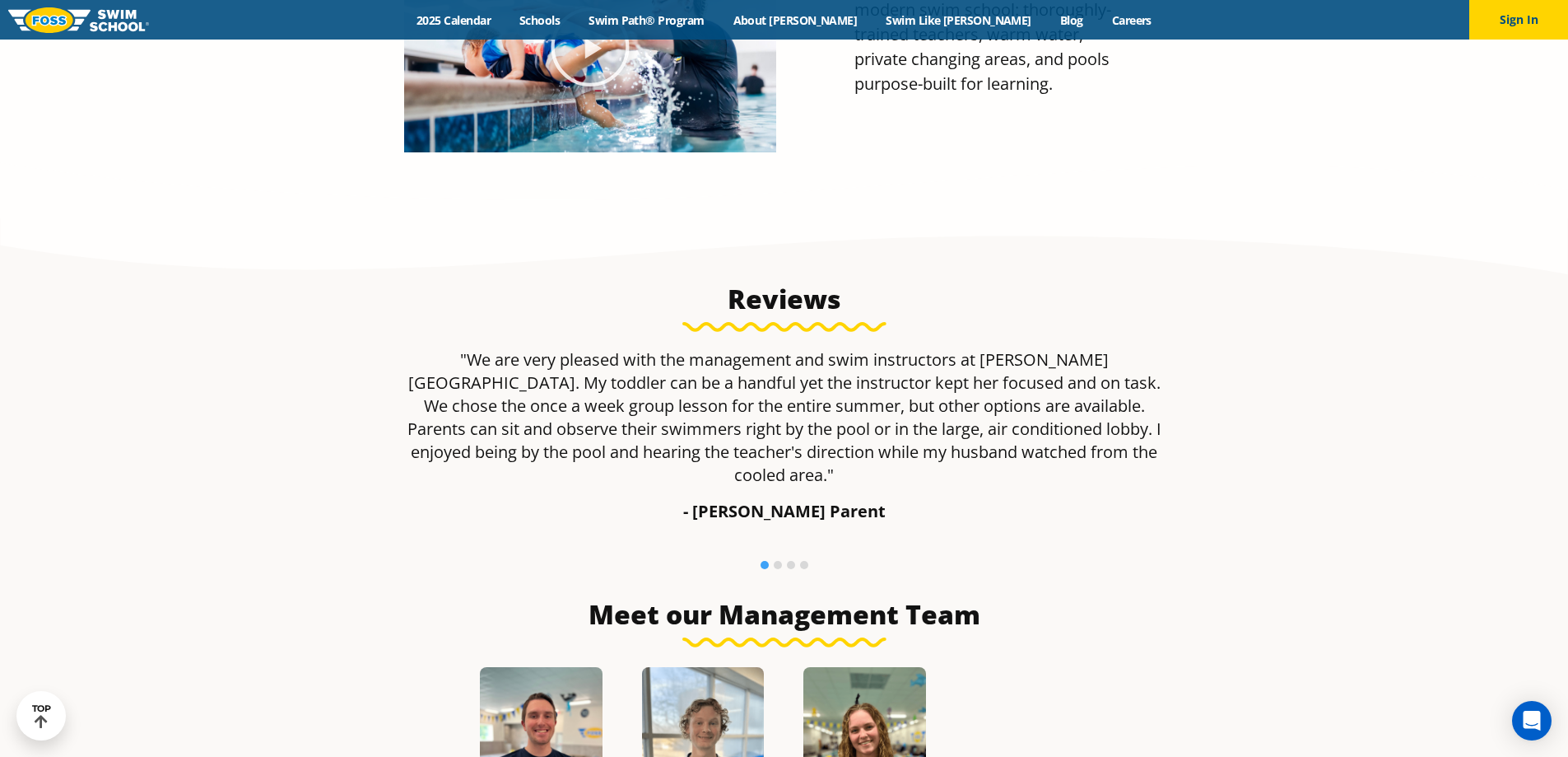
scroll to position [2222, 0]
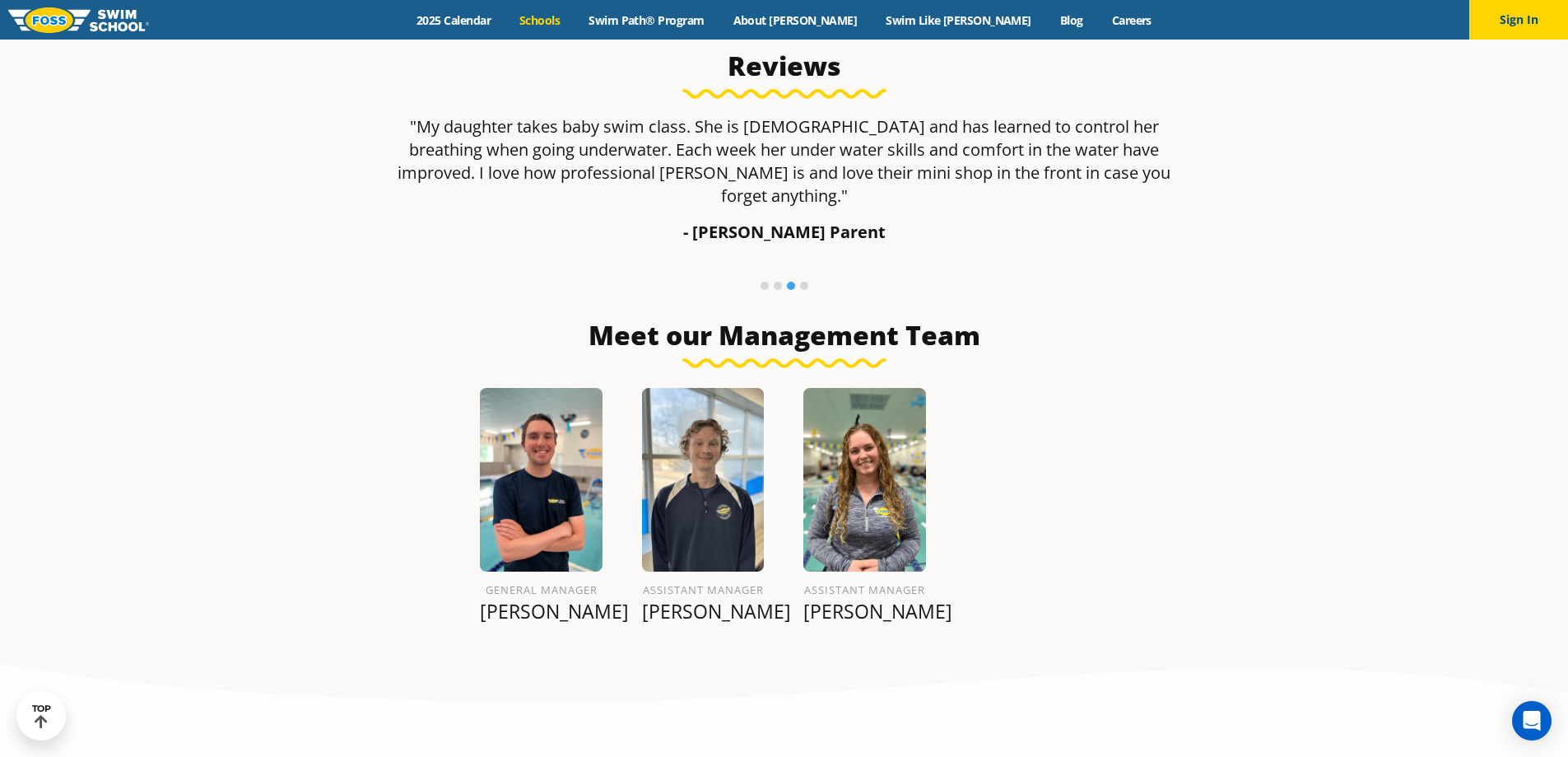
click at [575, 23] on link "Schools" at bounding box center [540, 20] width 69 height 16
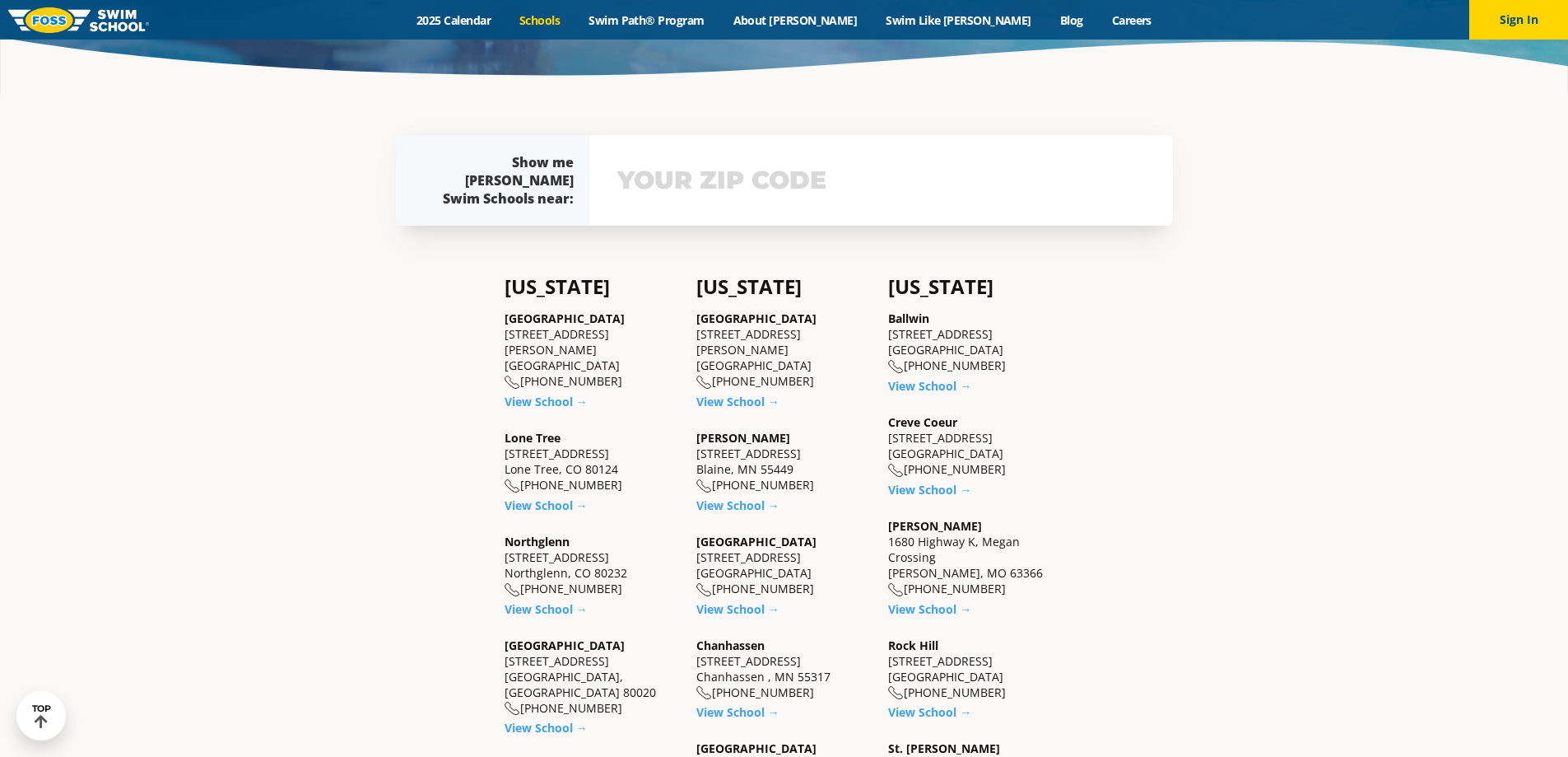
scroll to position [577, 0]
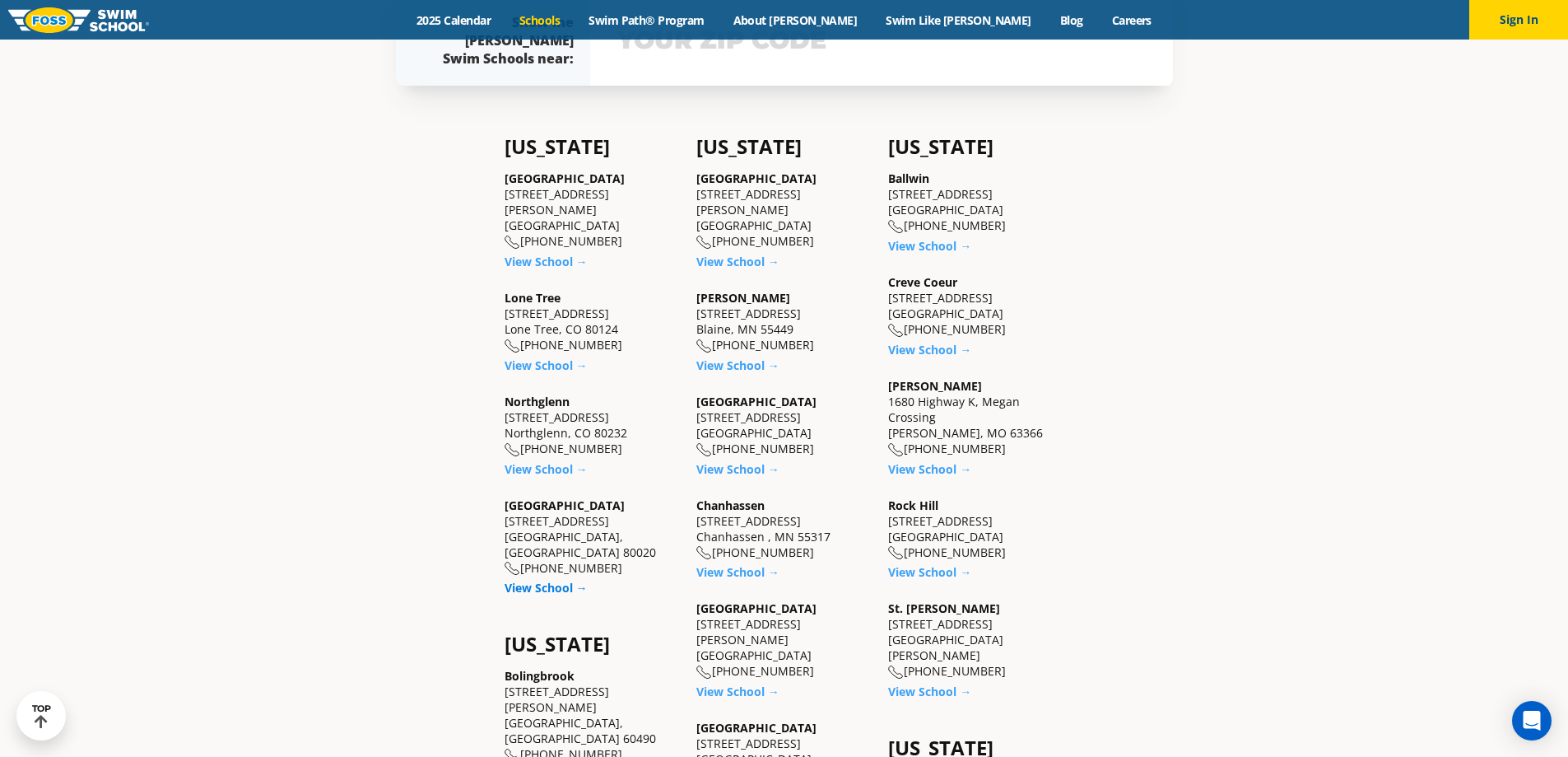
click at [540, 579] on link "View School →" at bounding box center [546, 587] width 83 height 16
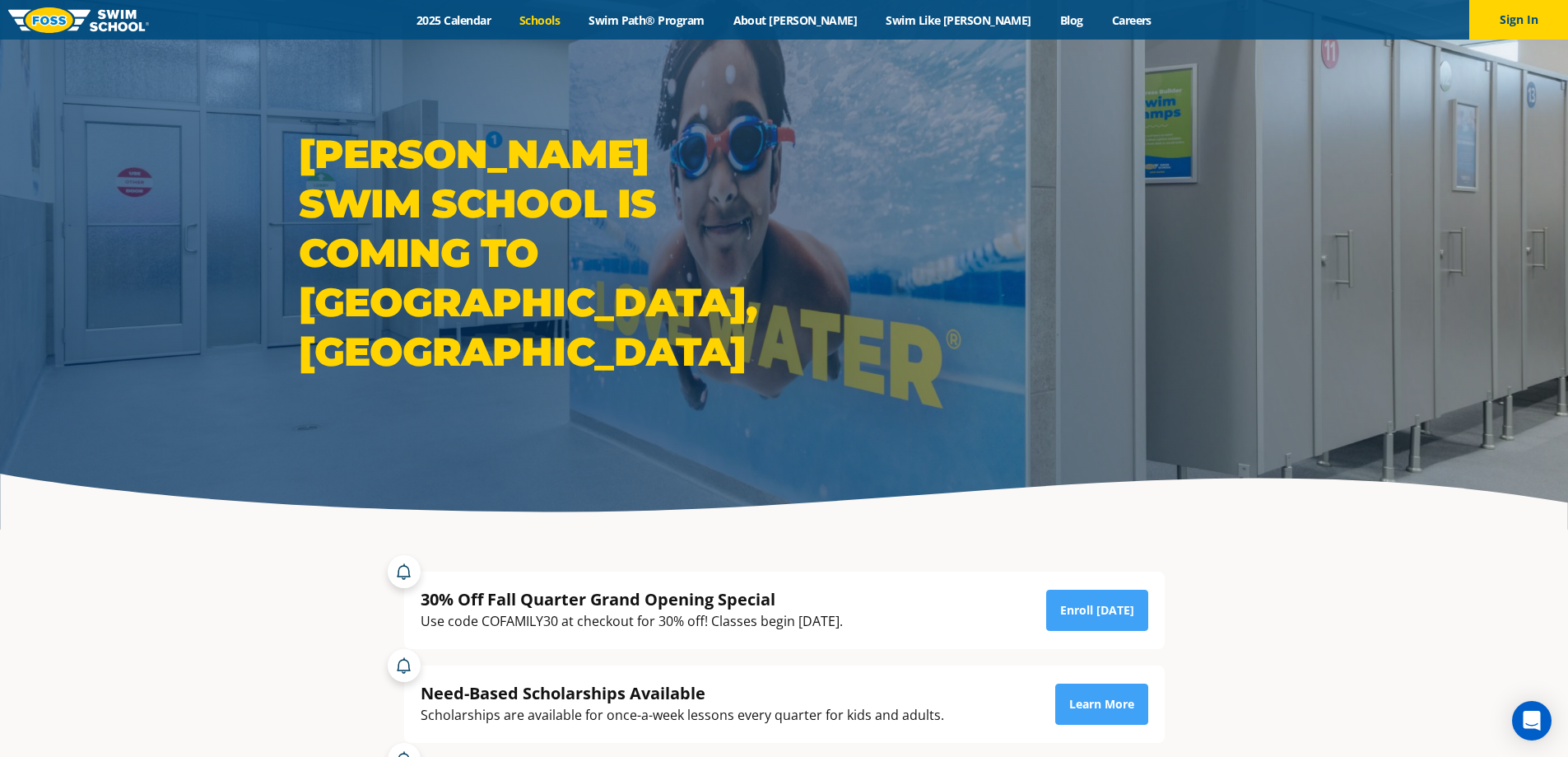
click at [575, 19] on link "Schools" at bounding box center [540, 20] width 69 height 16
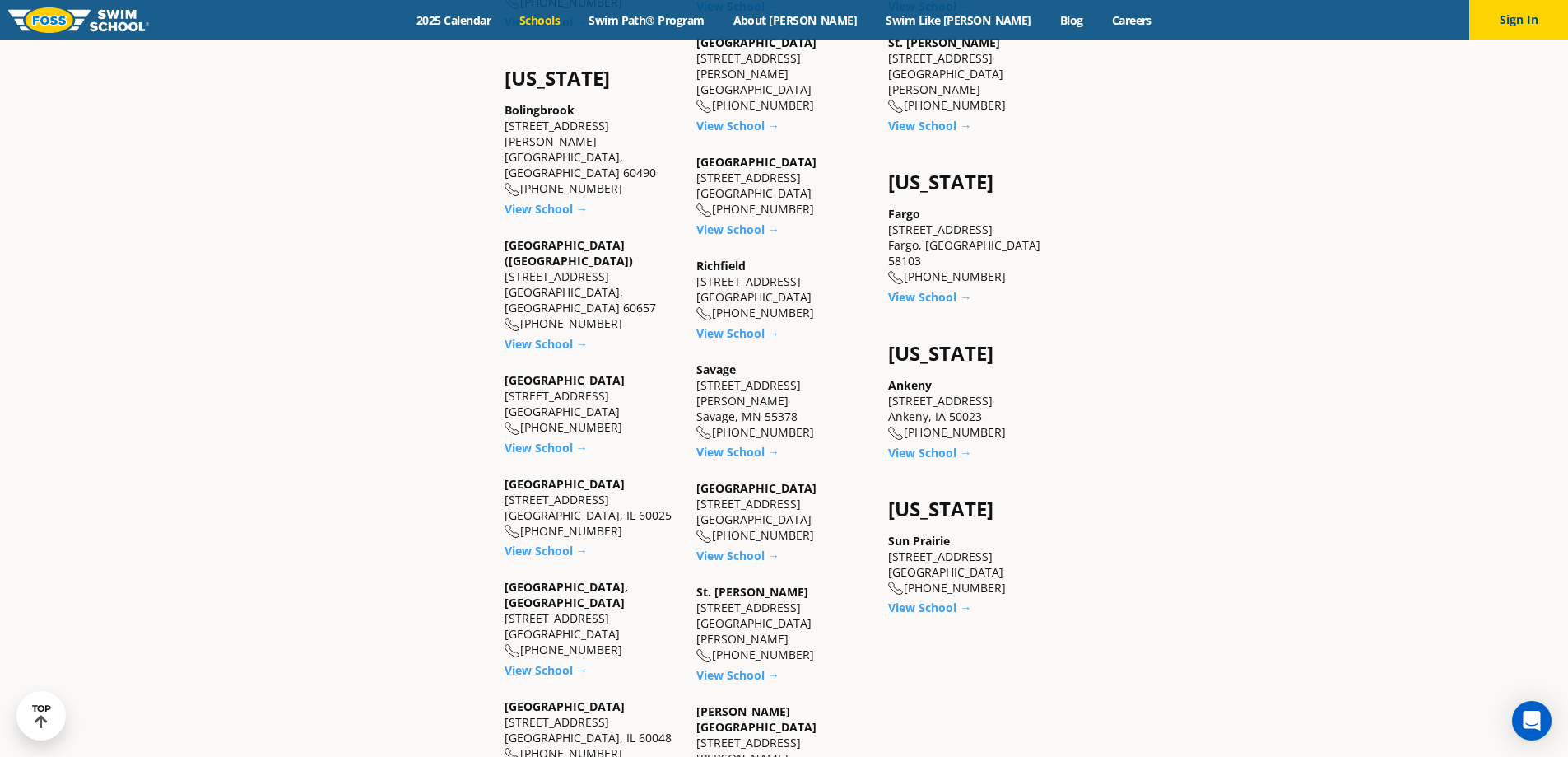
scroll to position [1152, 0]
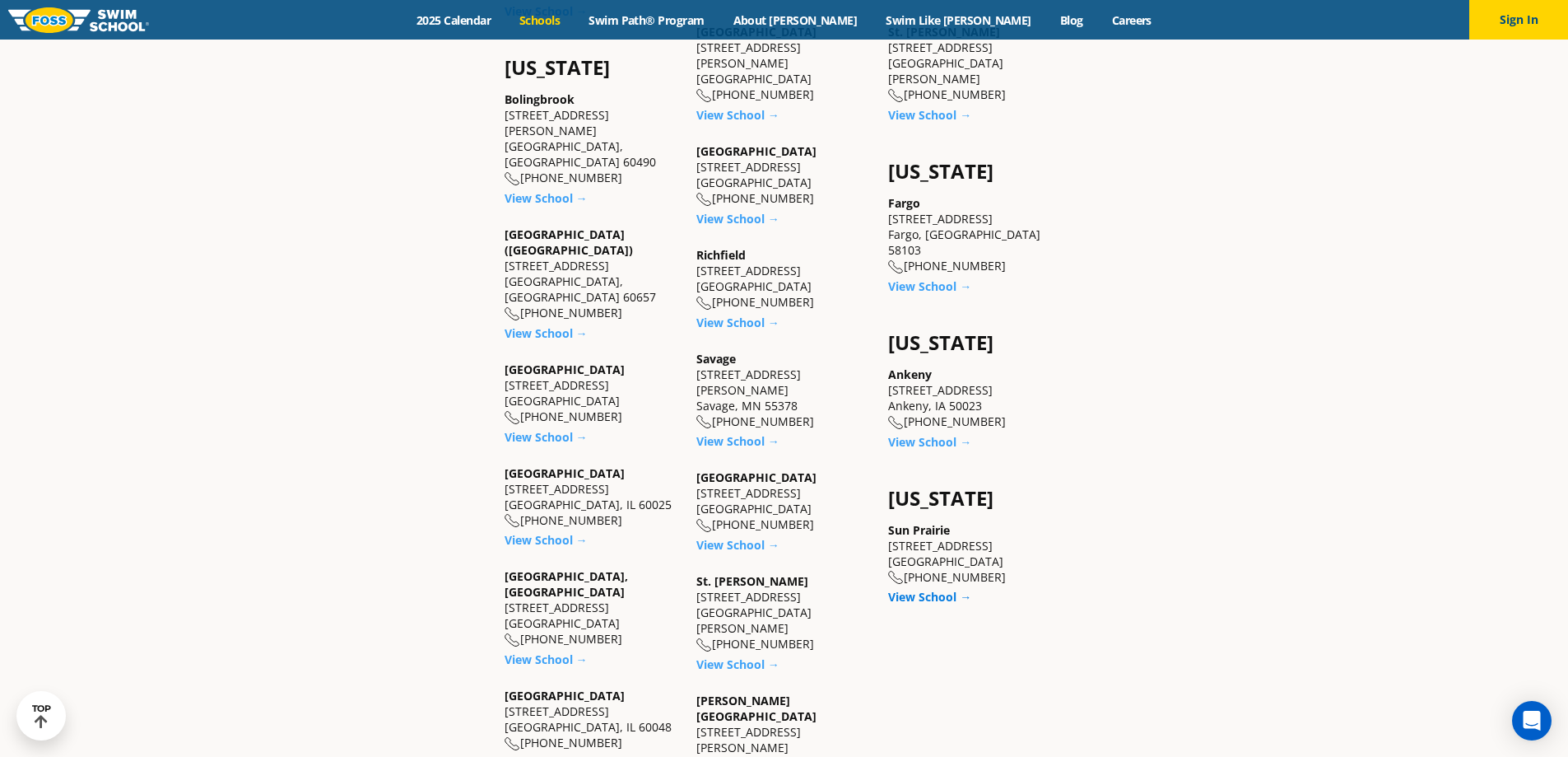
click at [913, 589] on link "View School →" at bounding box center [929, 596] width 83 height 16
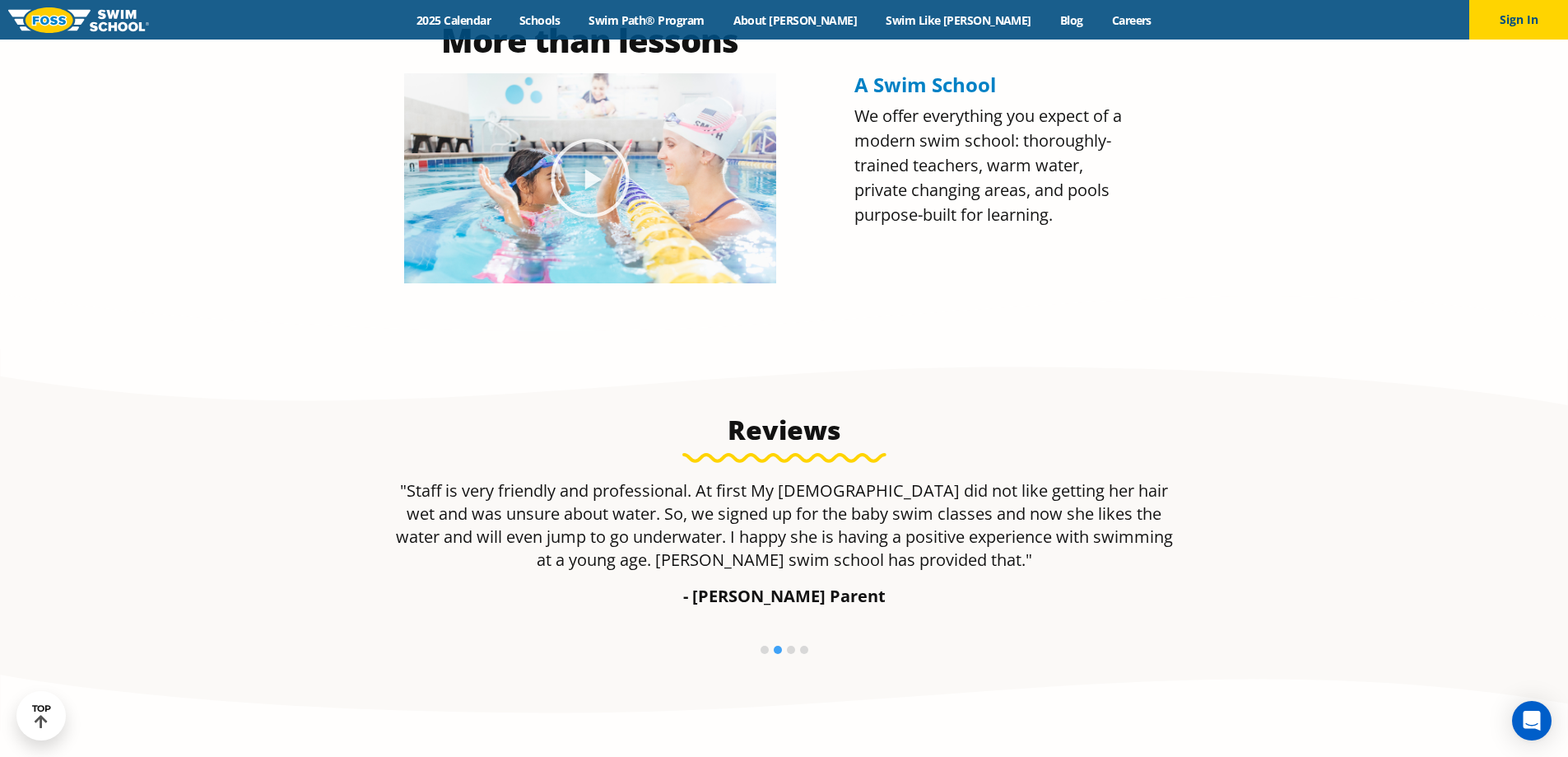
scroll to position [882, 0]
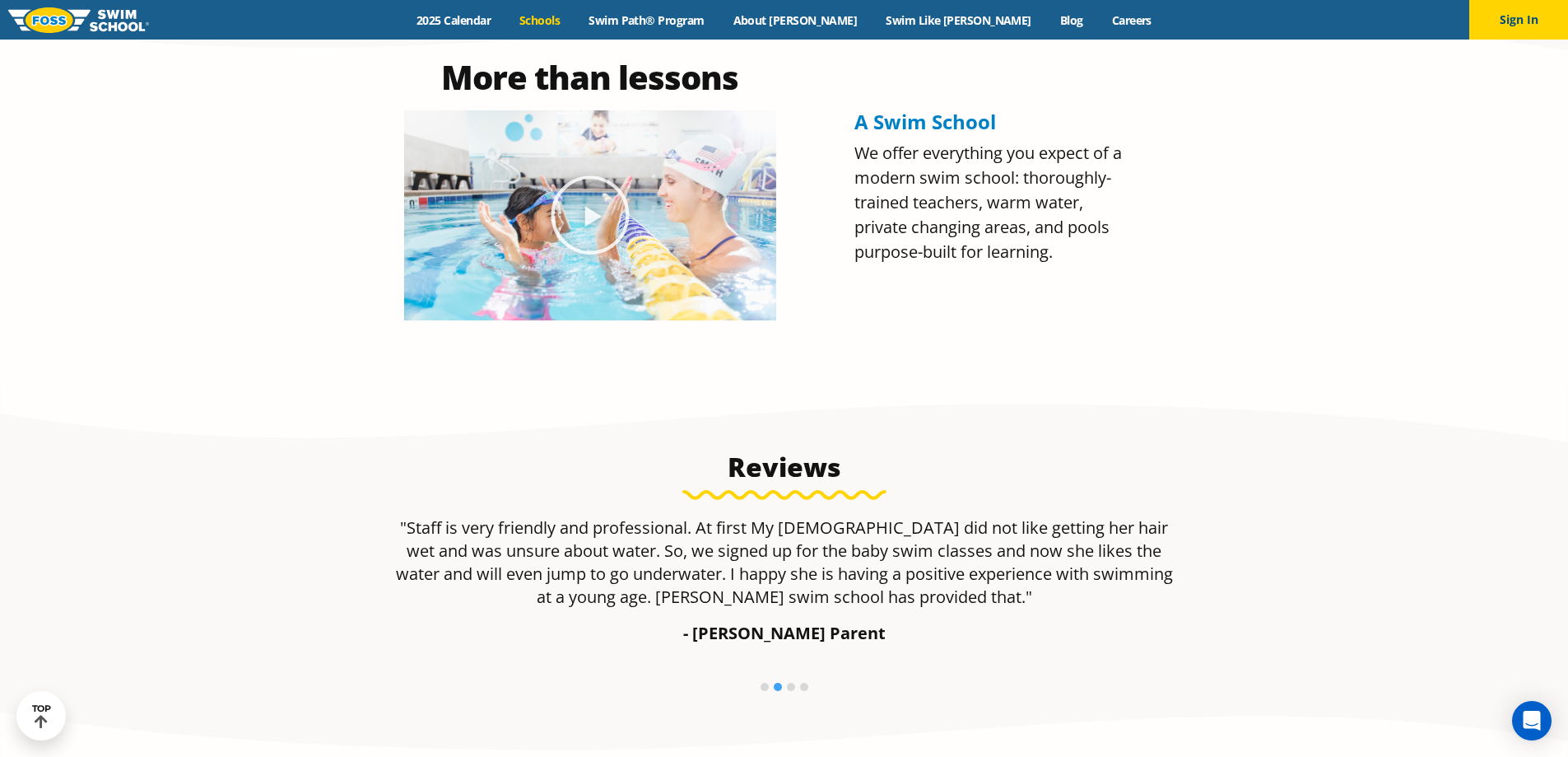
click at [575, 16] on link "Schools" at bounding box center [540, 20] width 69 height 16
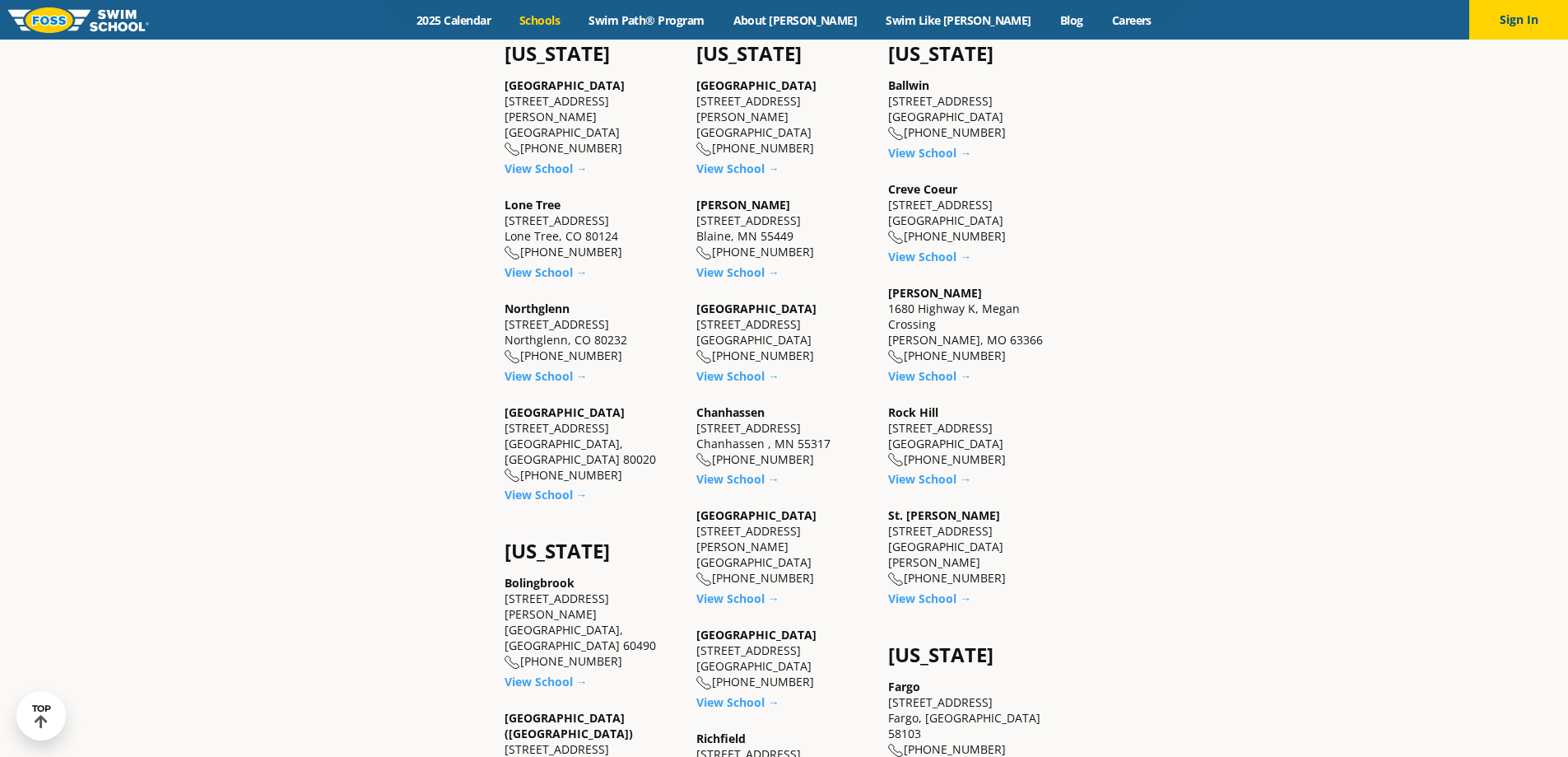
scroll to position [906, 0]
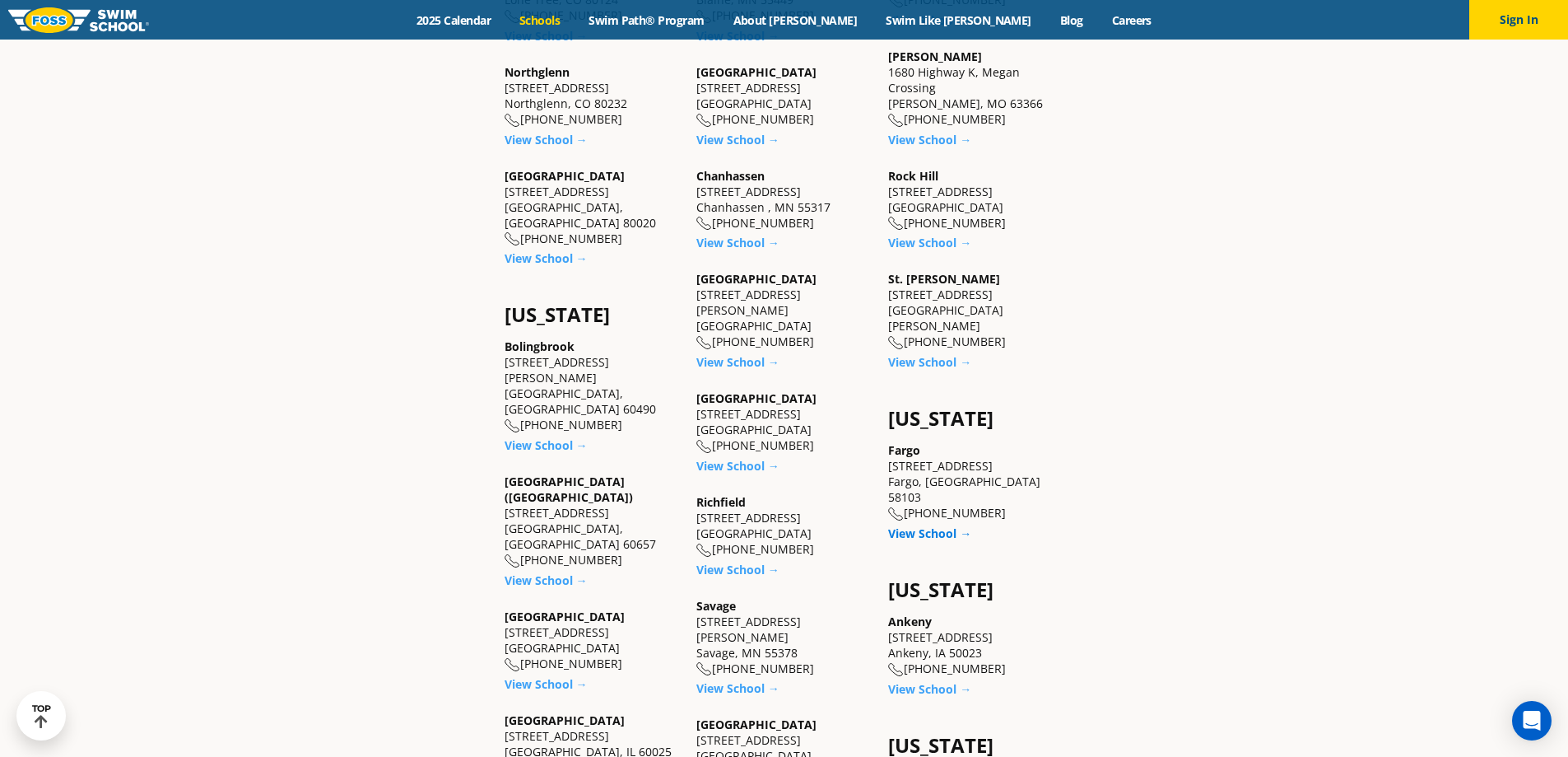
click at [937, 525] on link "View School →" at bounding box center [929, 533] width 83 height 16
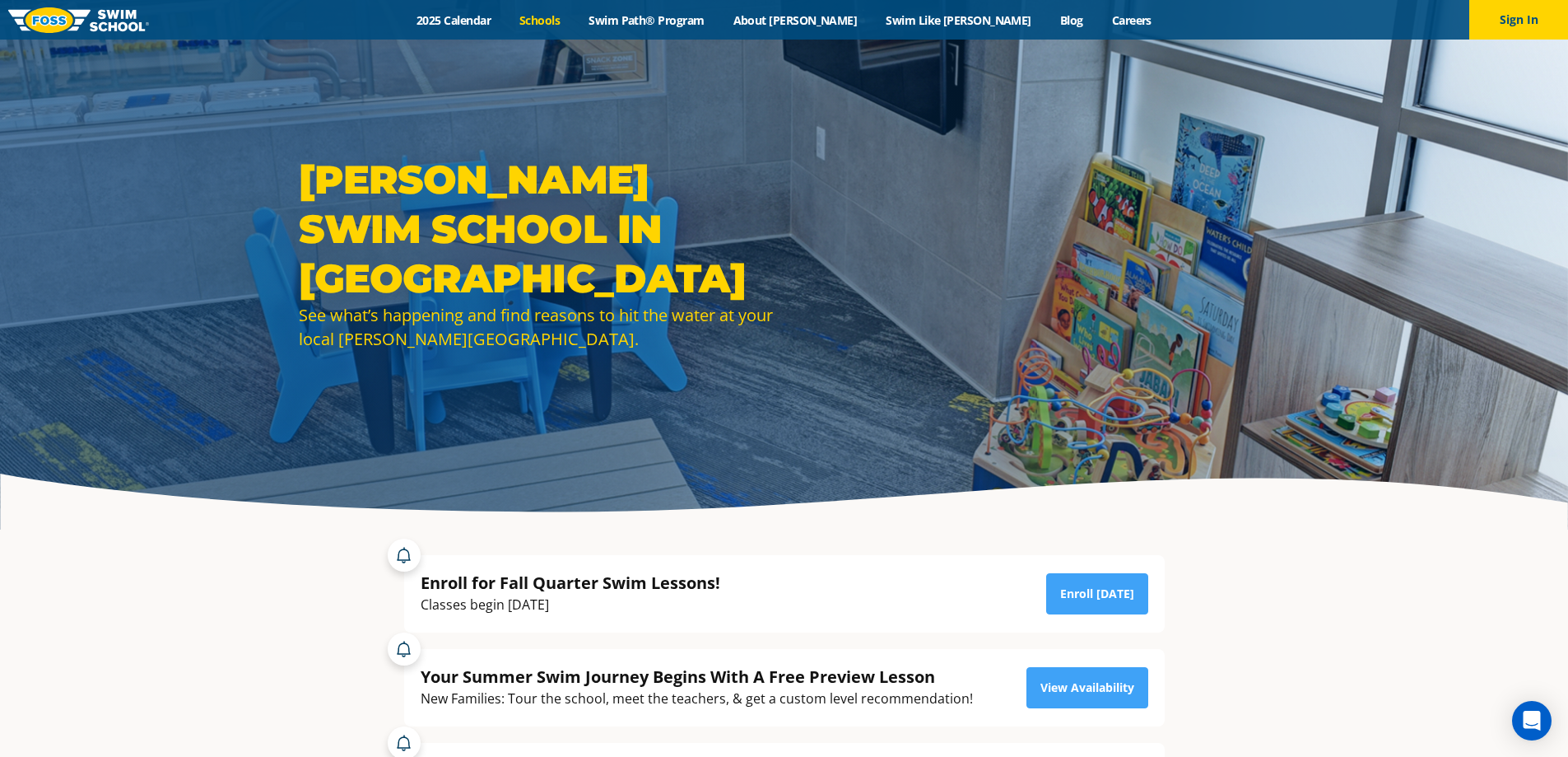
click at [575, 22] on link "Schools" at bounding box center [540, 20] width 69 height 16
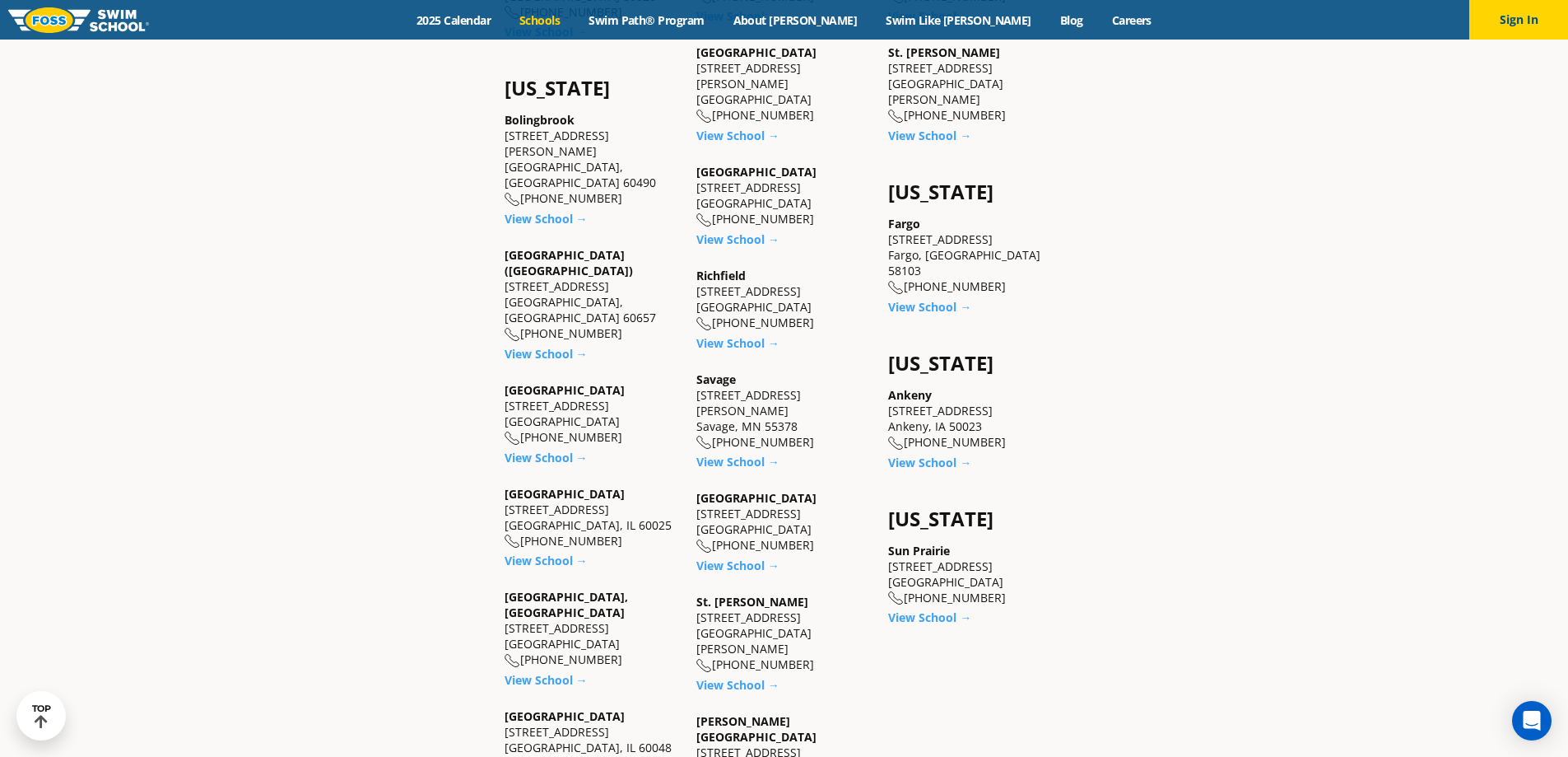
scroll to position [1152, 0]
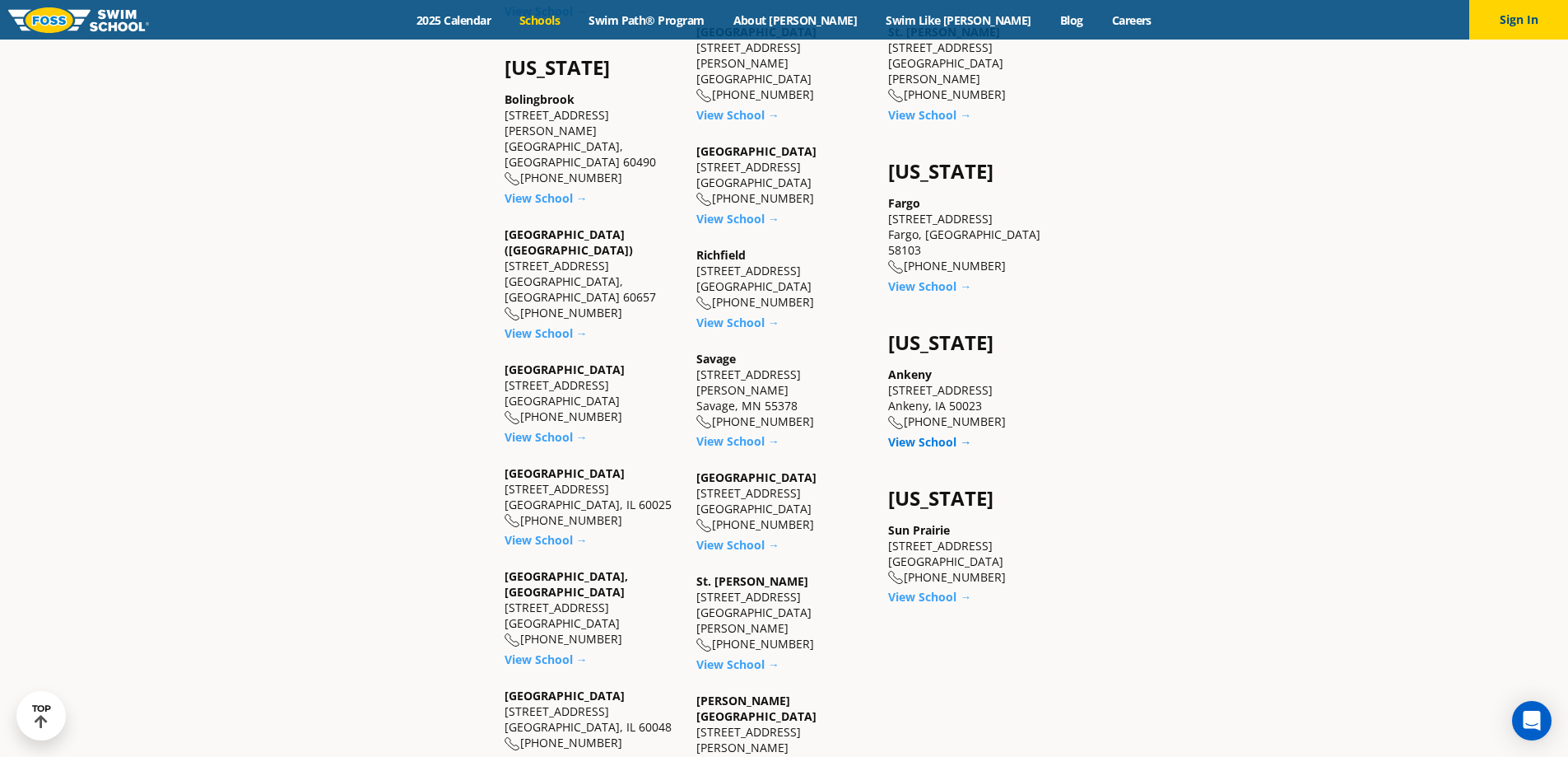
click at [929, 434] on link "View School →" at bounding box center [929, 441] width 83 height 16
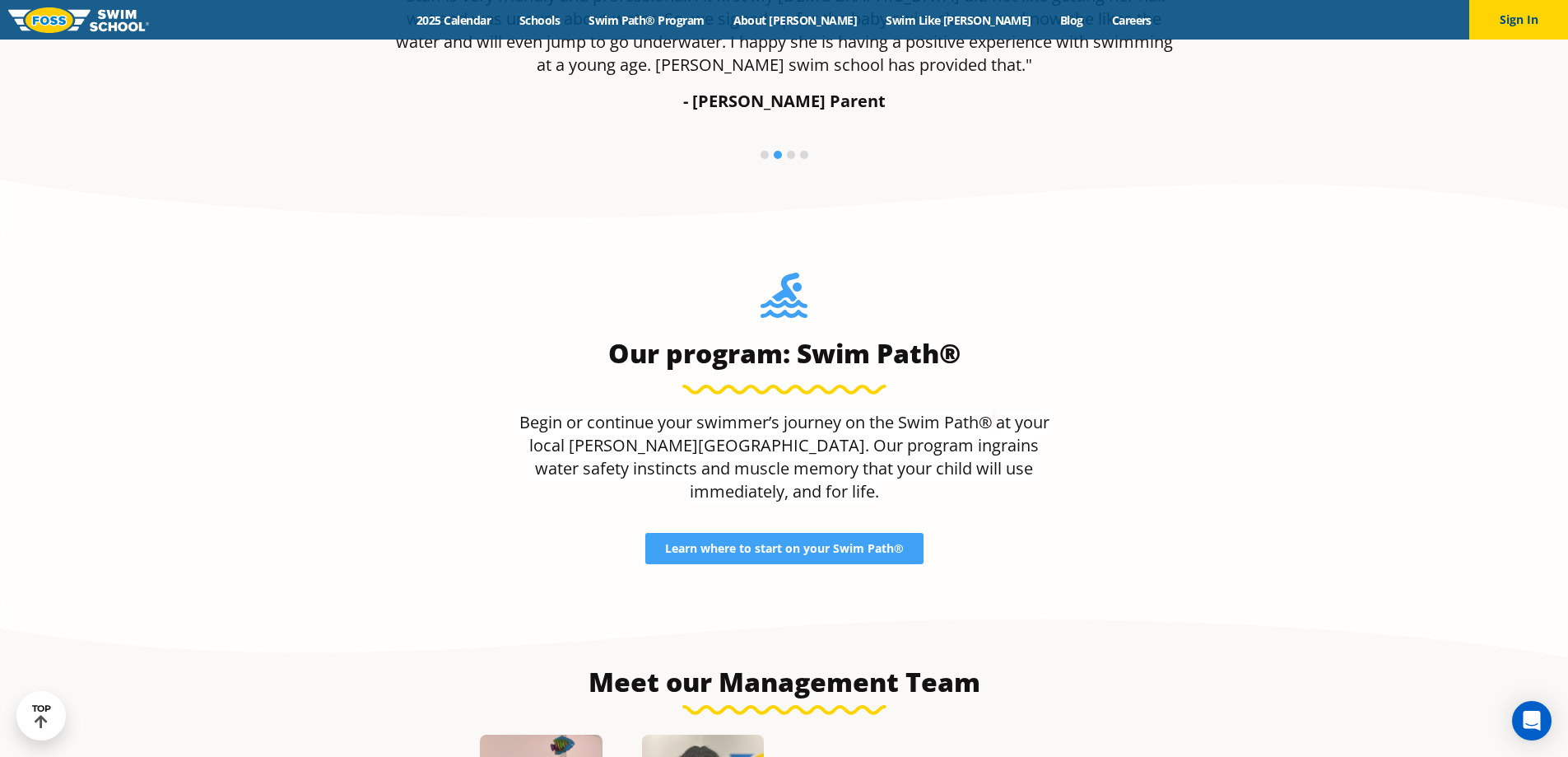
scroll to position [1377, 0]
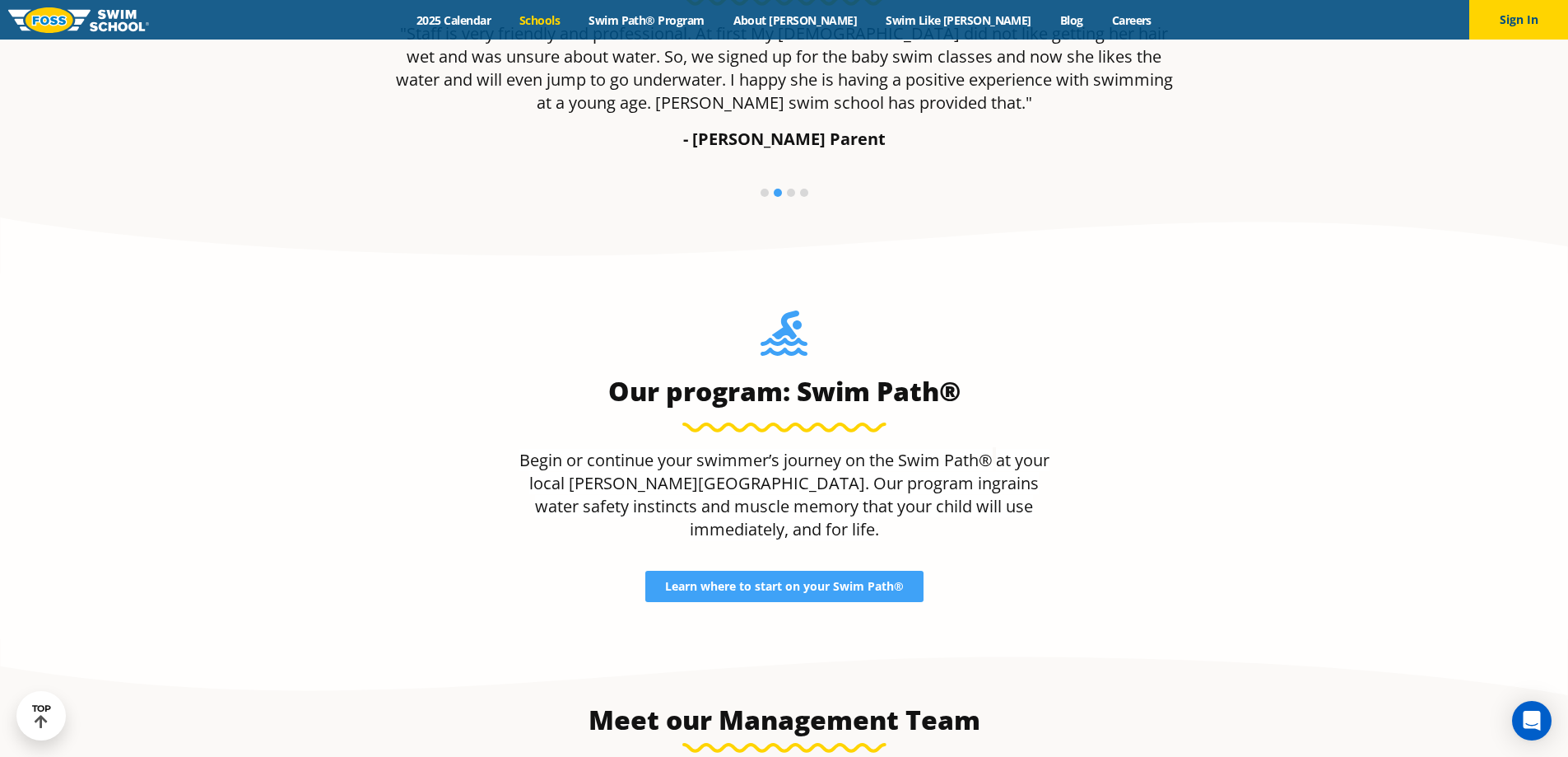
click at [575, 20] on link "Schools" at bounding box center [540, 20] width 69 height 16
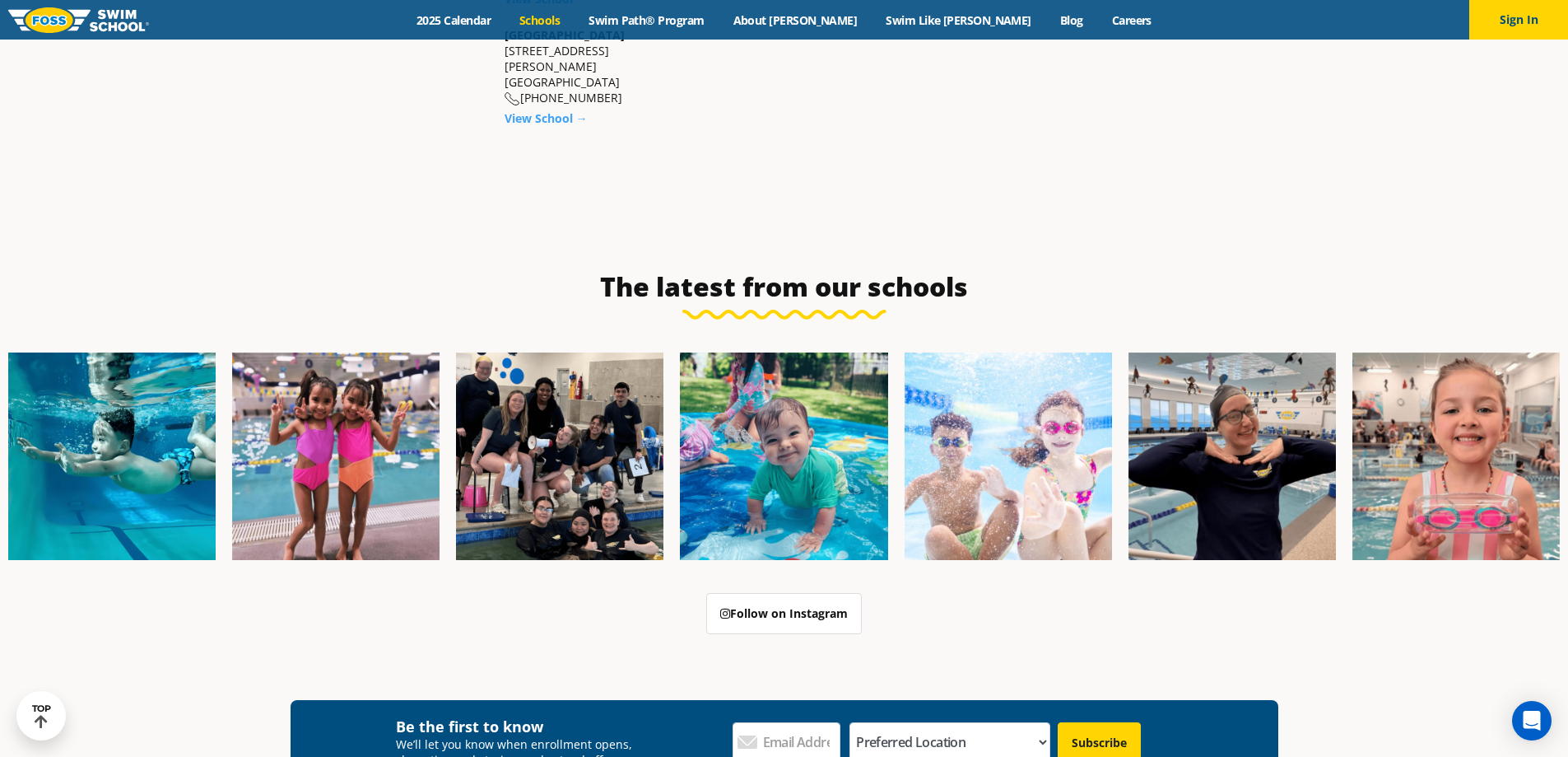
scroll to position [2140, 0]
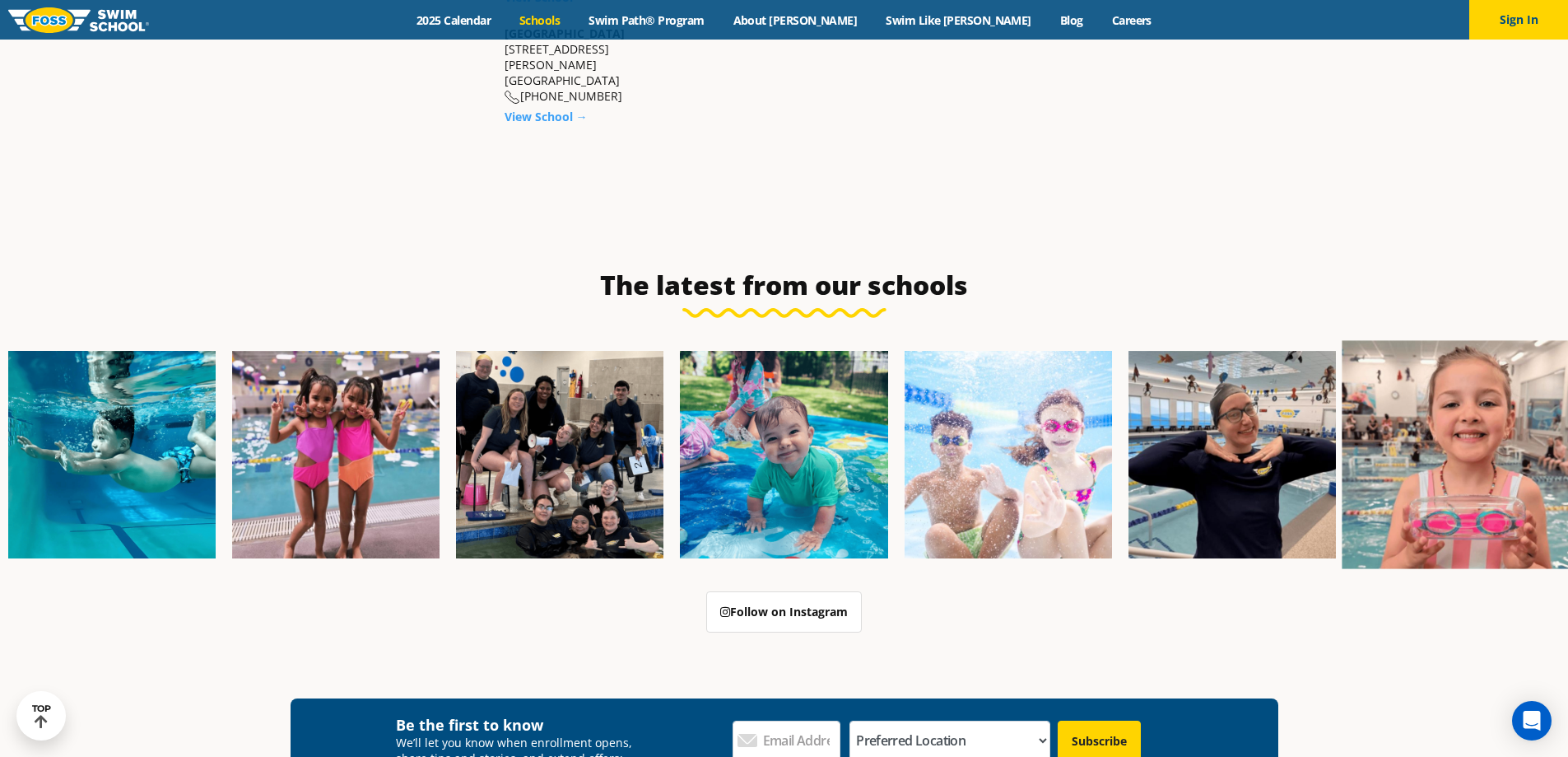
click at [1447, 340] on img at bounding box center [1456, 454] width 228 height 228
